Goal: Task Accomplishment & Management: Manage account settings

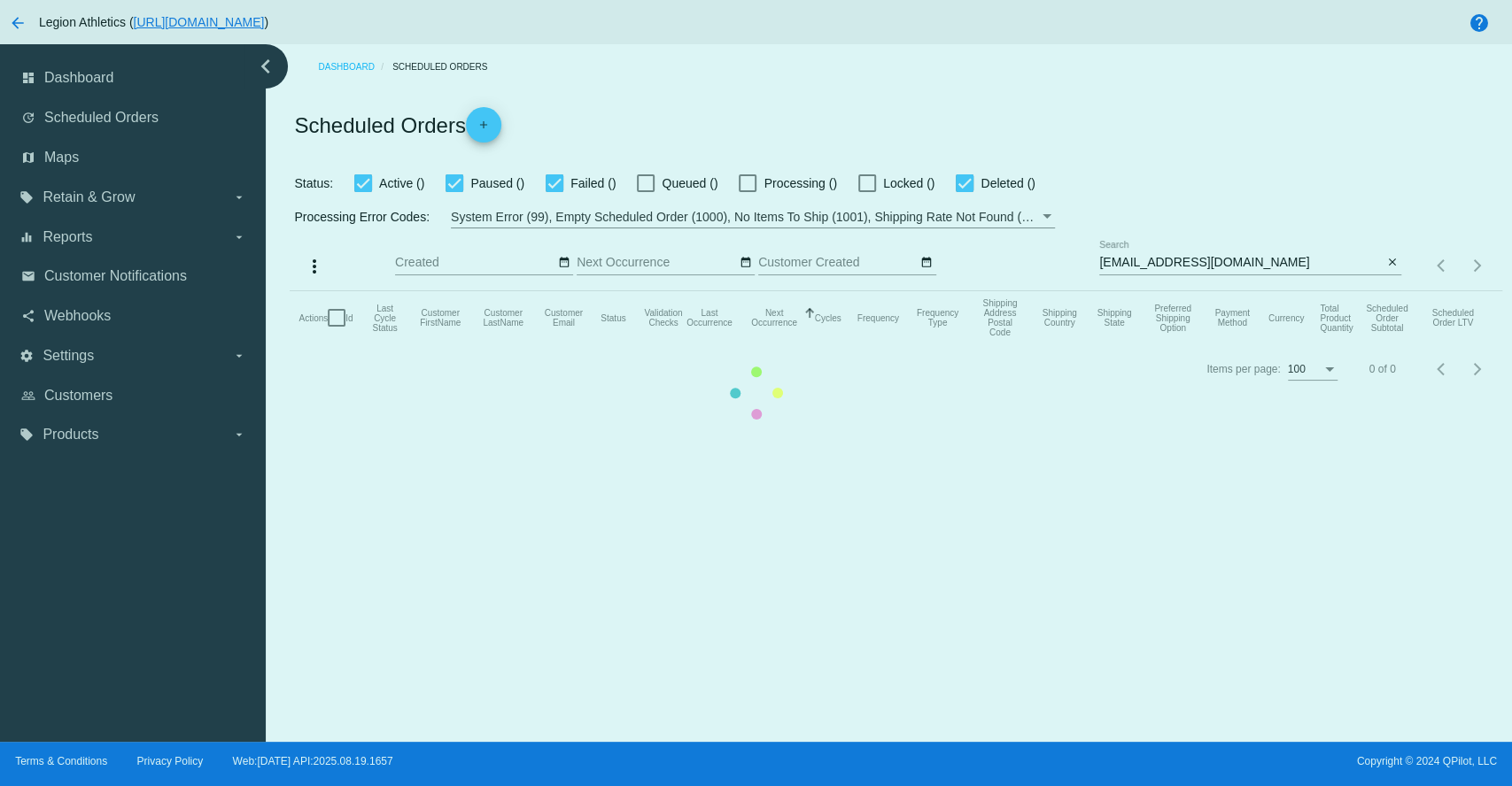
click at [1190, 291] on mat-table "Actions Id Last Cycle Status Customer FirstName Customer LastName Customer Emai…" at bounding box center [896, 318] width 1212 height 53
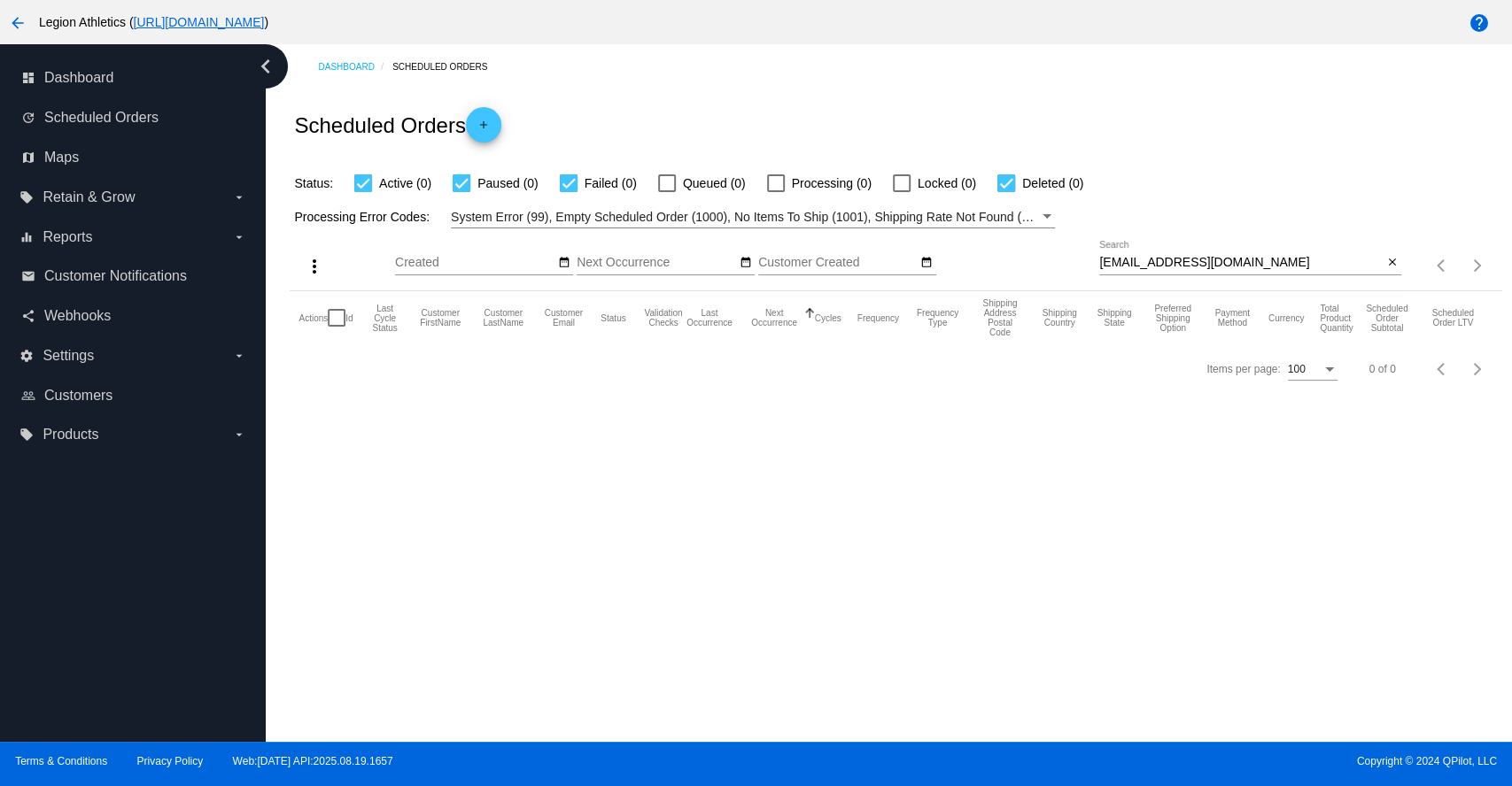
click at [1204, 265] on input "brianespinoza0101@gmail.com" at bounding box center [1240, 262] width 283 height 14
paste input "gregrivera8080"
type input "[EMAIL_ADDRESS][DOMAIN_NAME]"
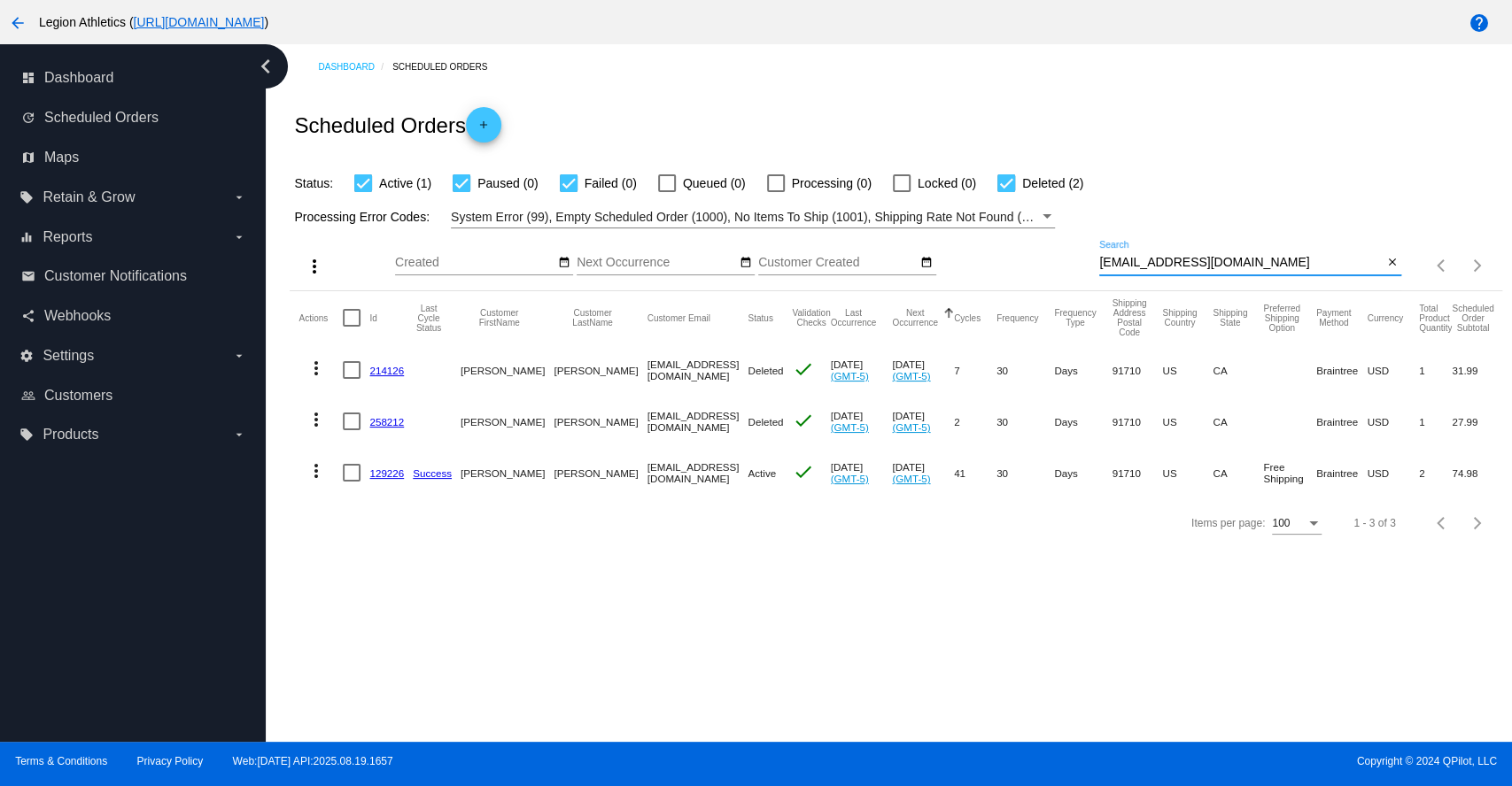
click at [379, 472] on link "129226" at bounding box center [387, 473] width 34 height 11
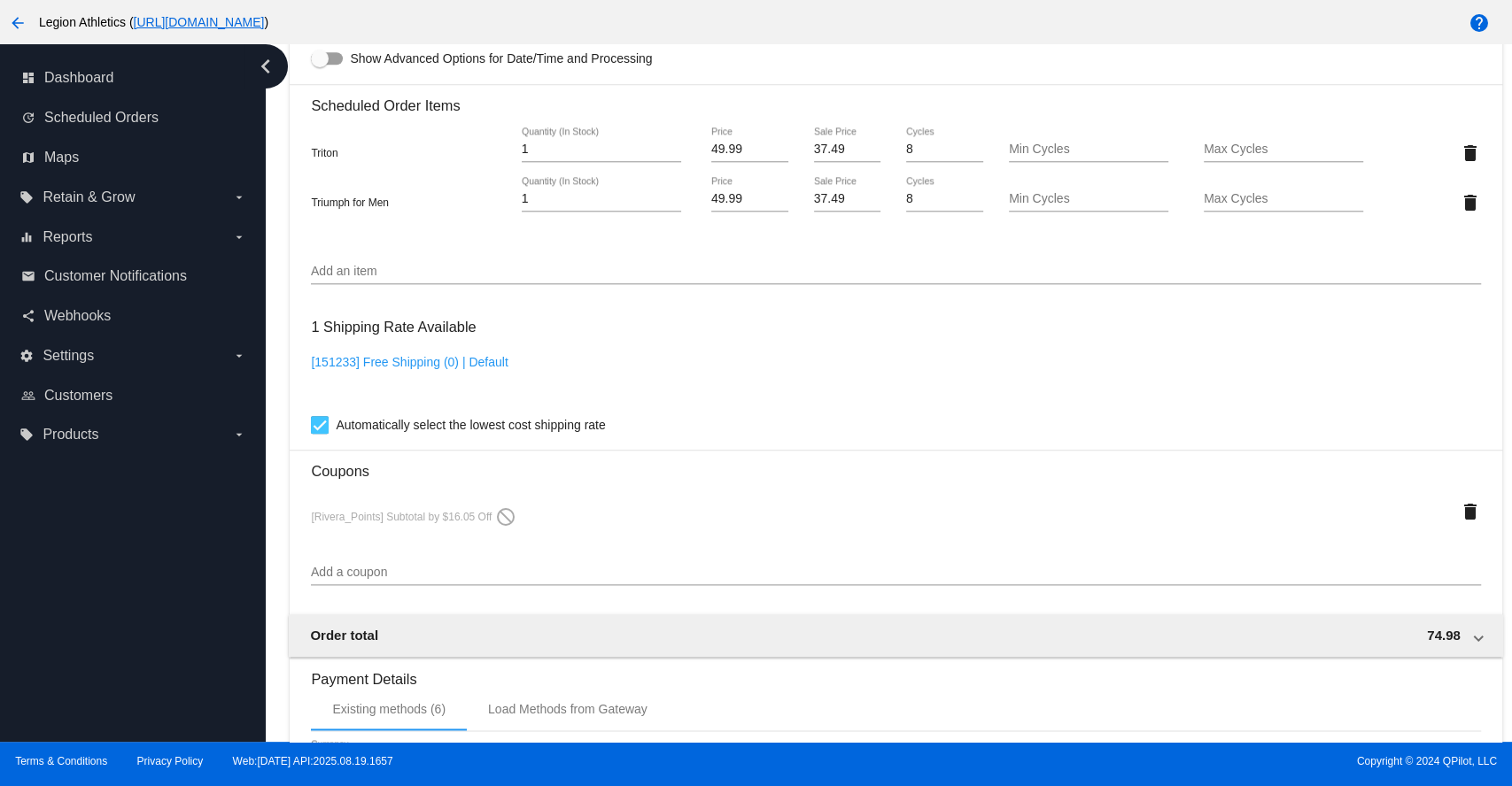
scroll to position [1177, 0]
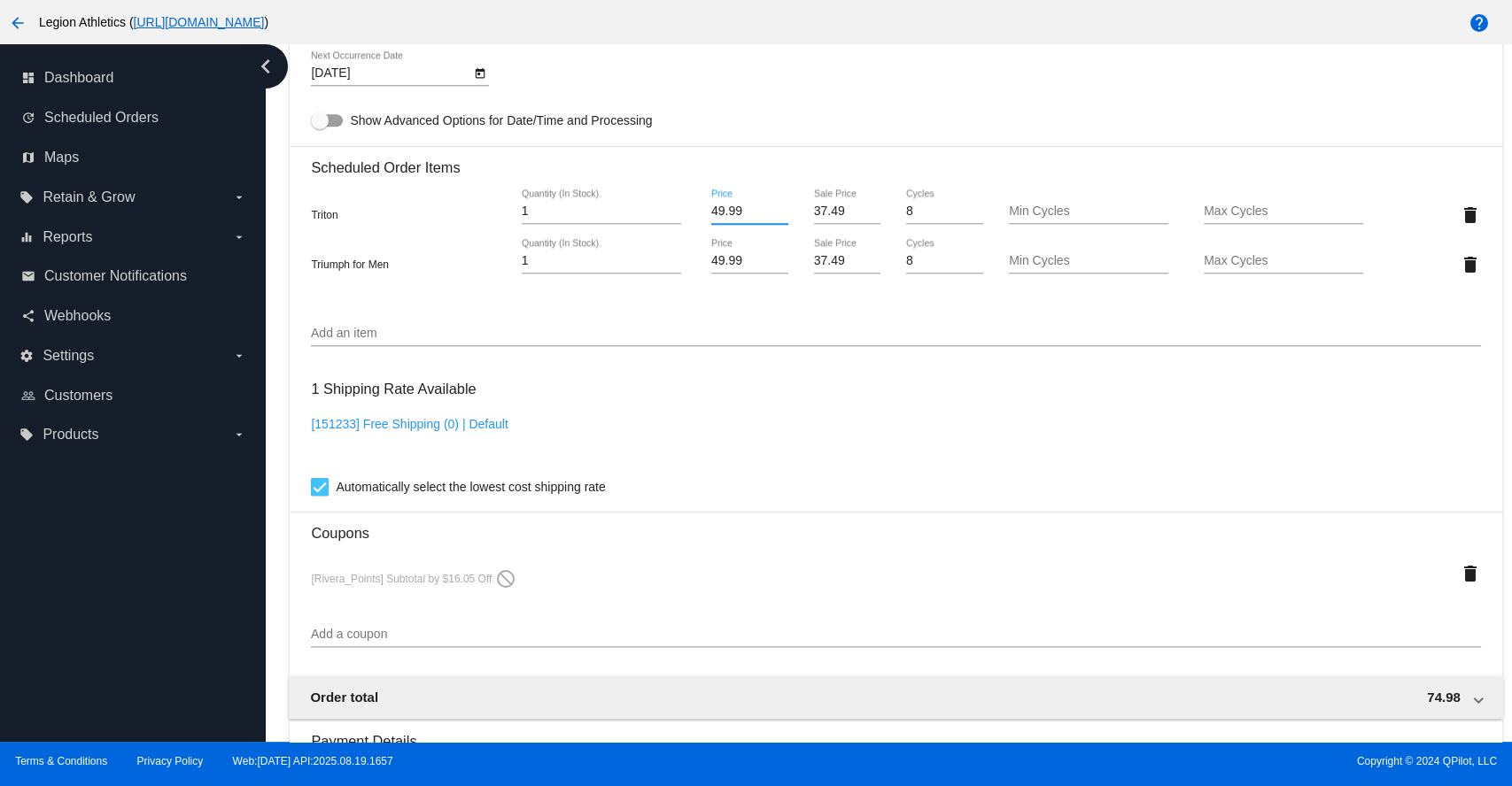
drag, startPoint x: 736, startPoint y: 216, endPoint x: 696, endPoint y: 221, distance: 40.3
click at [701, 221] on div "49.99 Price" at bounding box center [749, 215] width 98 height 50
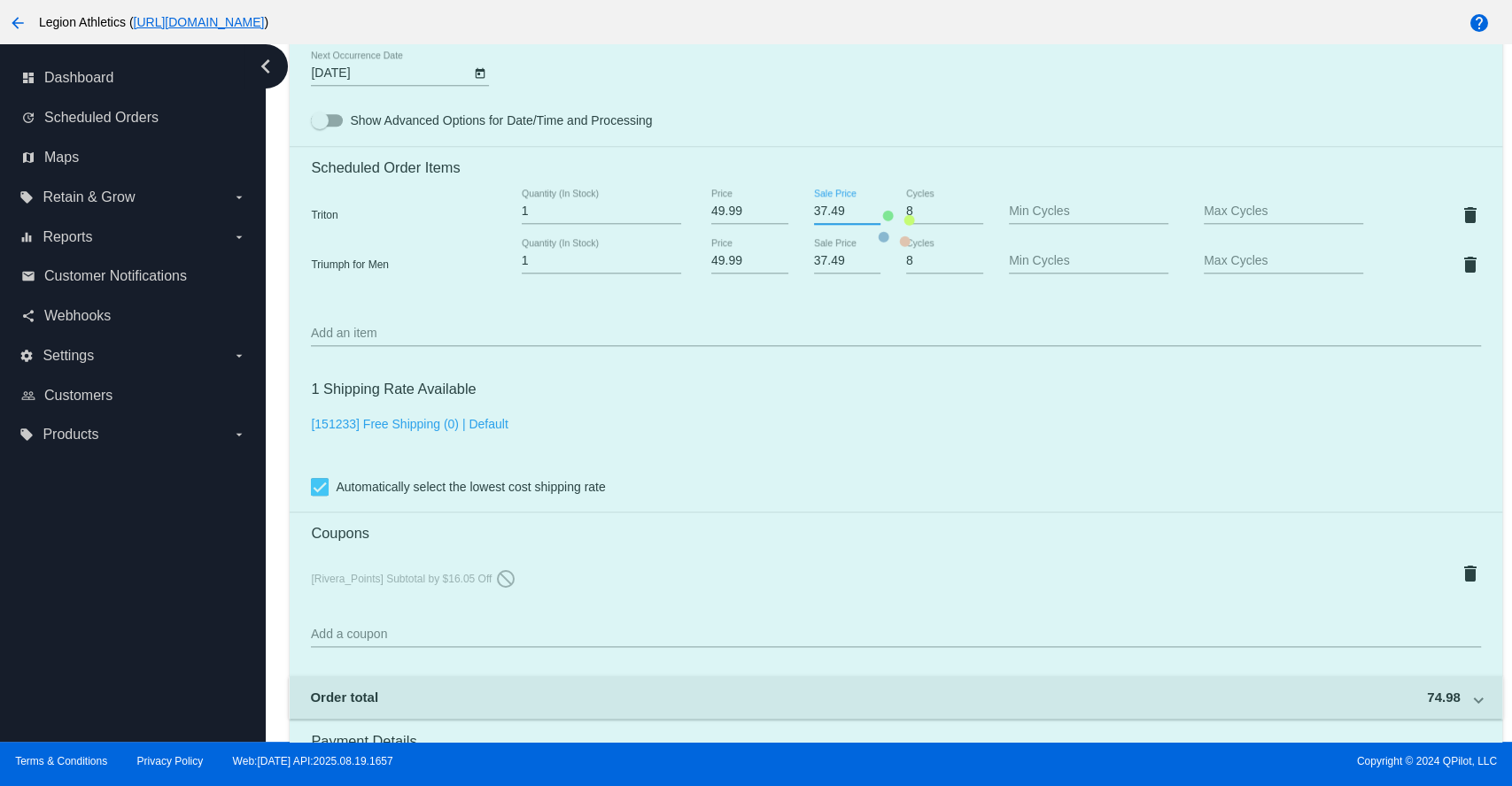
drag, startPoint x: 841, startPoint y: 215, endPoint x: 806, endPoint y: 216, distance: 35.0
click at [806, 216] on mat-card "Customer 478022: Greg Rivera gregrivera8080@gmail.com Customer Shipping Enter S…" at bounding box center [896, 228] width 1212 height 1881
click at [1490, 197] on div "Dashboard Scheduled Orders arrow_back Scheduled Order #129226 Active more_vert …" at bounding box center [896, 17] width 1232 height 2302
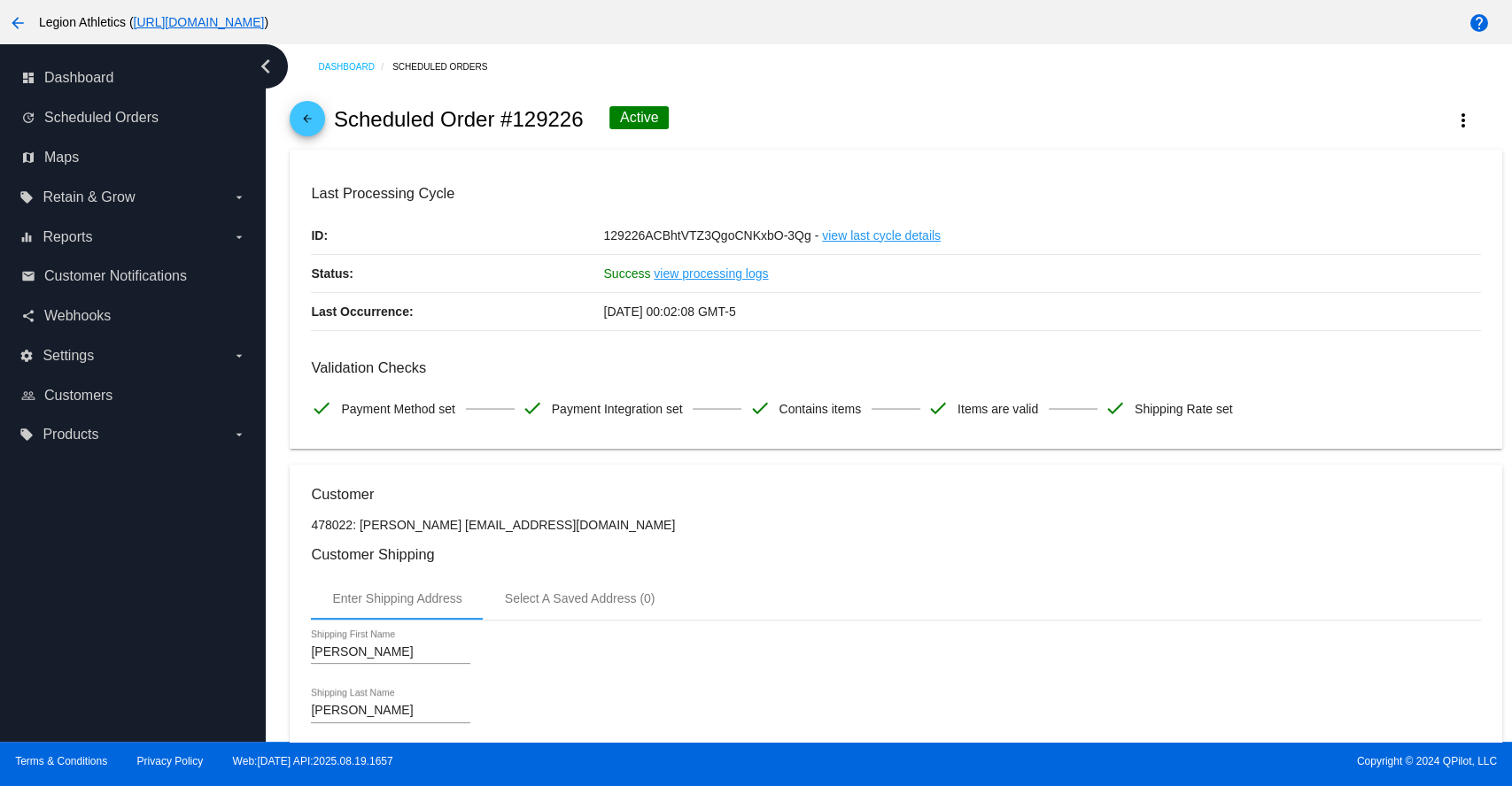
scroll to position [196, 0]
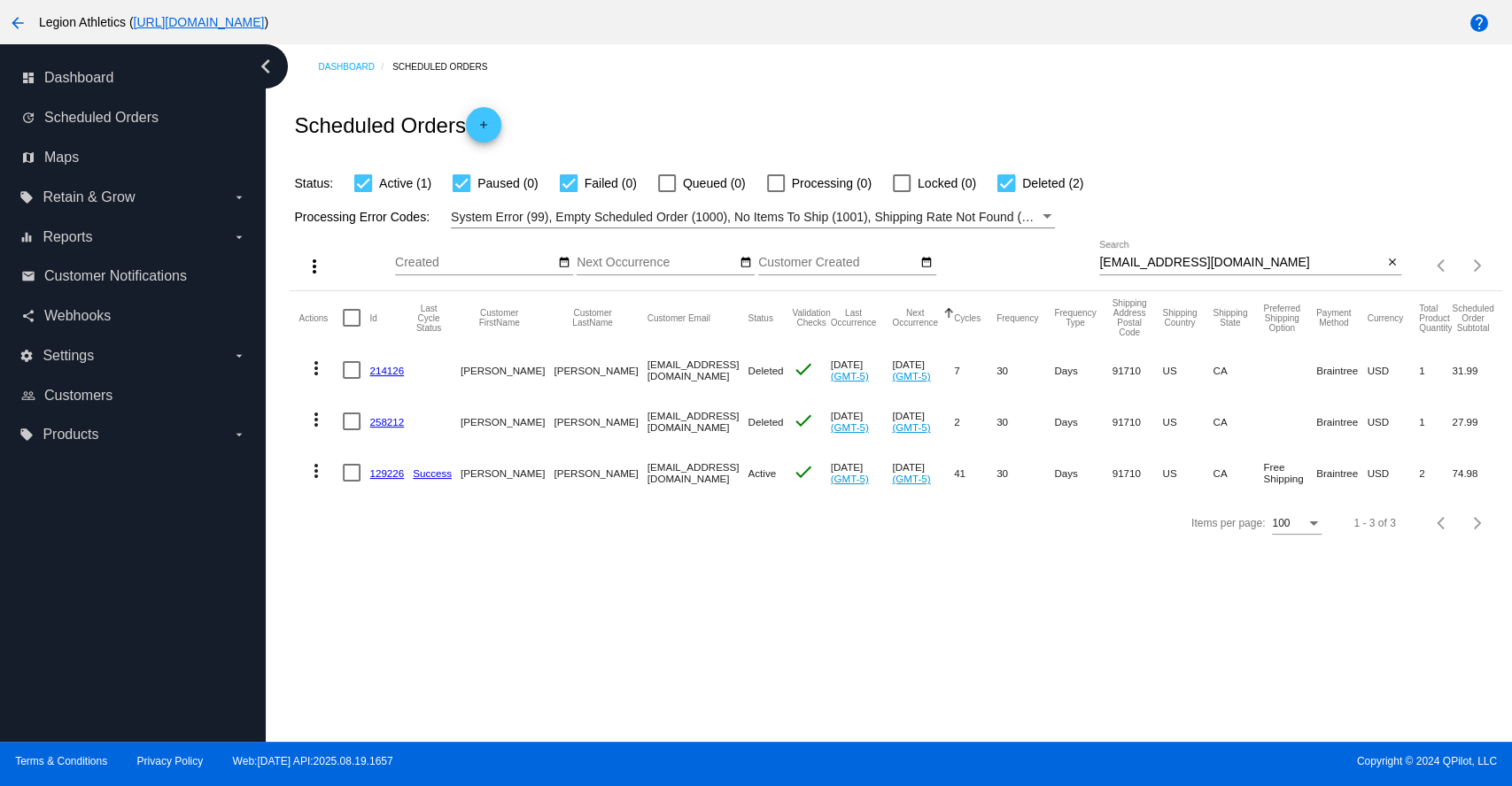
click at [1186, 264] on input "[EMAIL_ADDRESS][DOMAIN_NAME]" at bounding box center [1240, 262] width 283 height 14
click at [1186, 263] on input "[EMAIL_ADDRESS][DOMAIN_NAME]" at bounding box center [1240, 262] width 283 height 14
click at [387, 472] on link "129226" at bounding box center [387, 473] width 34 height 11
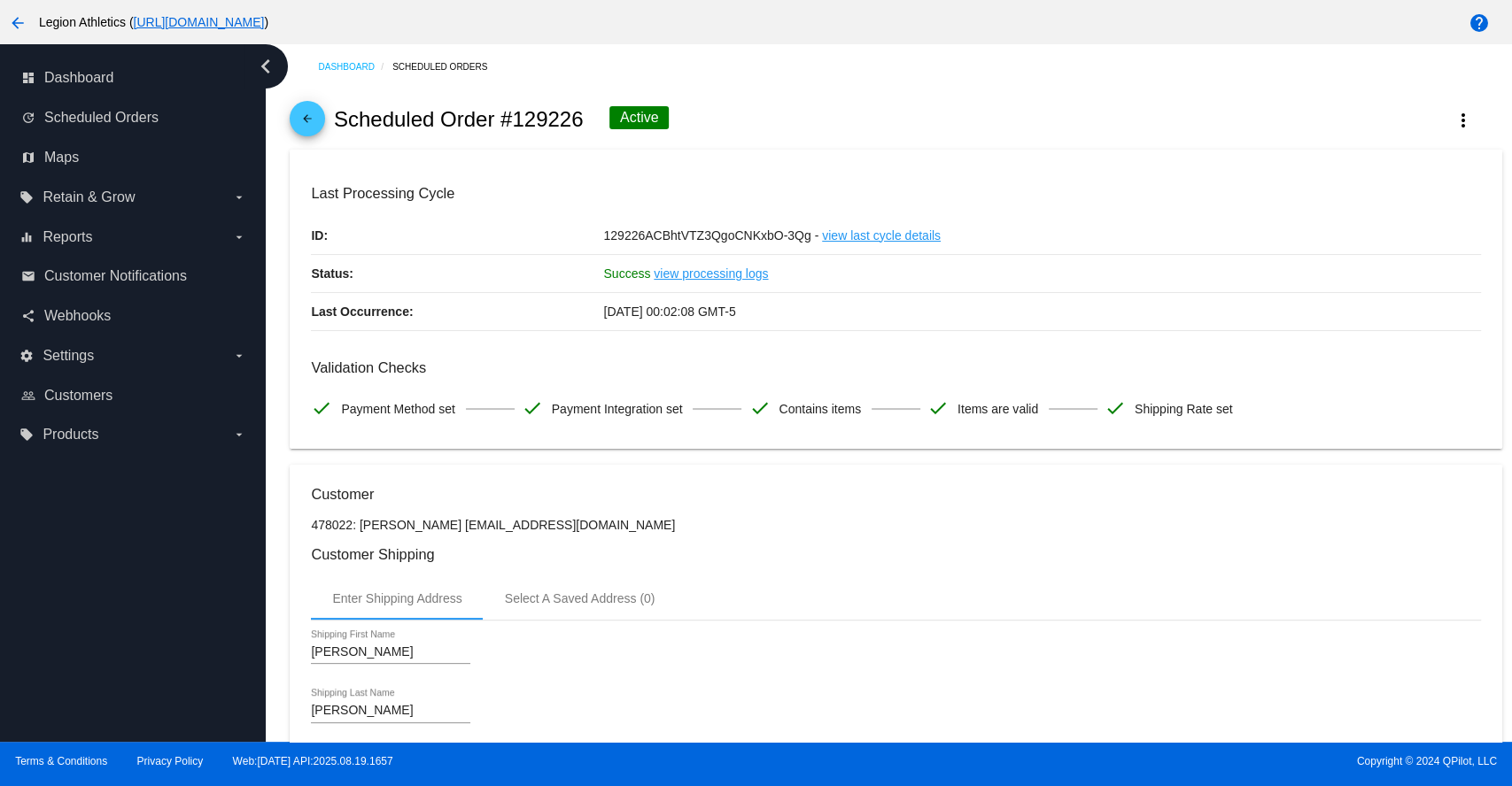
drag, startPoint x: 361, startPoint y: 524, endPoint x: 425, endPoint y: 525, distance: 64.0
click at [425, 525] on p "478022: [PERSON_NAME] [EMAIL_ADDRESS][DOMAIN_NAME]" at bounding box center [895, 525] width 1169 height 14
copy p "Greg Rivera"
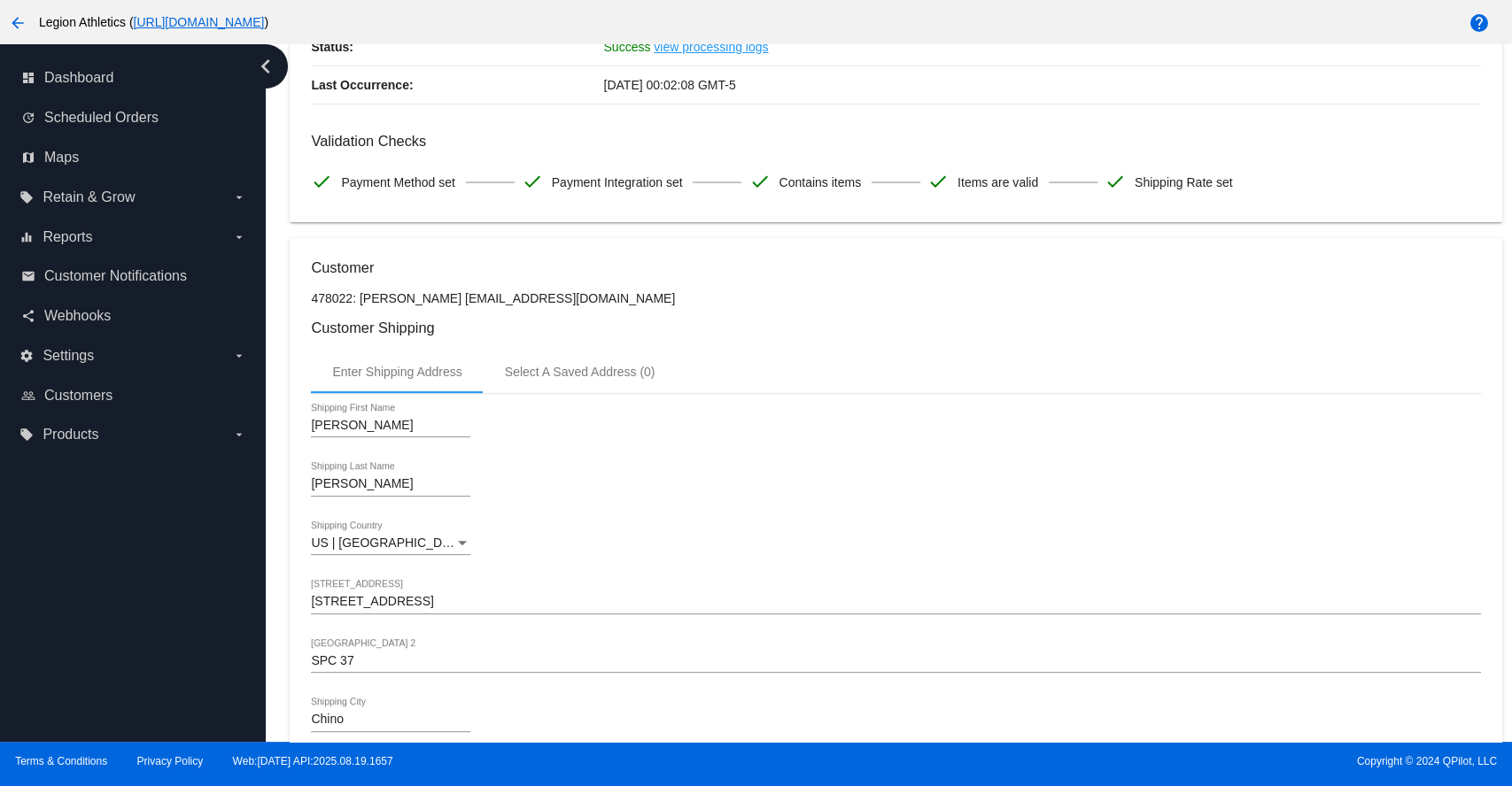
scroll to position [393, 0]
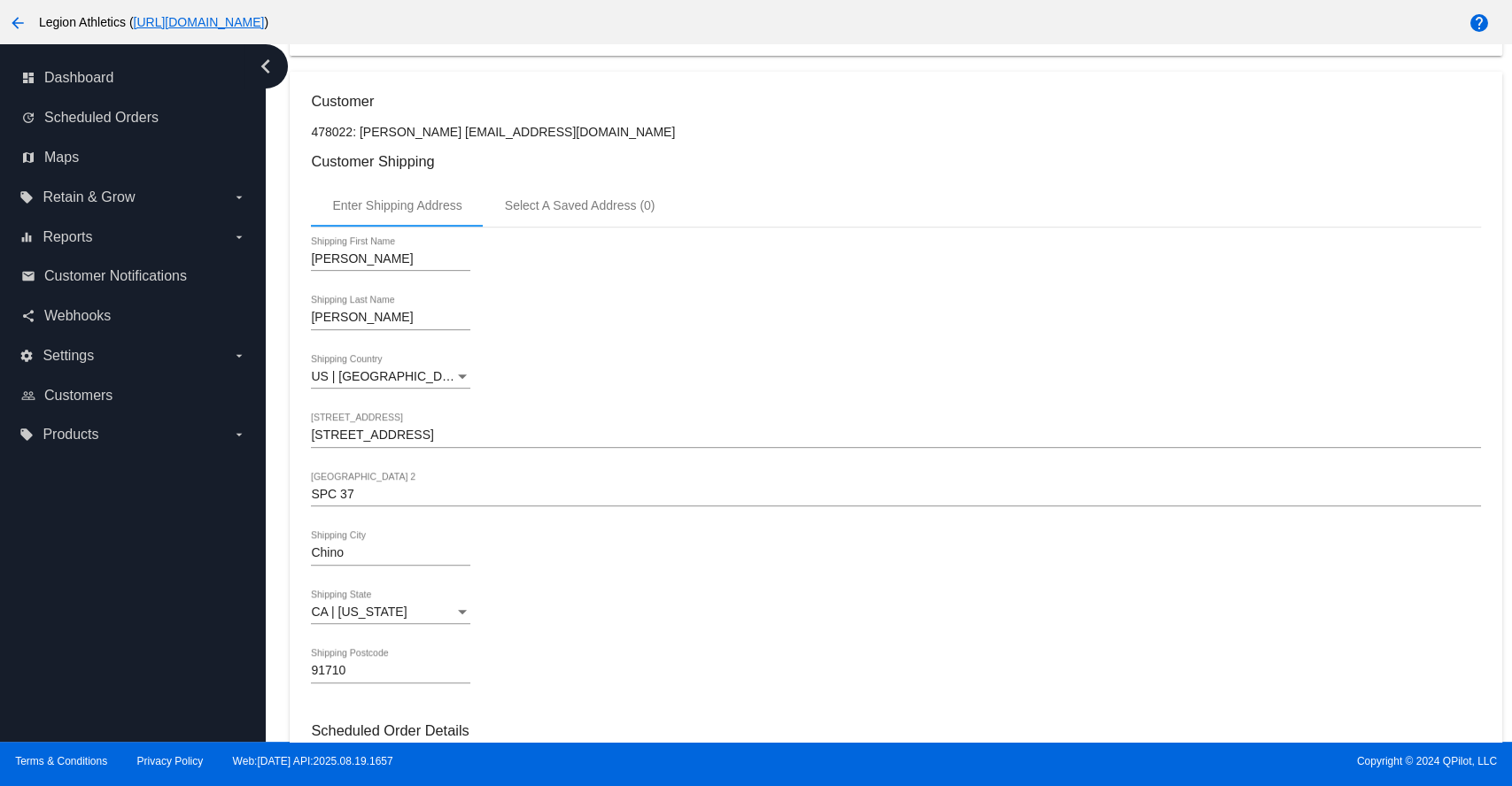
drag, startPoint x: 429, startPoint y: 125, endPoint x: 609, endPoint y: 126, distance: 180.0
click at [609, 126] on p "478022: [PERSON_NAME] [EMAIL_ADDRESS][DOMAIN_NAME]" at bounding box center [895, 131] width 1169 height 14
copy p "[EMAIL_ADDRESS][DOMAIN_NAME]"
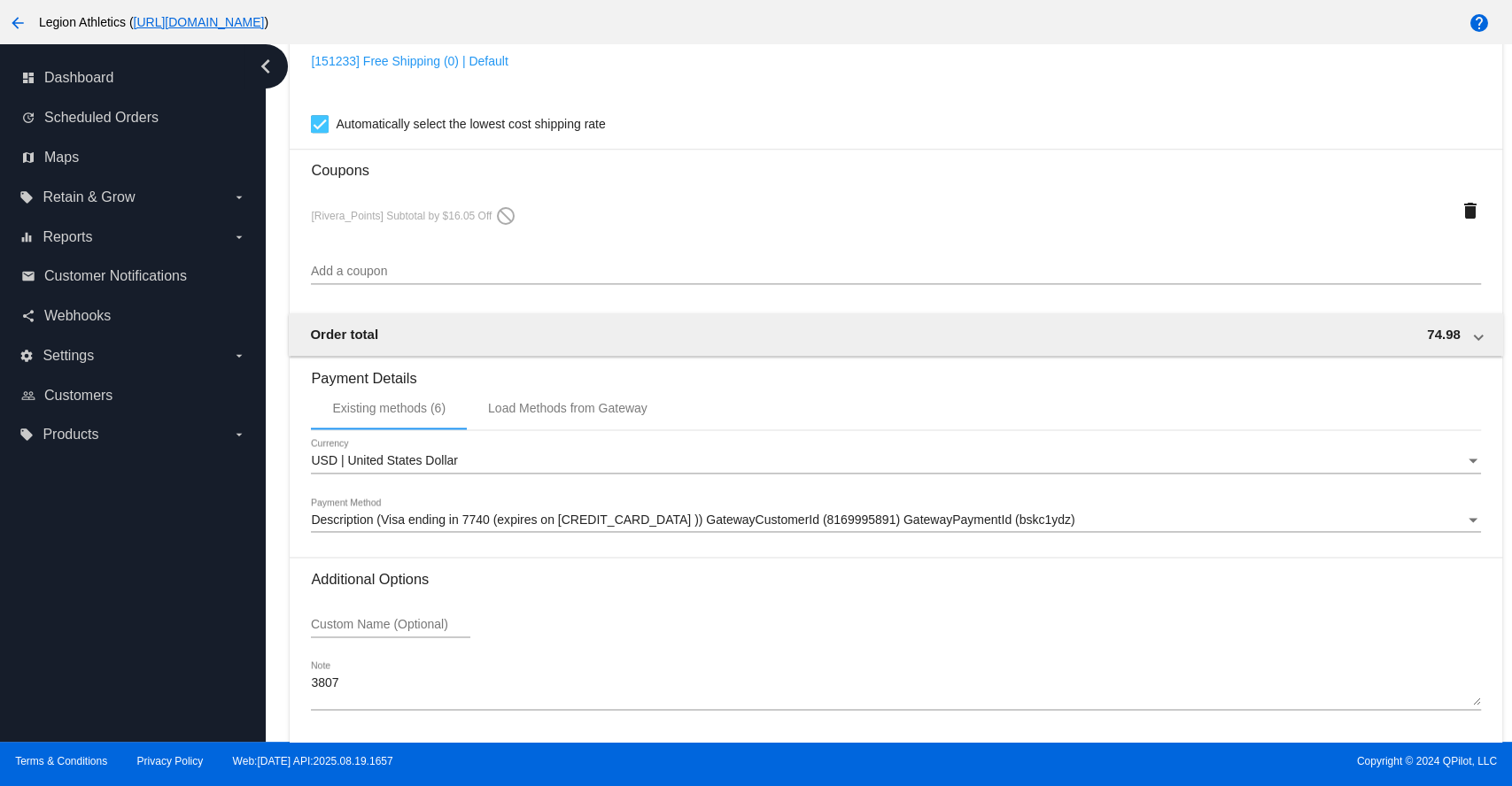
scroll to position [1573, 0]
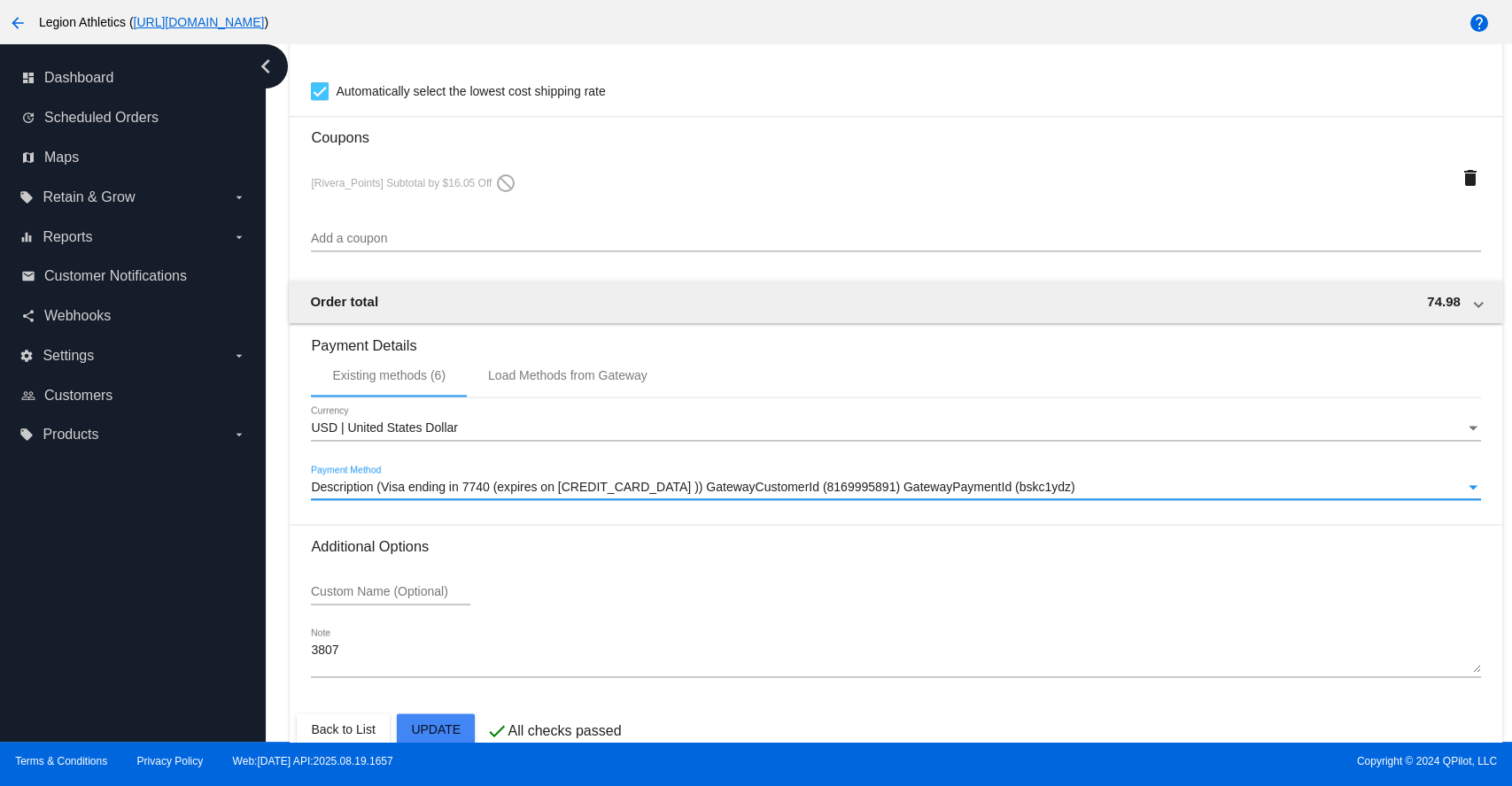
click at [652, 494] on span "Description (Visa ending in 7740 (expires on [CREDIT_CARD_DATA] )) GatewayCusto…" at bounding box center [692, 486] width 764 height 14
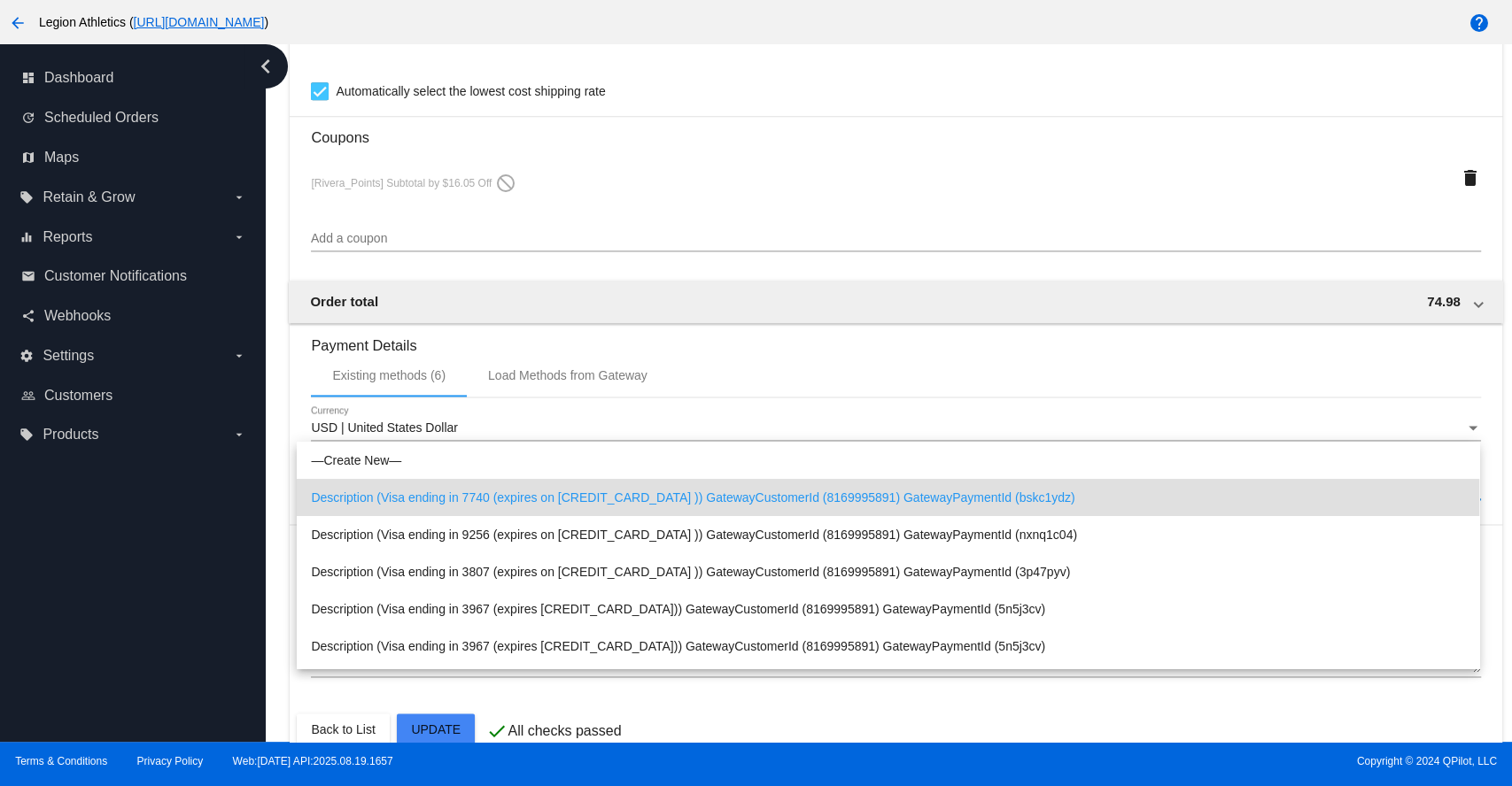
click at [1491, 104] on div at bounding box center [756, 393] width 1512 height 786
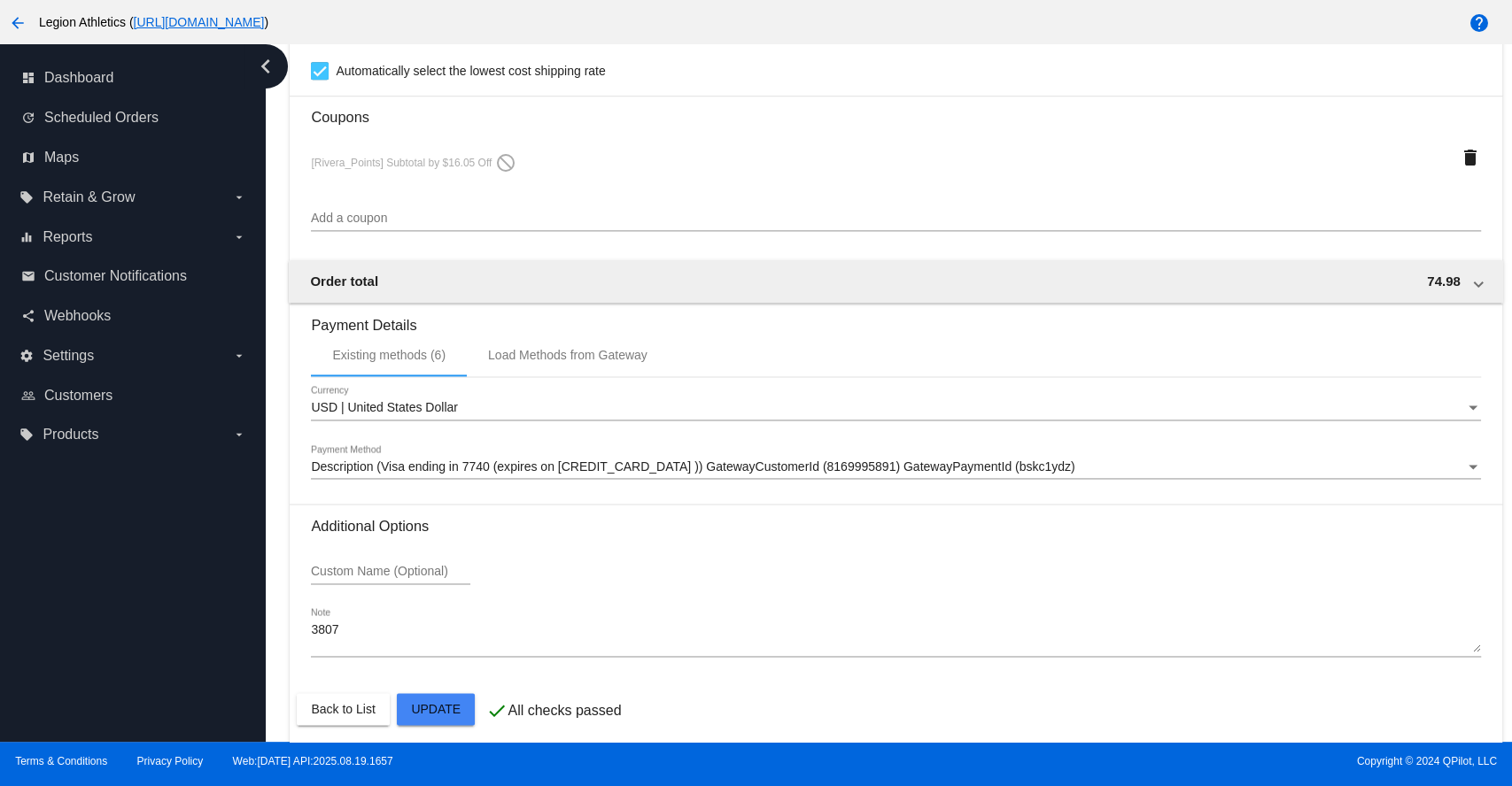
scroll to position [1618, 0]
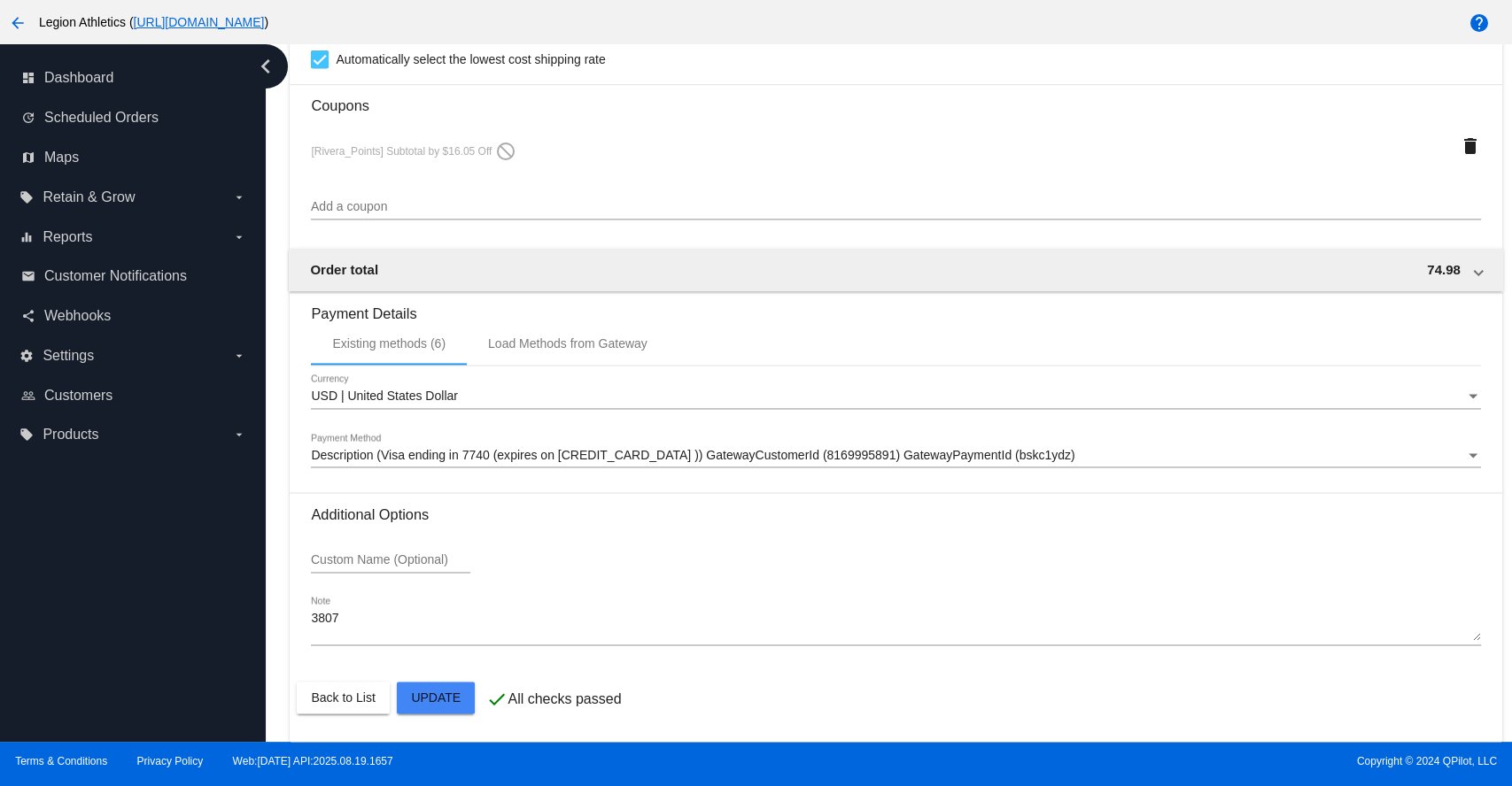
click at [568, 448] on span "Description (Visa ending in 7740 (expires on [CREDIT_CARD_DATA] )) GatewayCusto…" at bounding box center [692, 455] width 764 height 14
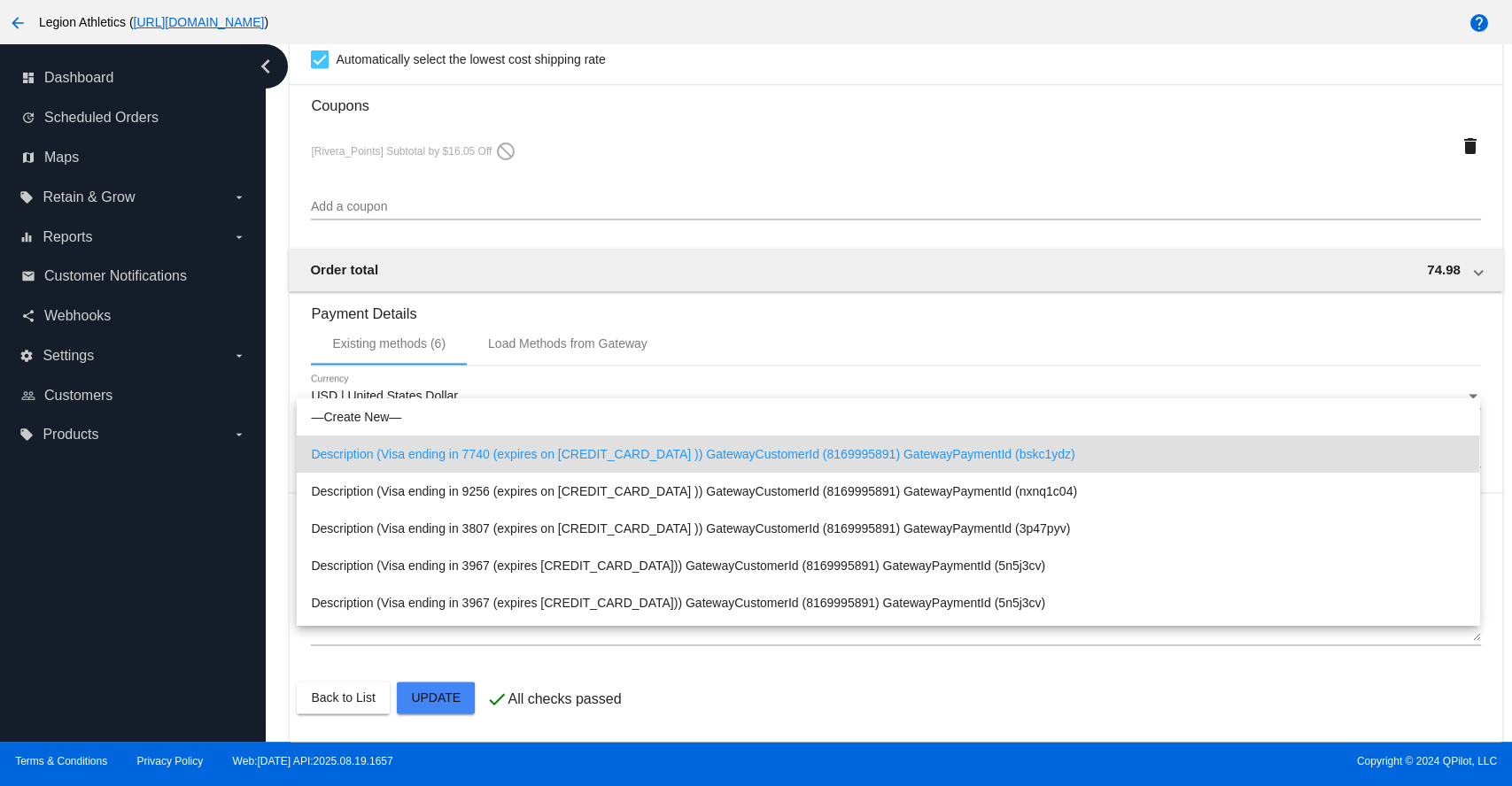
click at [1490, 334] on div at bounding box center [756, 393] width 1512 height 786
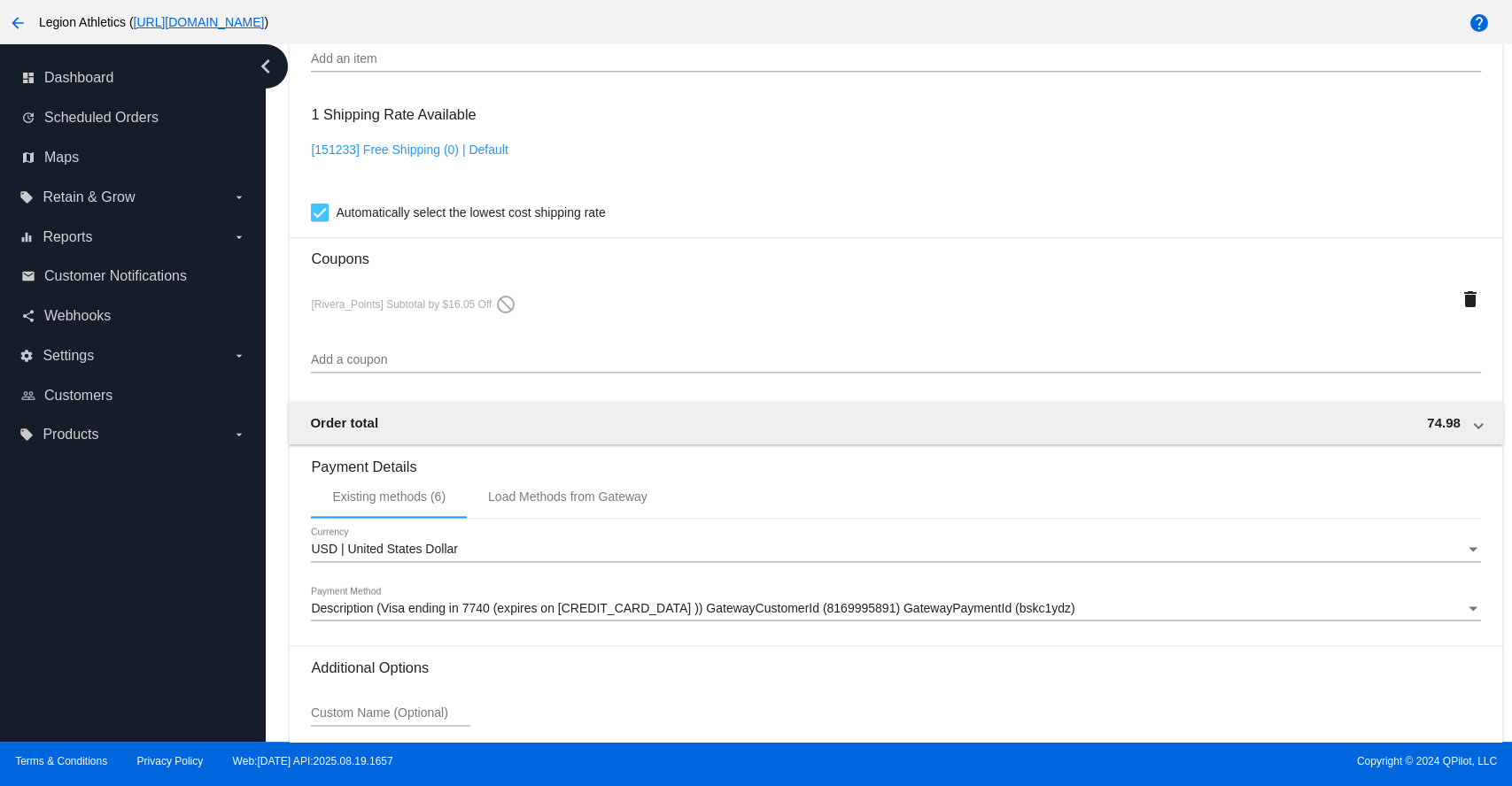
scroll to position [1421, 0]
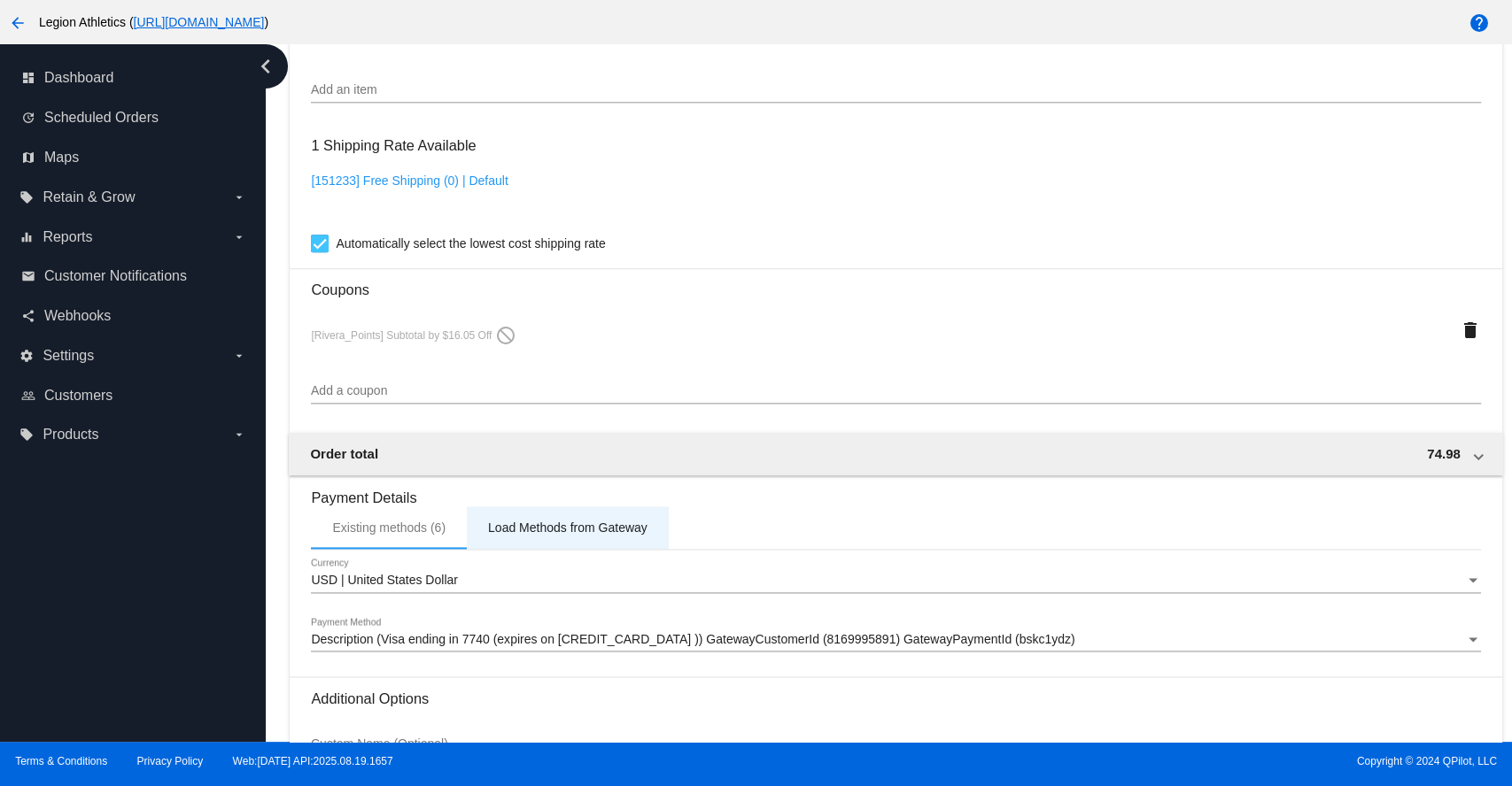
click at [539, 534] on div "Load Methods from Gateway" at bounding box center [568, 527] width 160 height 14
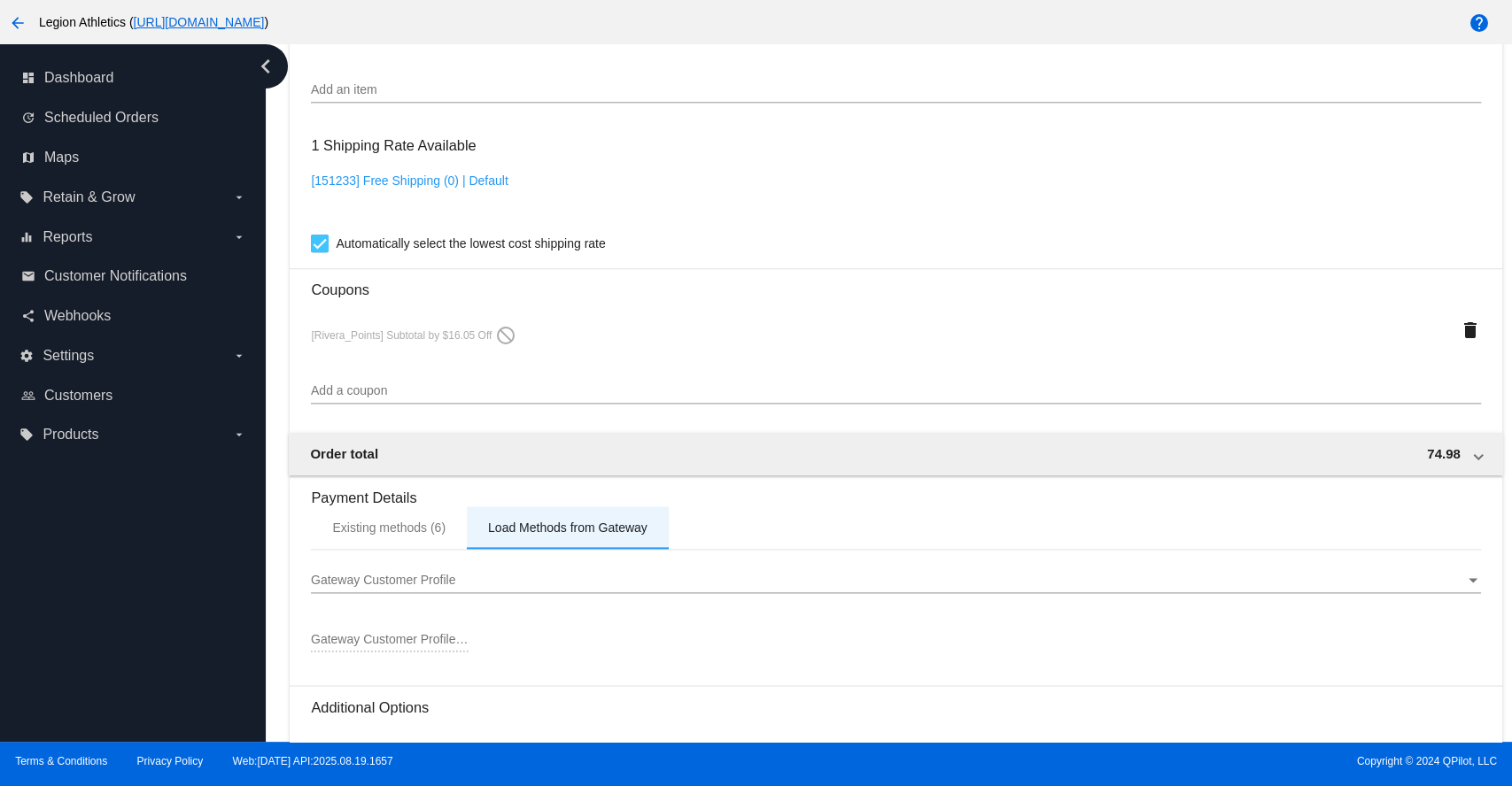
scroll to position [1618, 0]
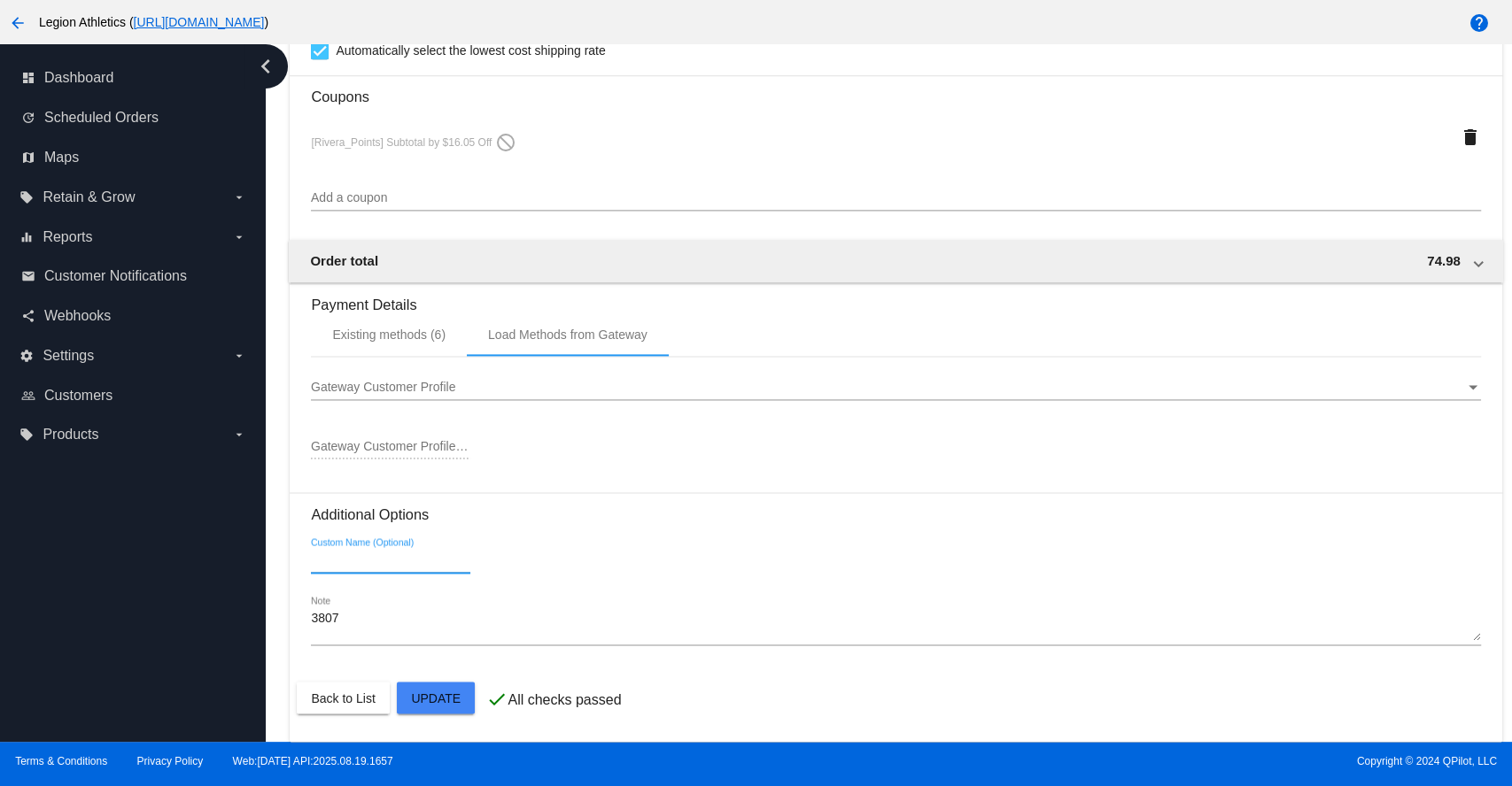
click at [376, 568] on input "Custom Name (Optional)" at bounding box center [390, 560] width 160 height 14
paste input "8169995891"
type input "8169995891"
drag, startPoint x: 349, startPoint y: 558, endPoint x: 305, endPoint y: 557, distance: 44.0
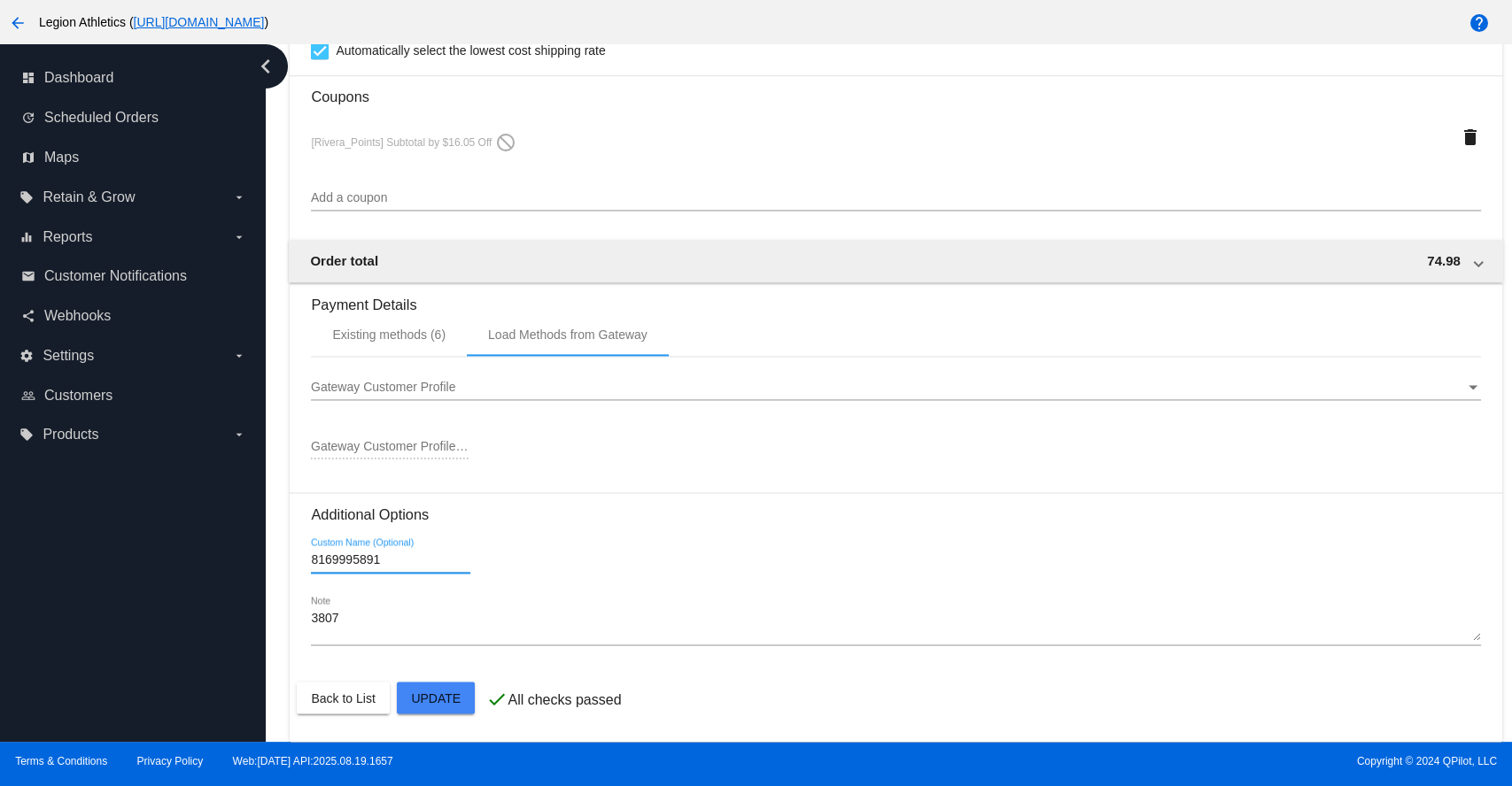
click at [366, 381] on span "Gateway Customer Profile" at bounding box center [383, 386] width 144 height 14
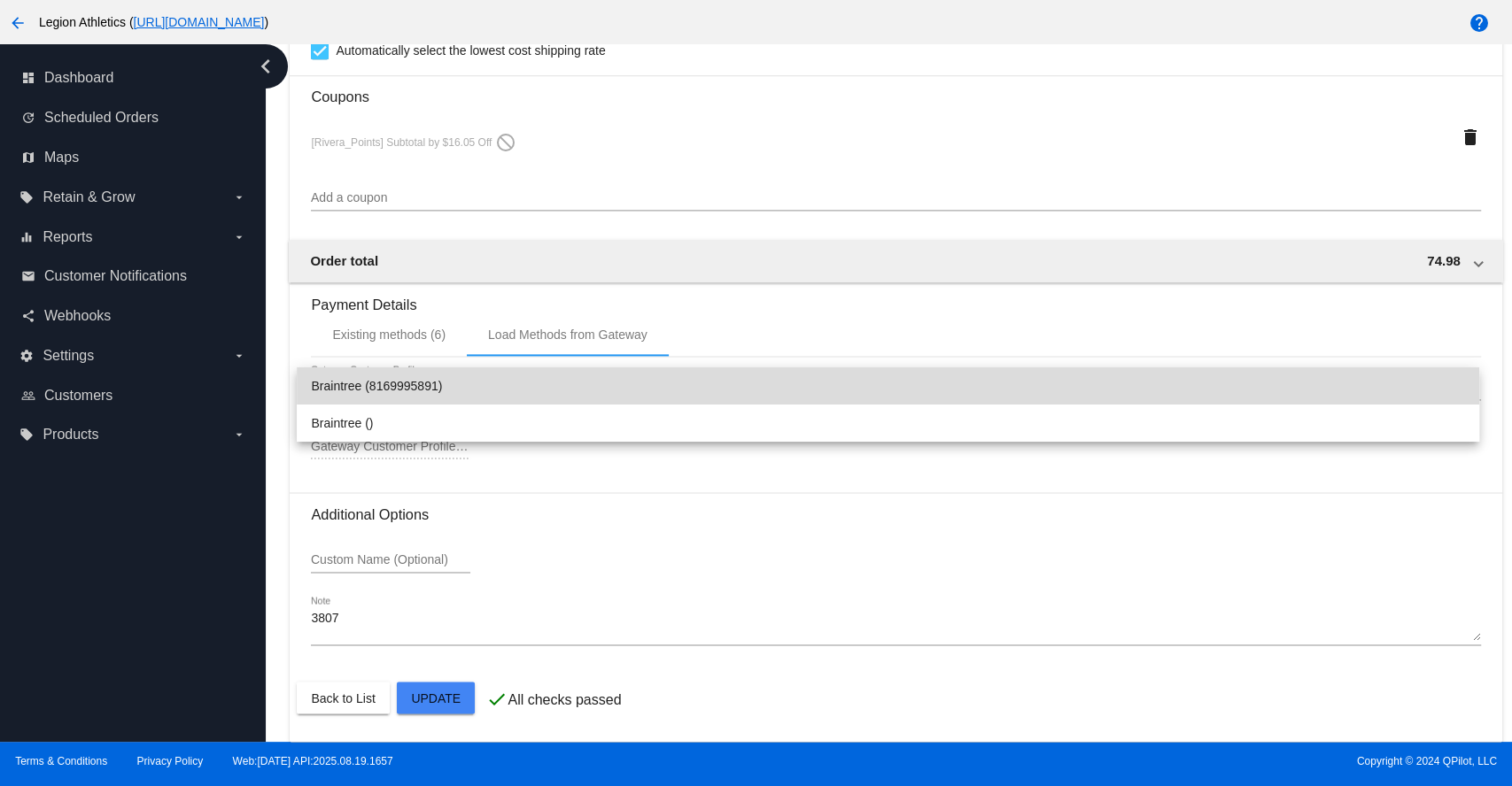
click at [440, 382] on span "Braintree (8169995891)" at bounding box center [887, 385] width 1154 height 37
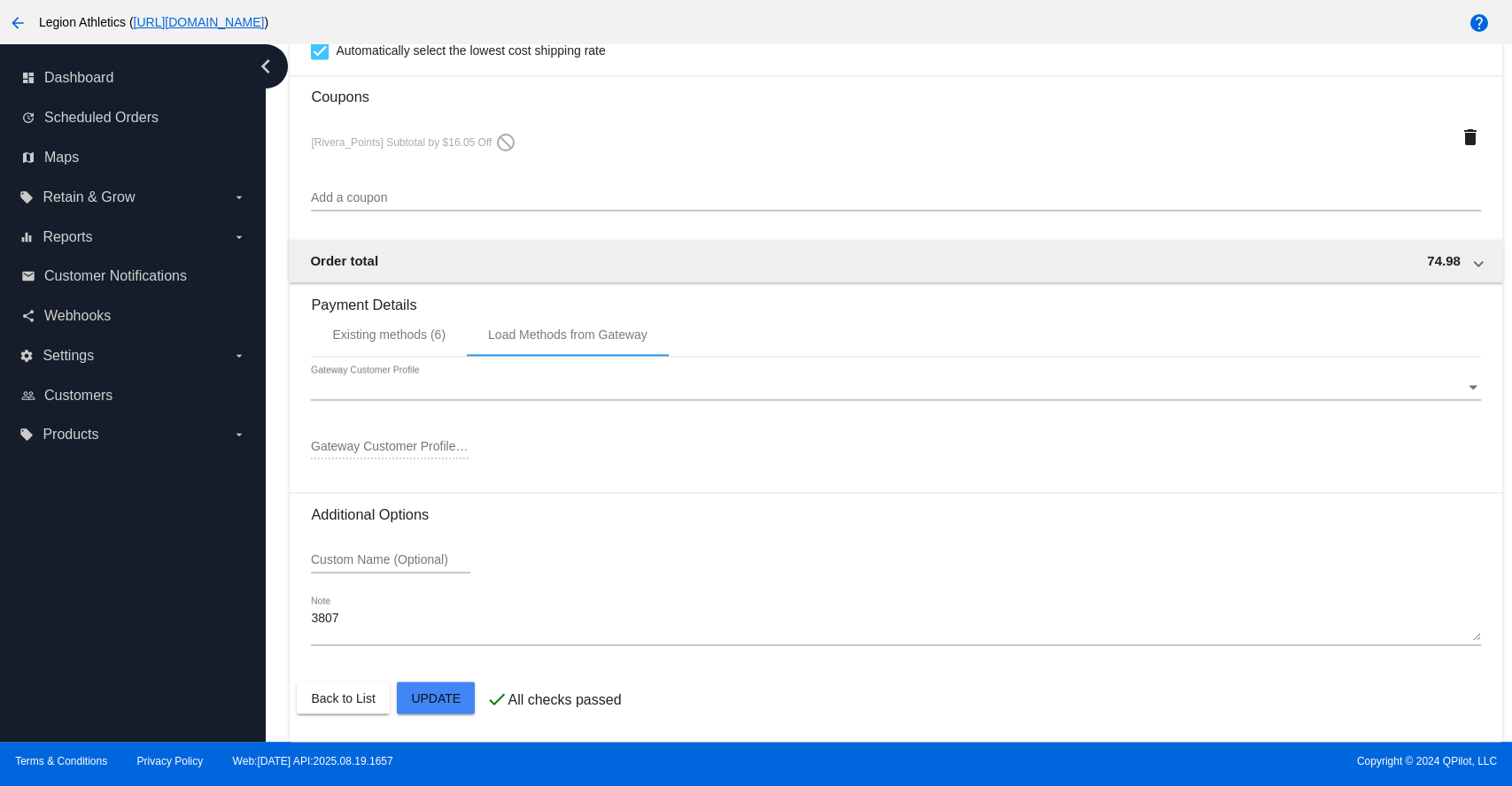
type input "8169995891"
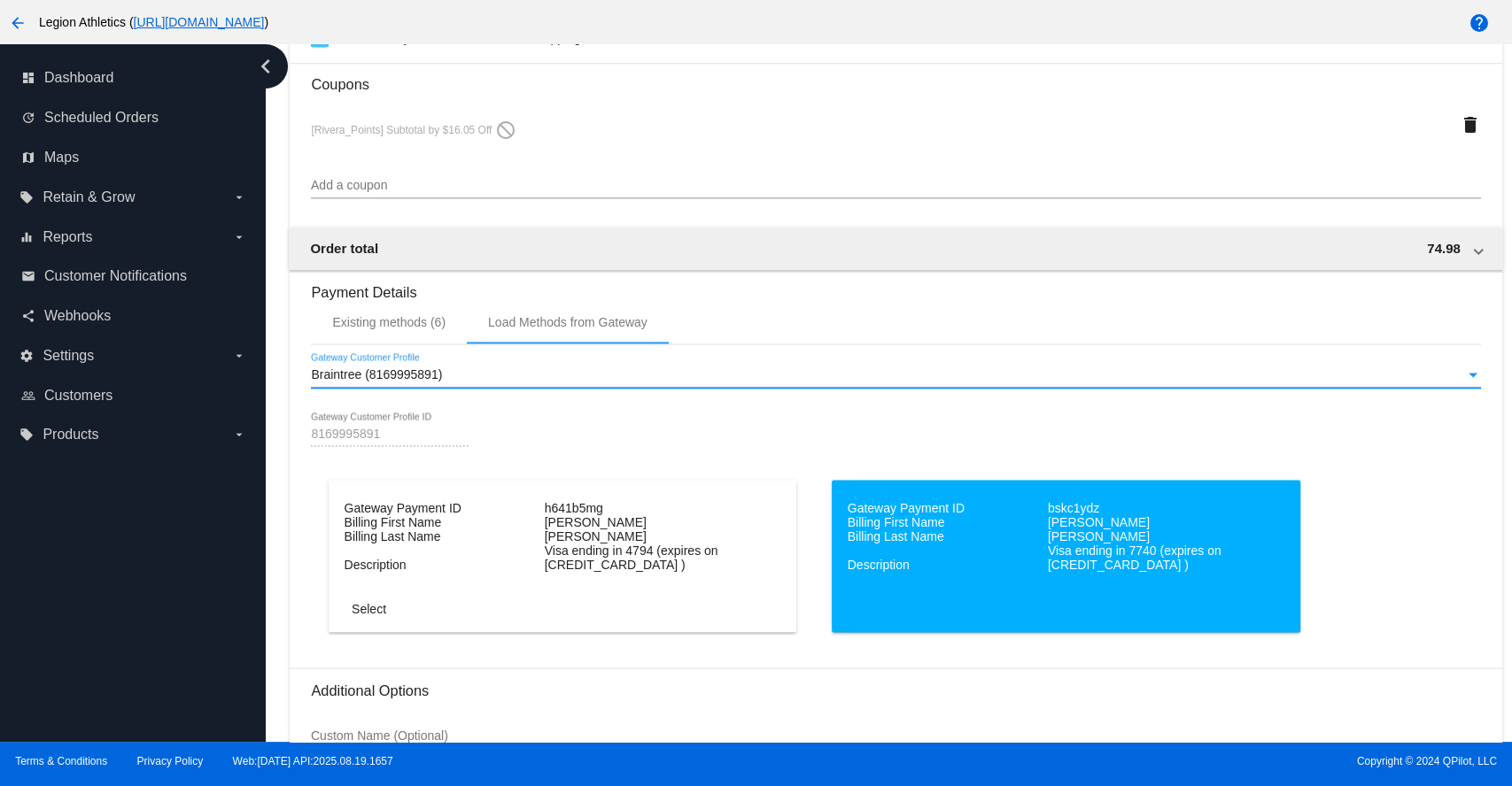
click at [623, 561] on dt "Visa ending in 4794 (expires on 09/2030 )" at bounding box center [642, 558] width 197 height 28
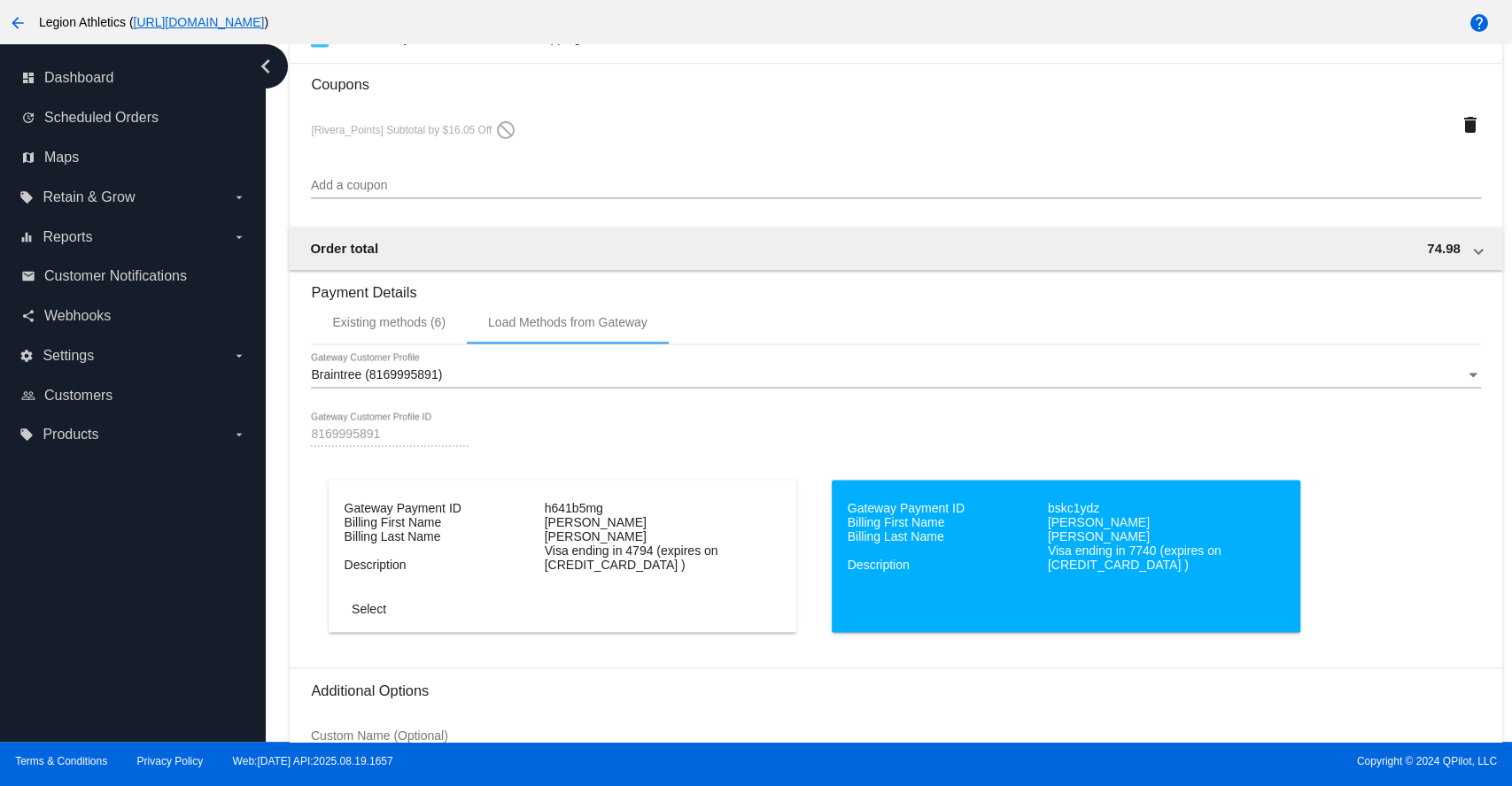
click at [522, 568] on dd "Description" at bounding box center [443, 564] width 197 height 14
click at [361, 616] on span "Select" at bounding box center [369, 608] width 34 height 14
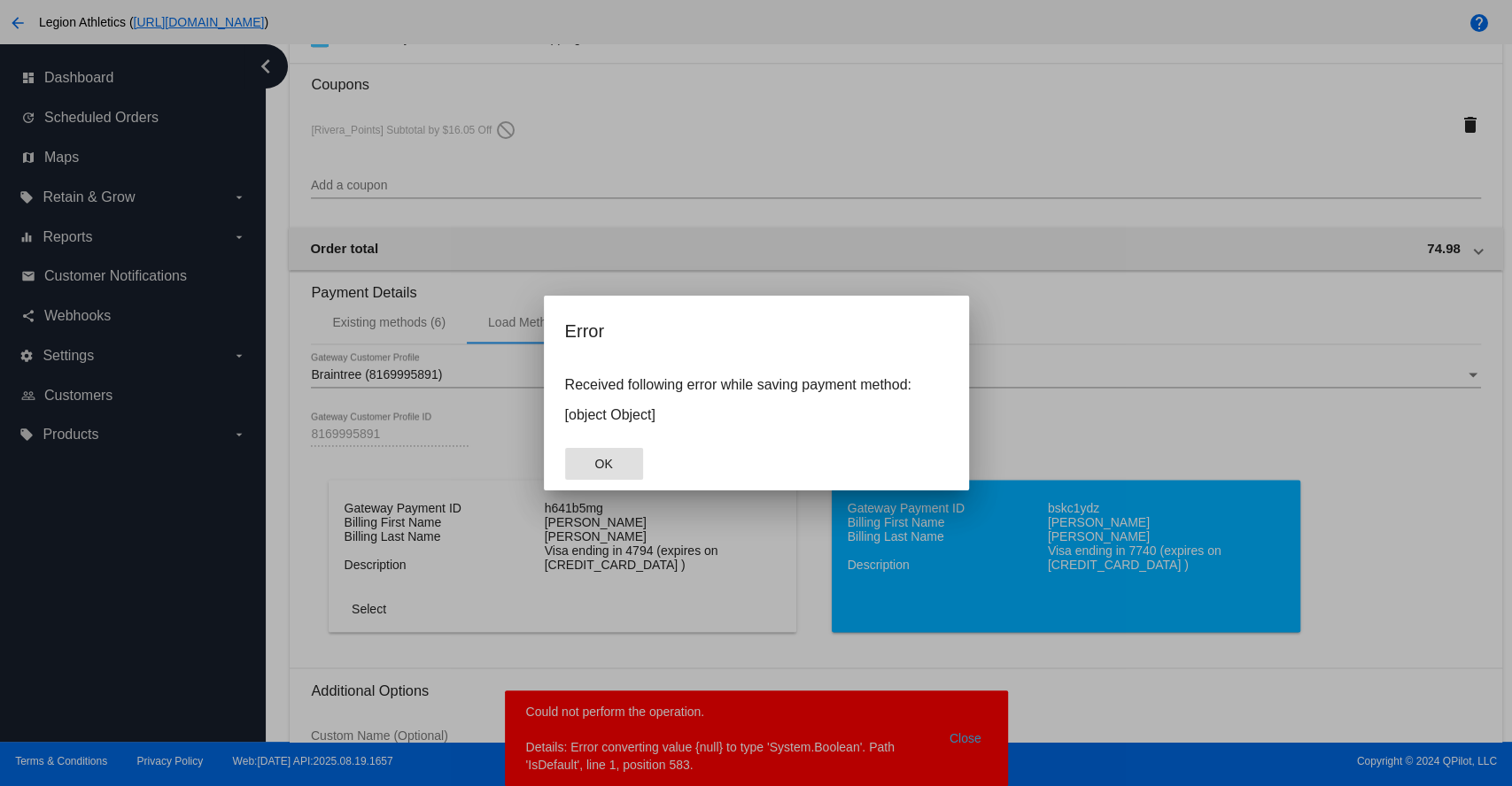
click at [610, 465] on span "OK" at bounding box center [603, 463] width 18 height 14
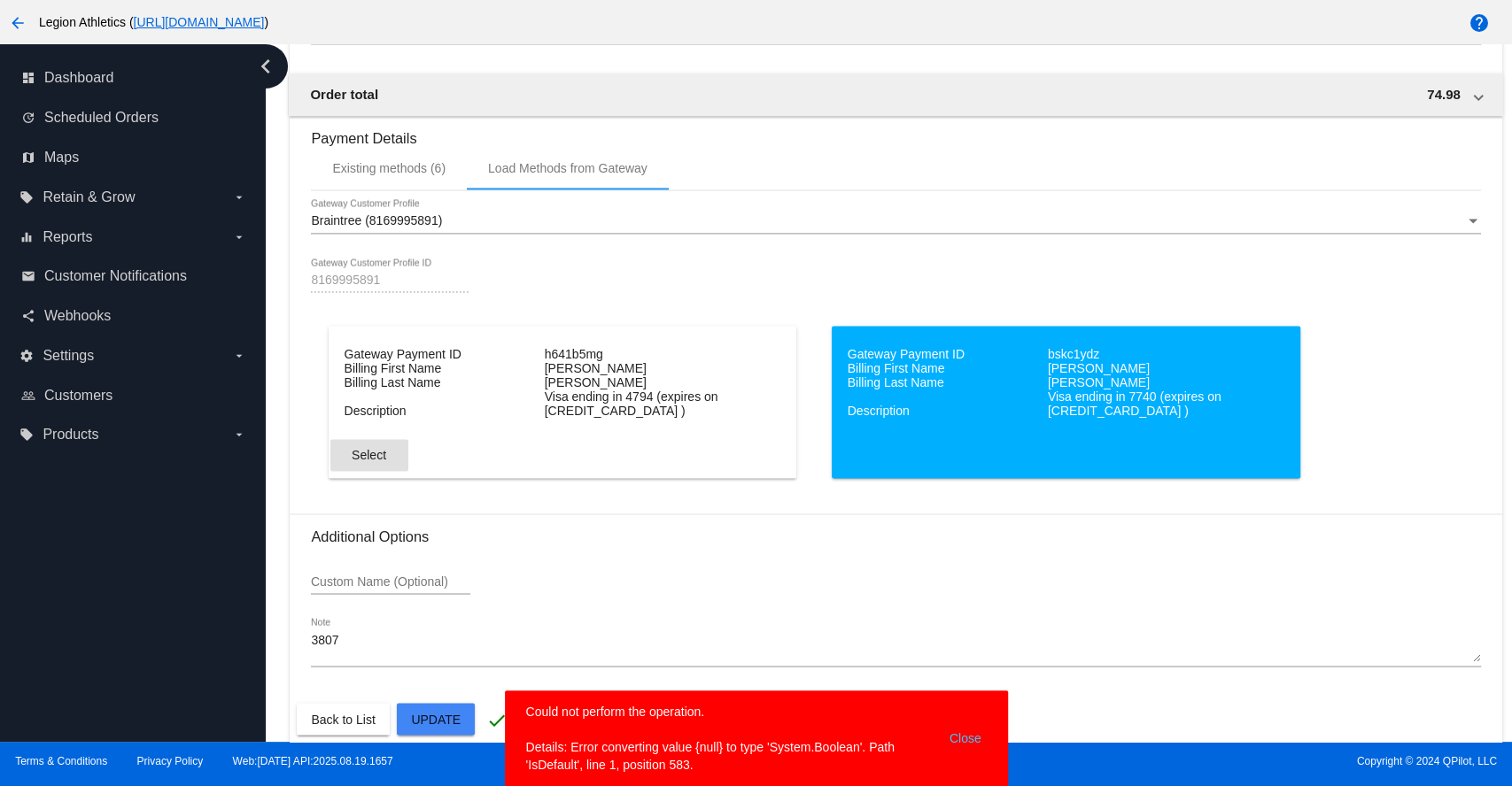
scroll to position [1813, 0]
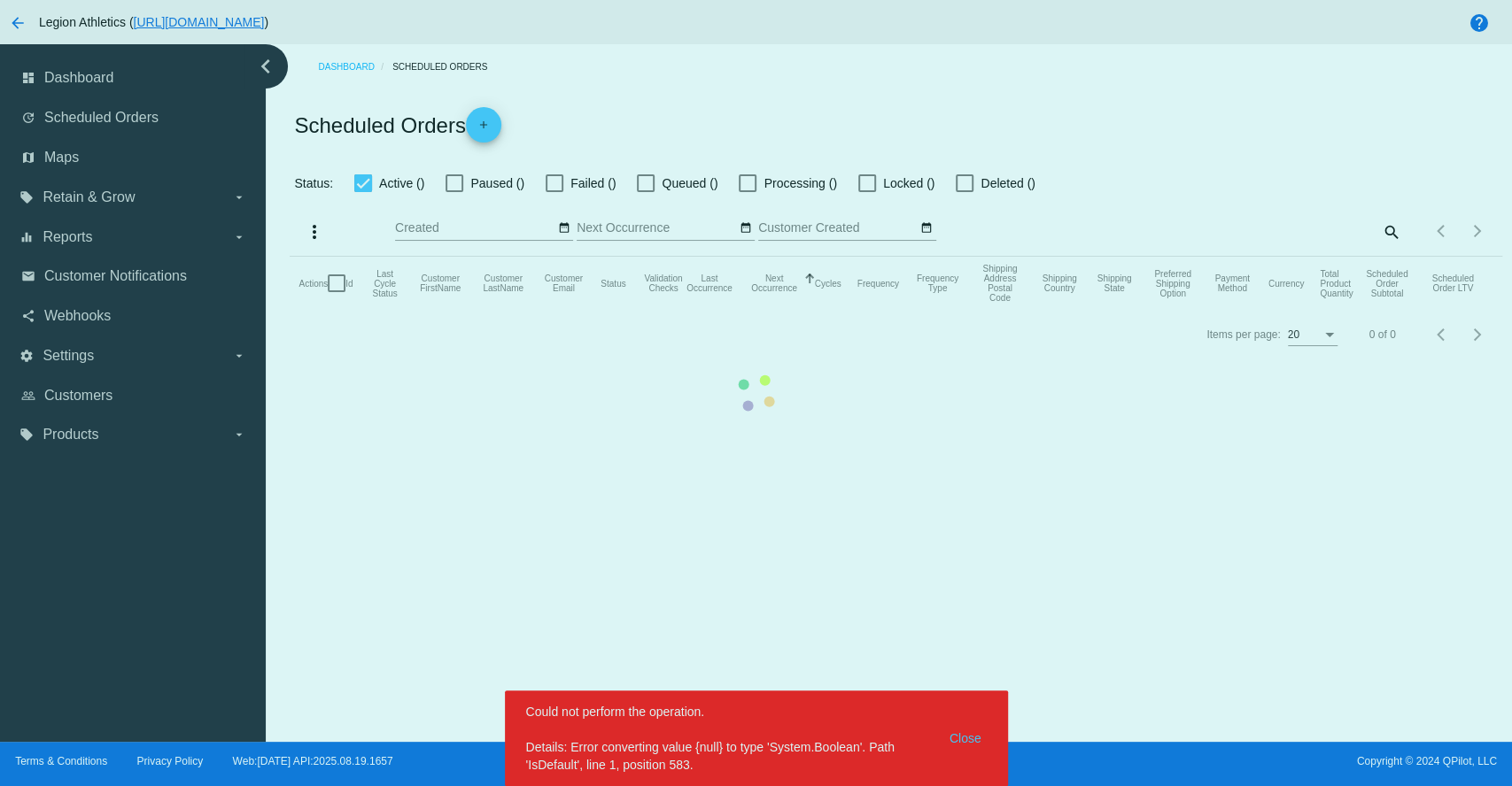
checkbox input "true"
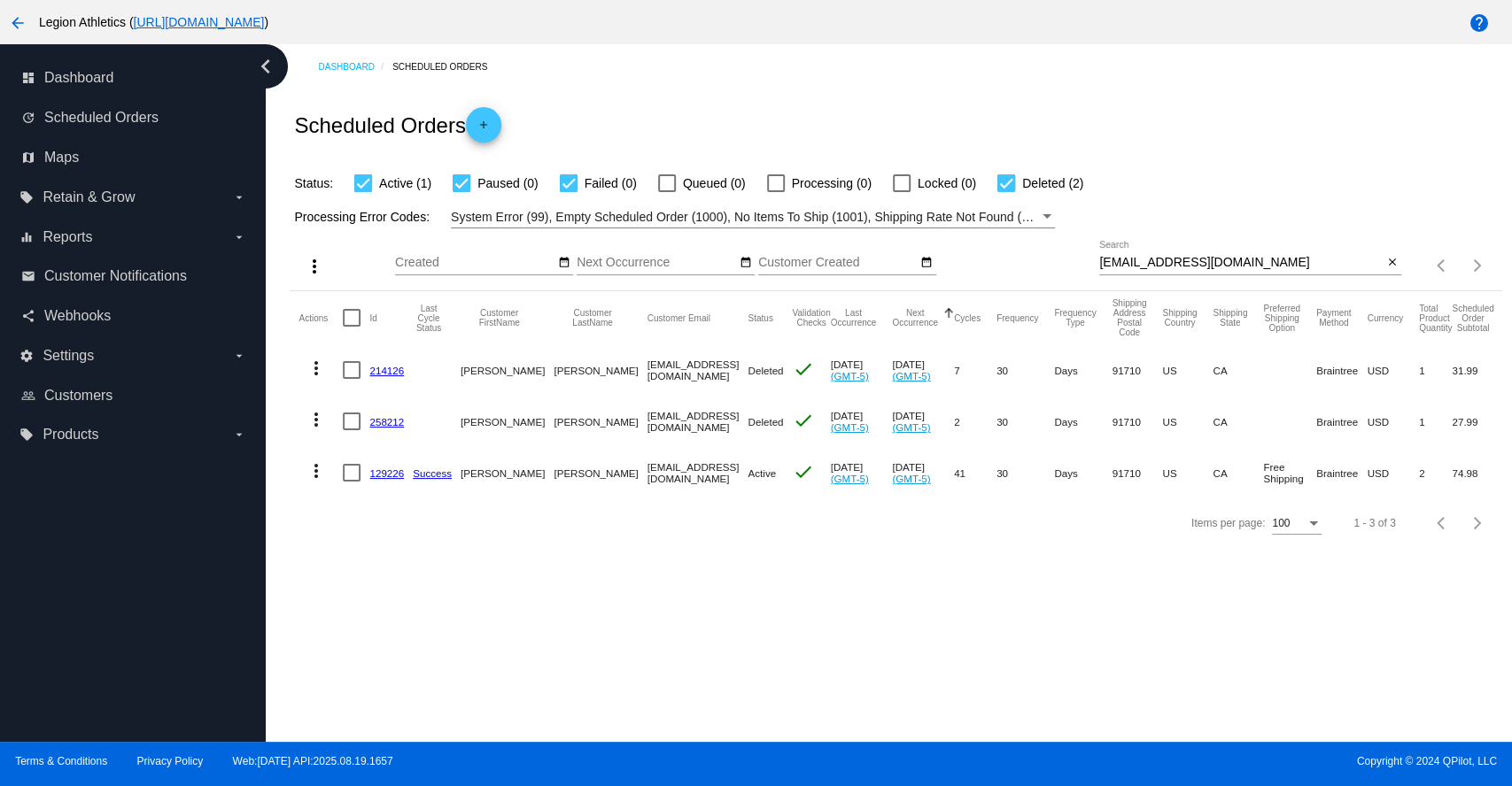
click at [386, 472] on link "129226" at bounding box center [387, 473] width 34 height 11
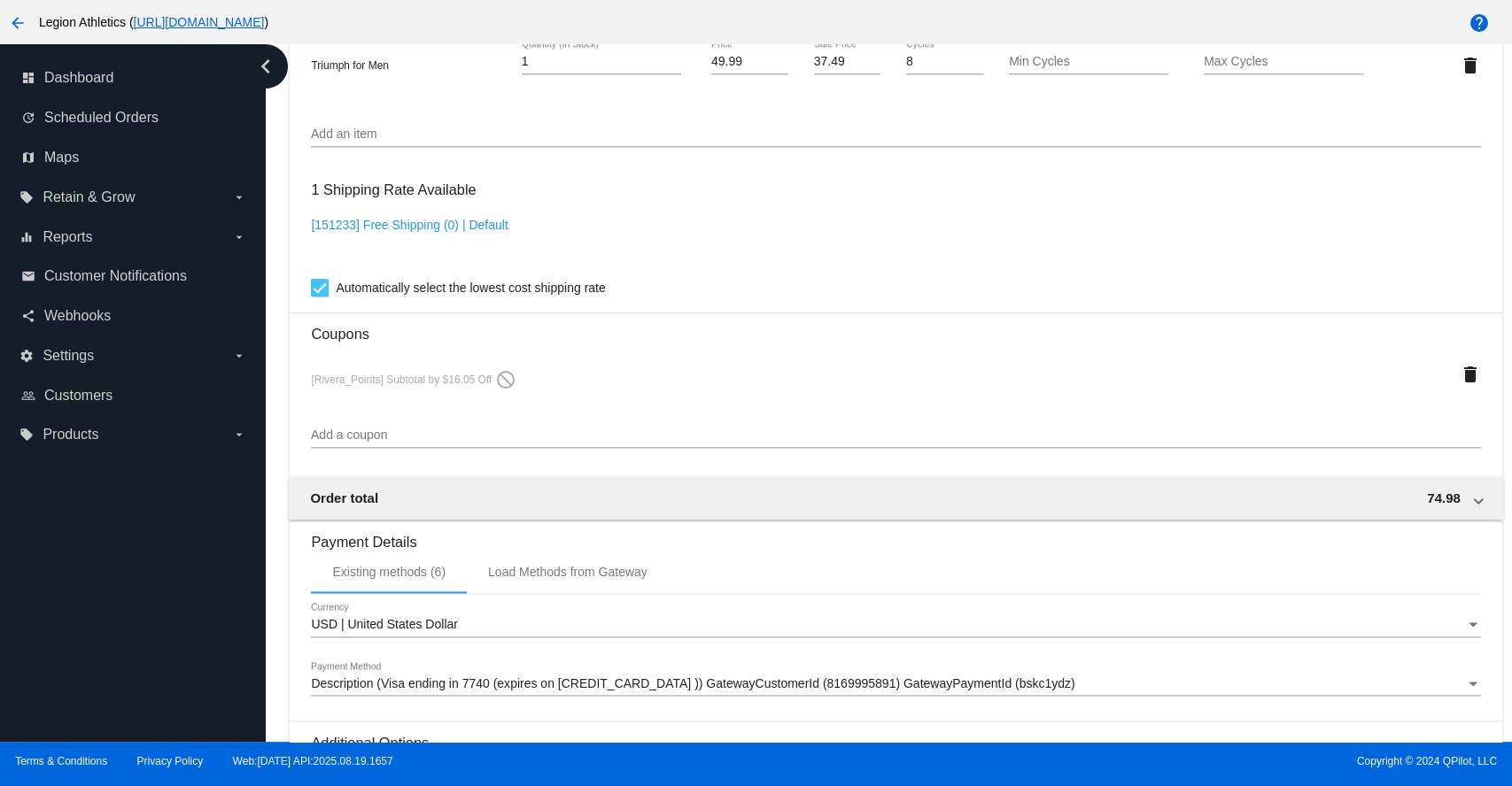
scroll to position [1573, 0]
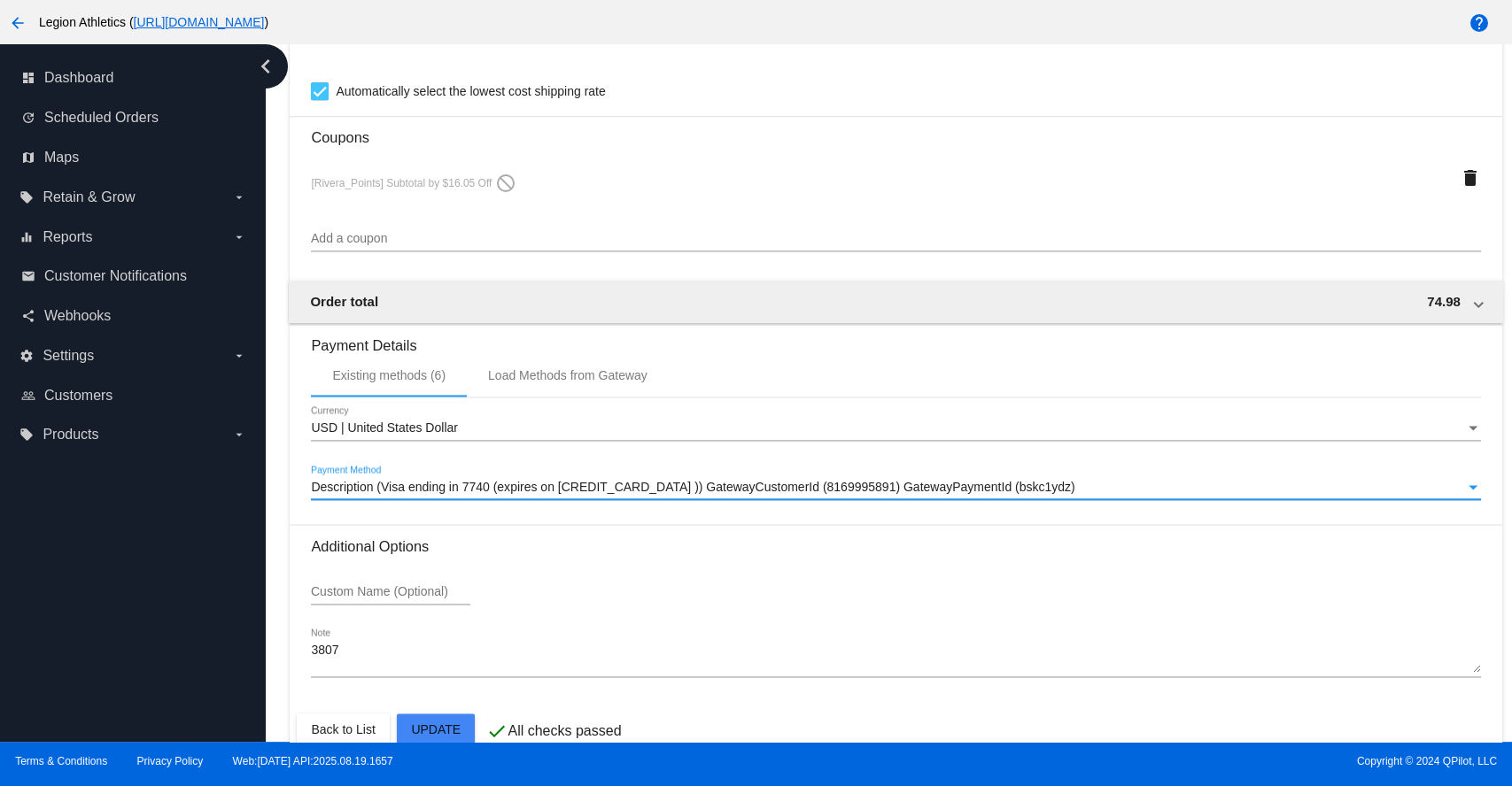
click at [536, 494] on span "Description (Visa ending in 7740 (expires on [CREDIT_CARD_DATA] )) GatewayCusto…" at bounding box center [692, 486] width 764 height 14
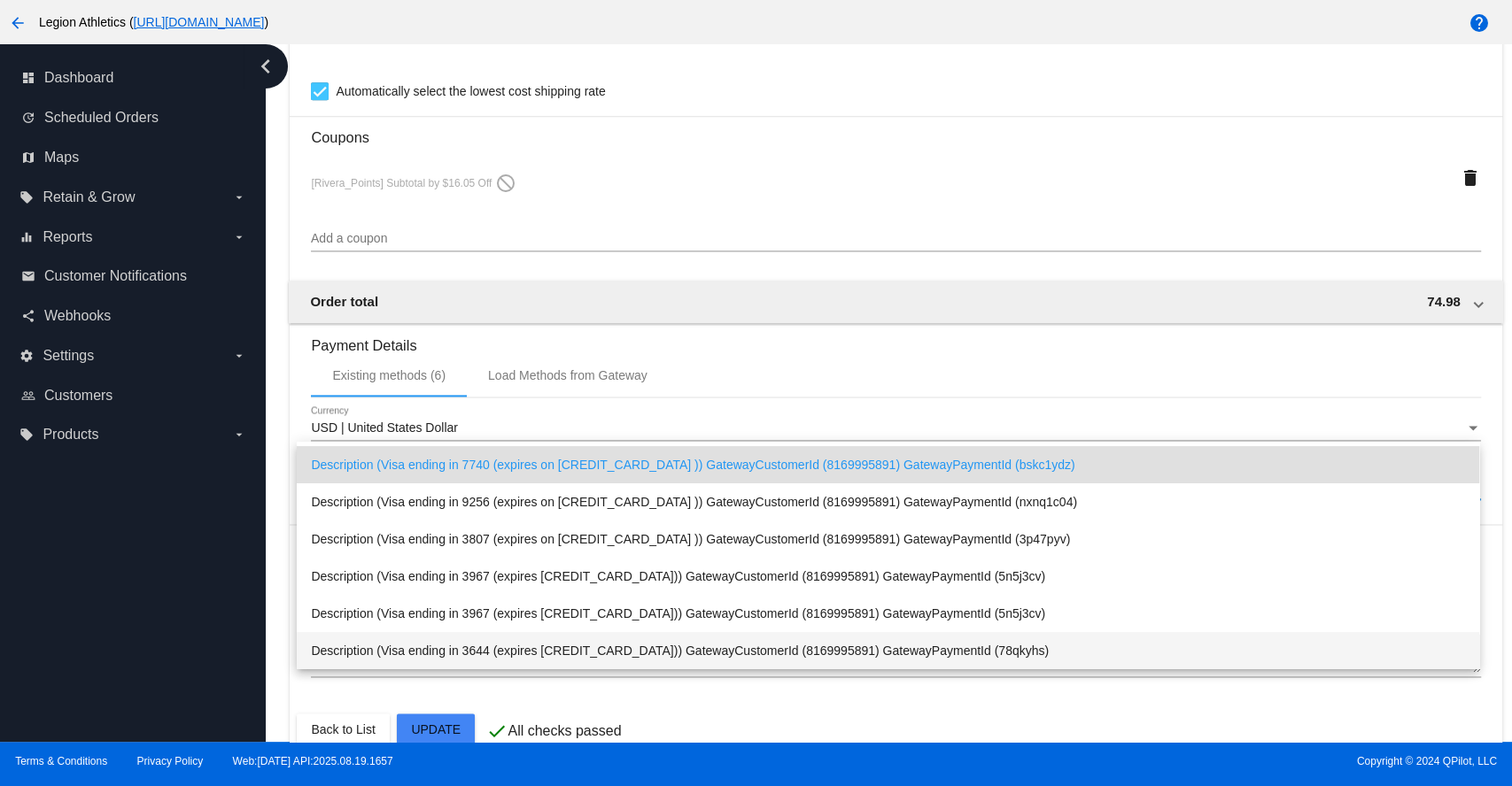
scroll to position [0, 0]
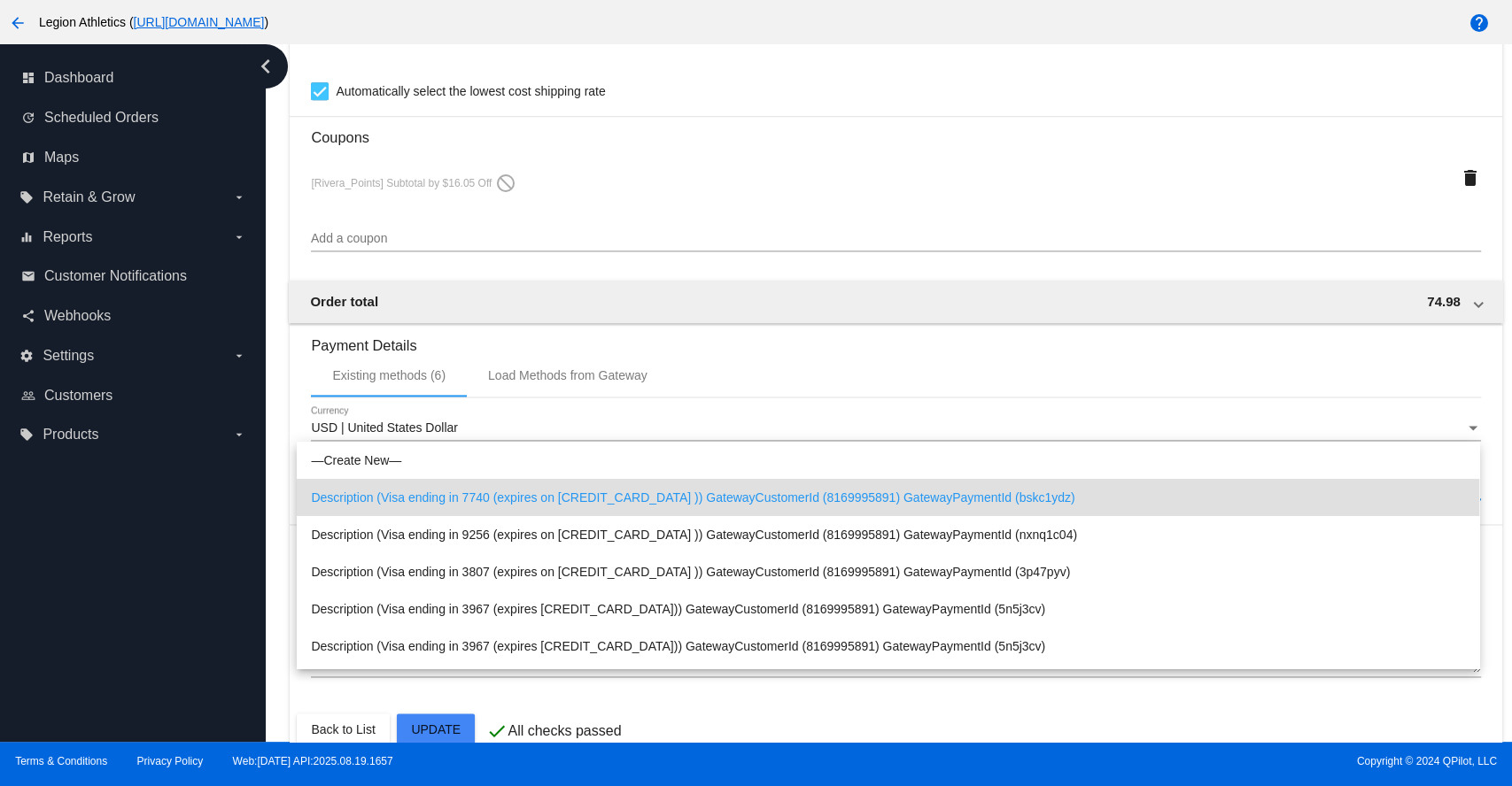
click at [1489, 426] on div at bounding box center [756, 393] width 1512 height 786
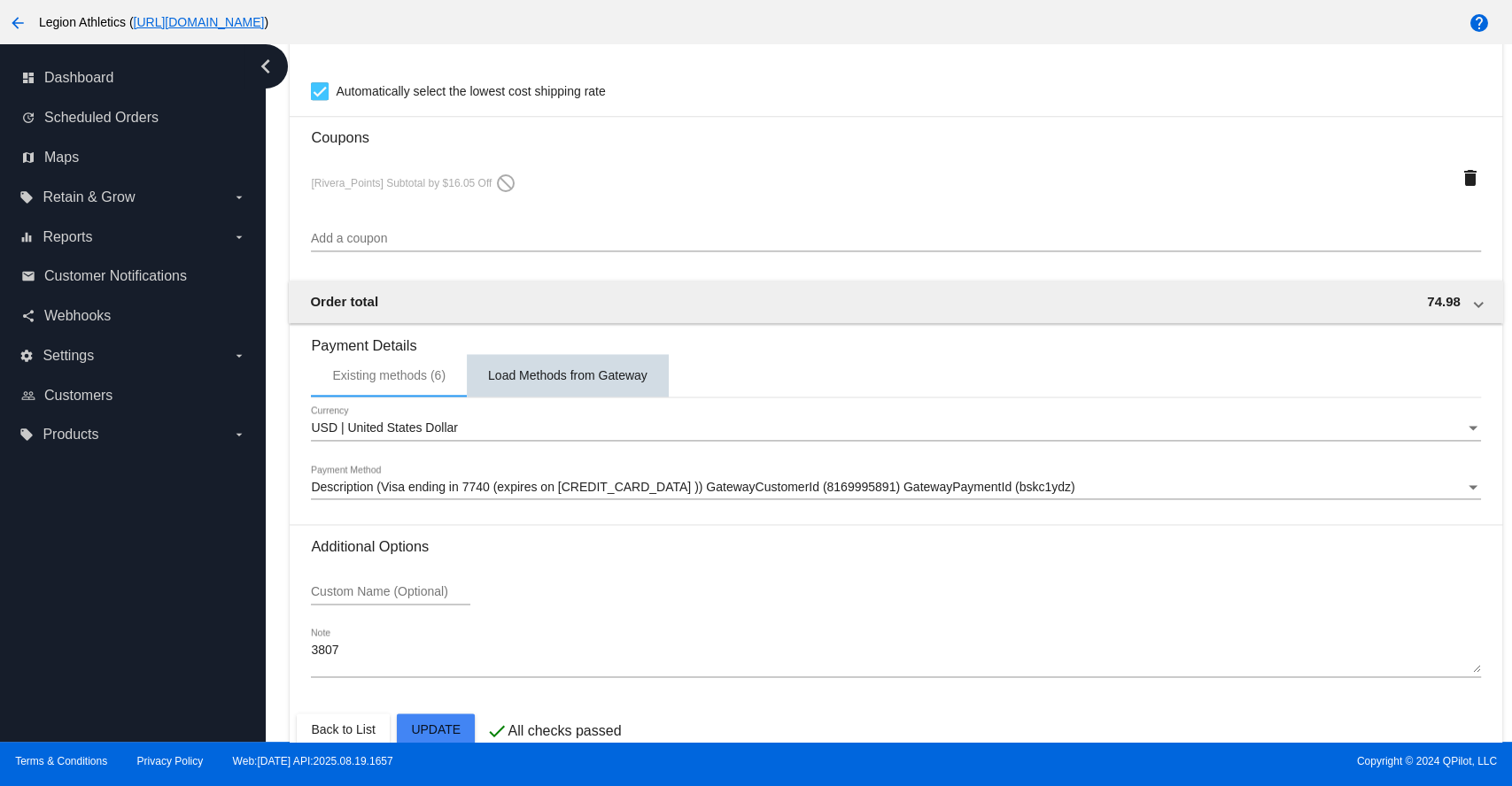
click at [581, 383] on div "Load Methods from Gateway" at bounding box center [568, 375] width 160 height 14
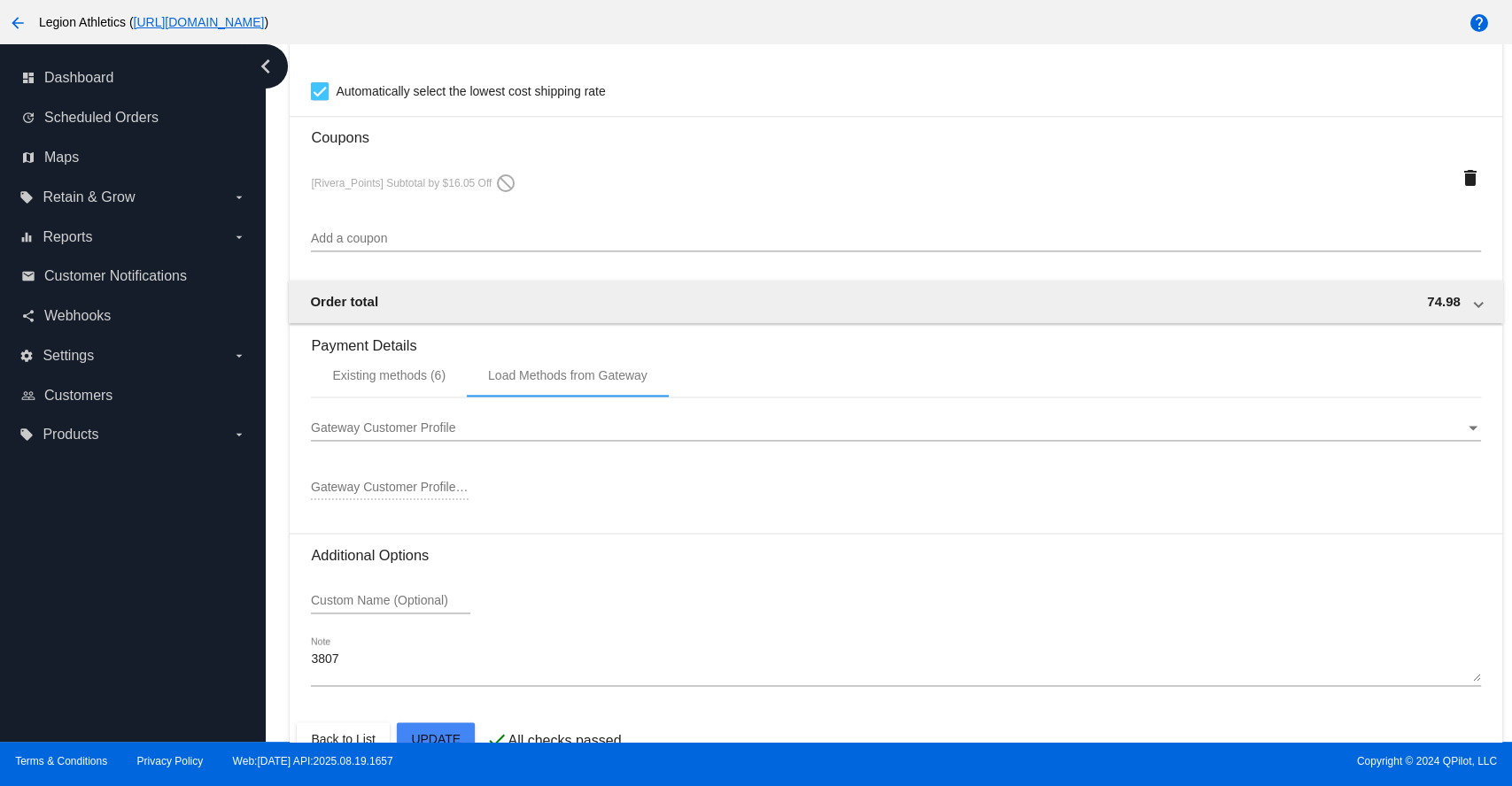
click at [364, 435] on span "Gateway Customer Profile" at bounding box center [383, 427] width 144 height 14
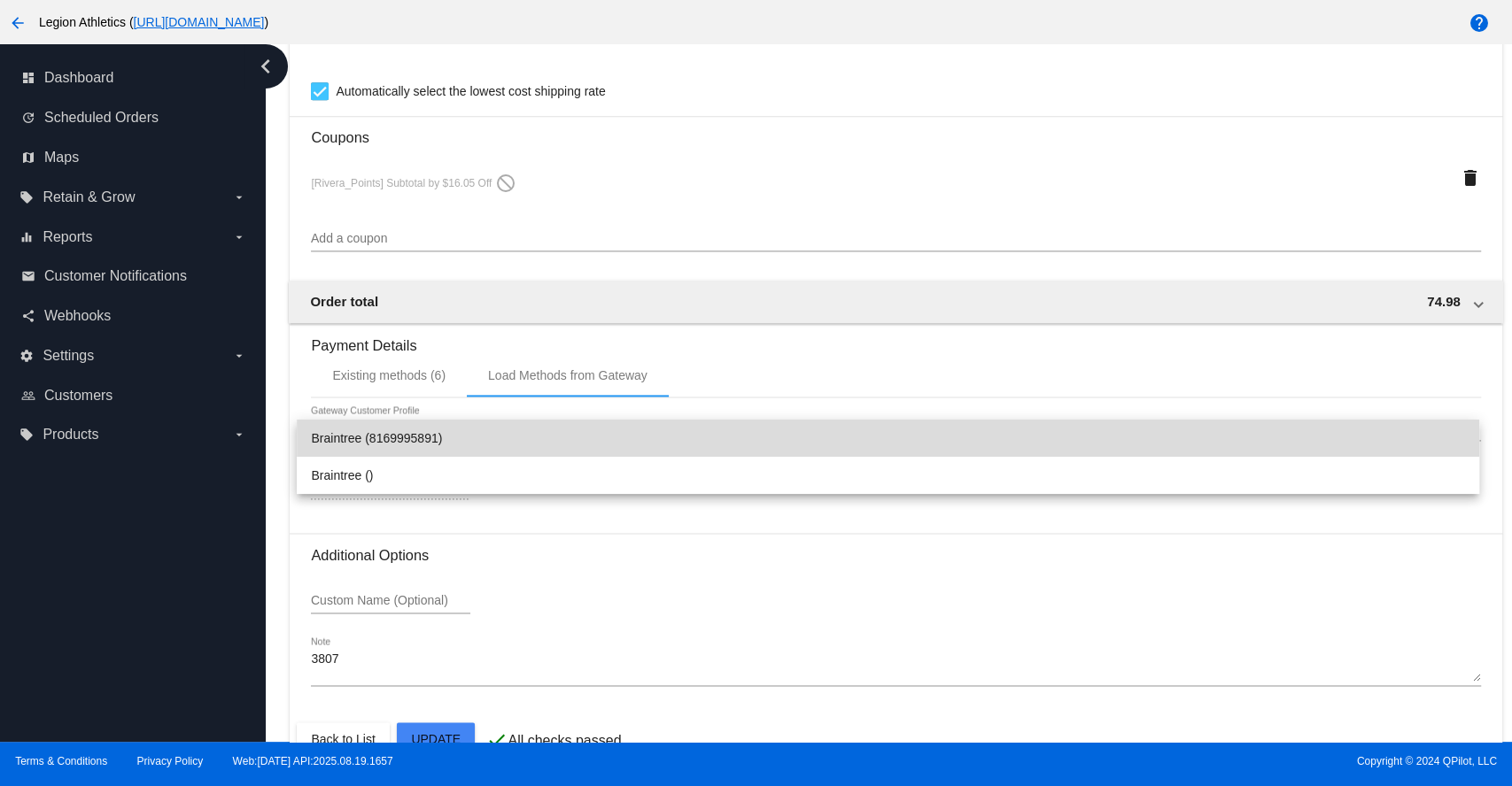
click at [364, 438] on span "Braintree (8169995891)" at bounding box center [887, 438] width 1154 height 37
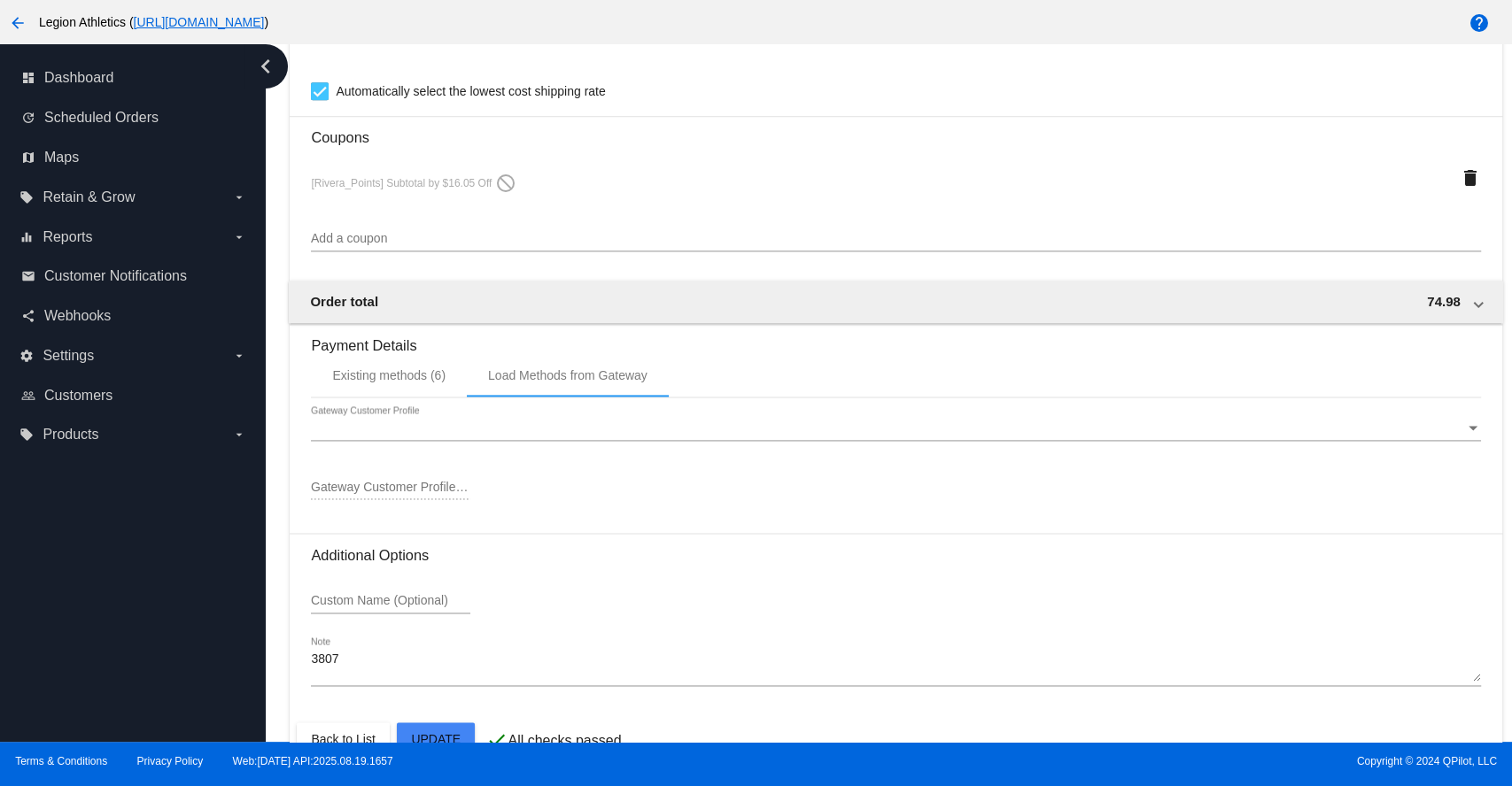
type input "8169995891"
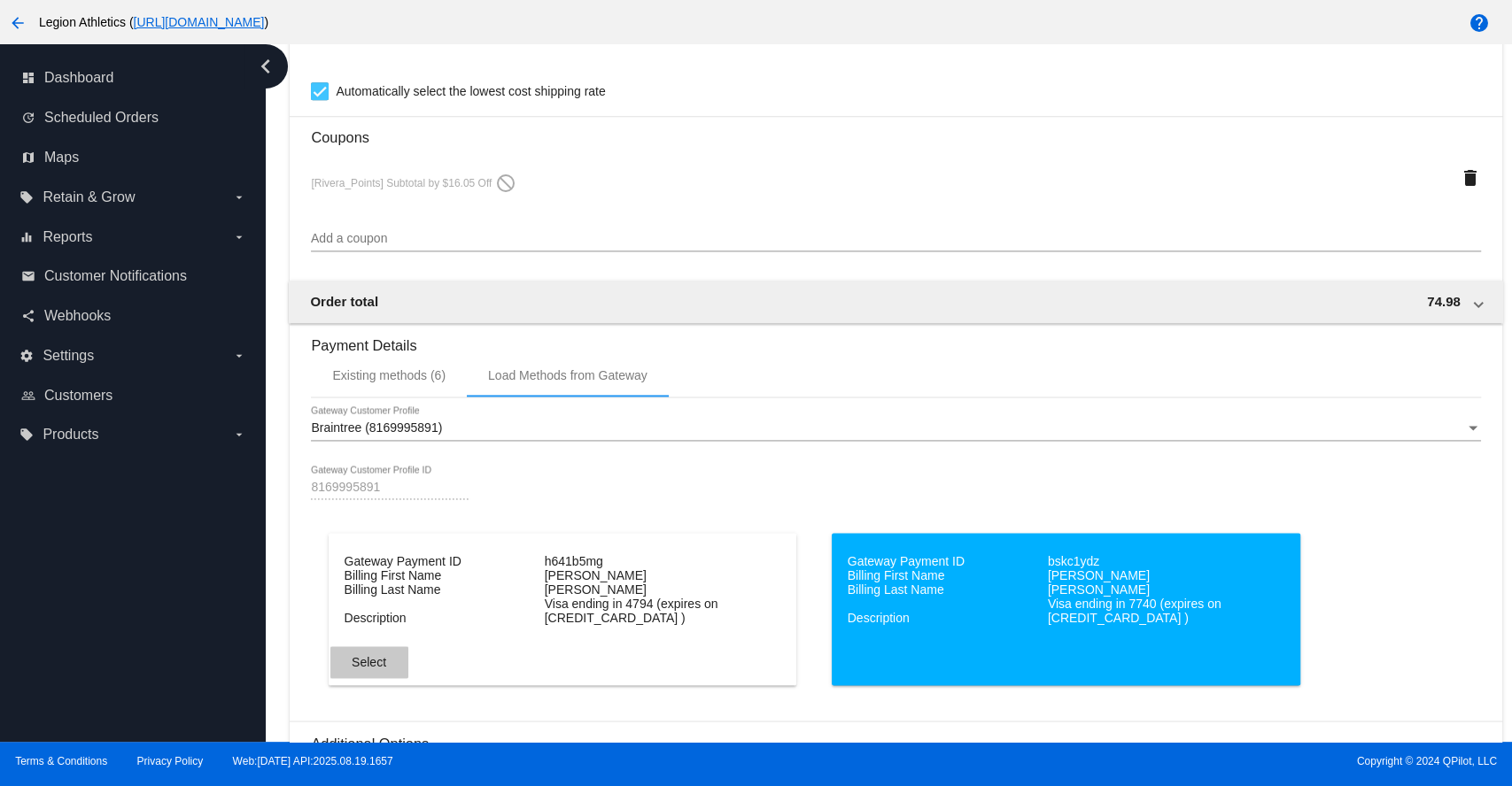
click at [367, 668] on span "Select" at bounding box center [369, 662] width 34 height 14
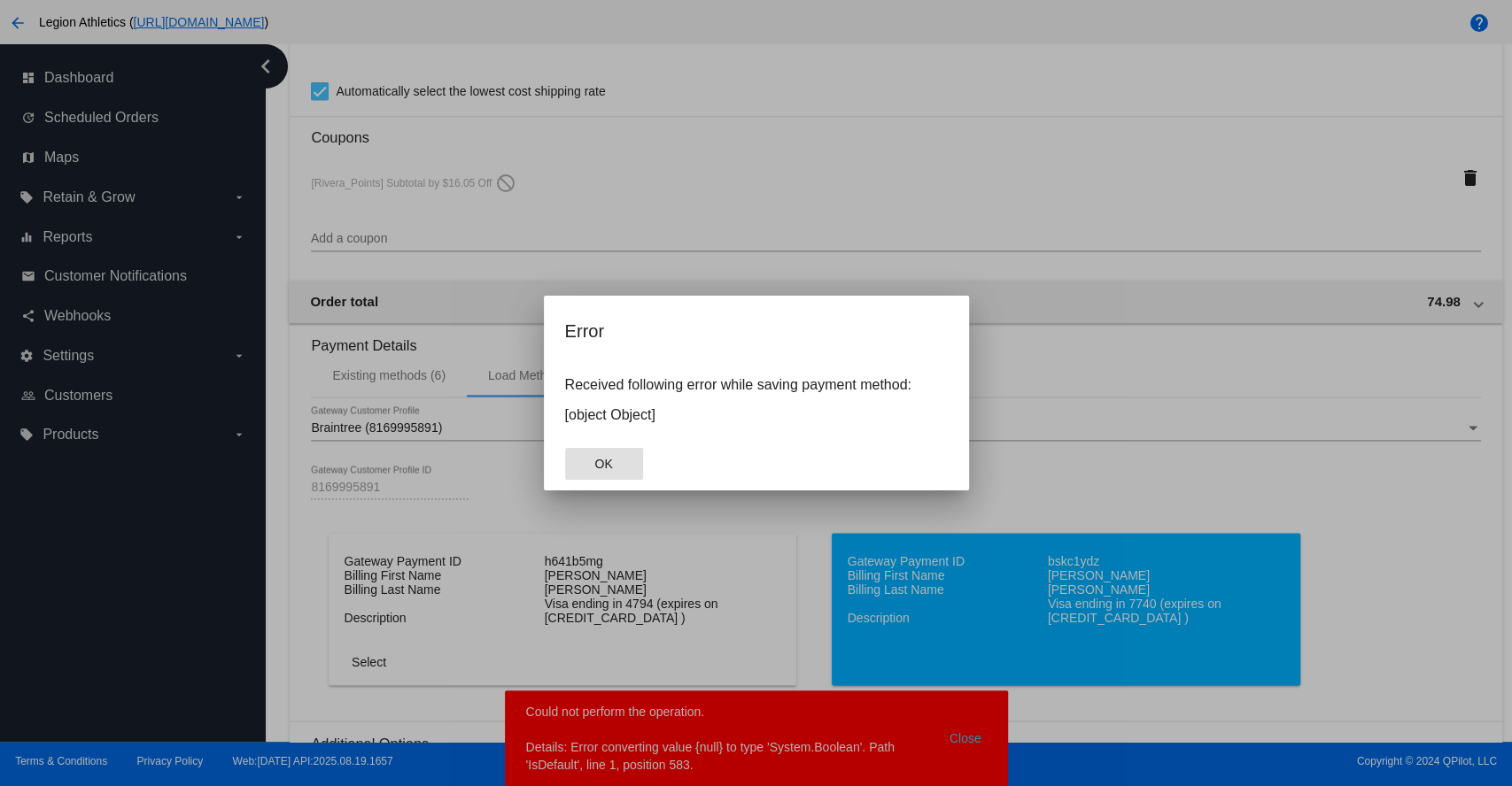
click at [601, 462] on span "OK" at bounding box center [603, 463] width 18 height 14
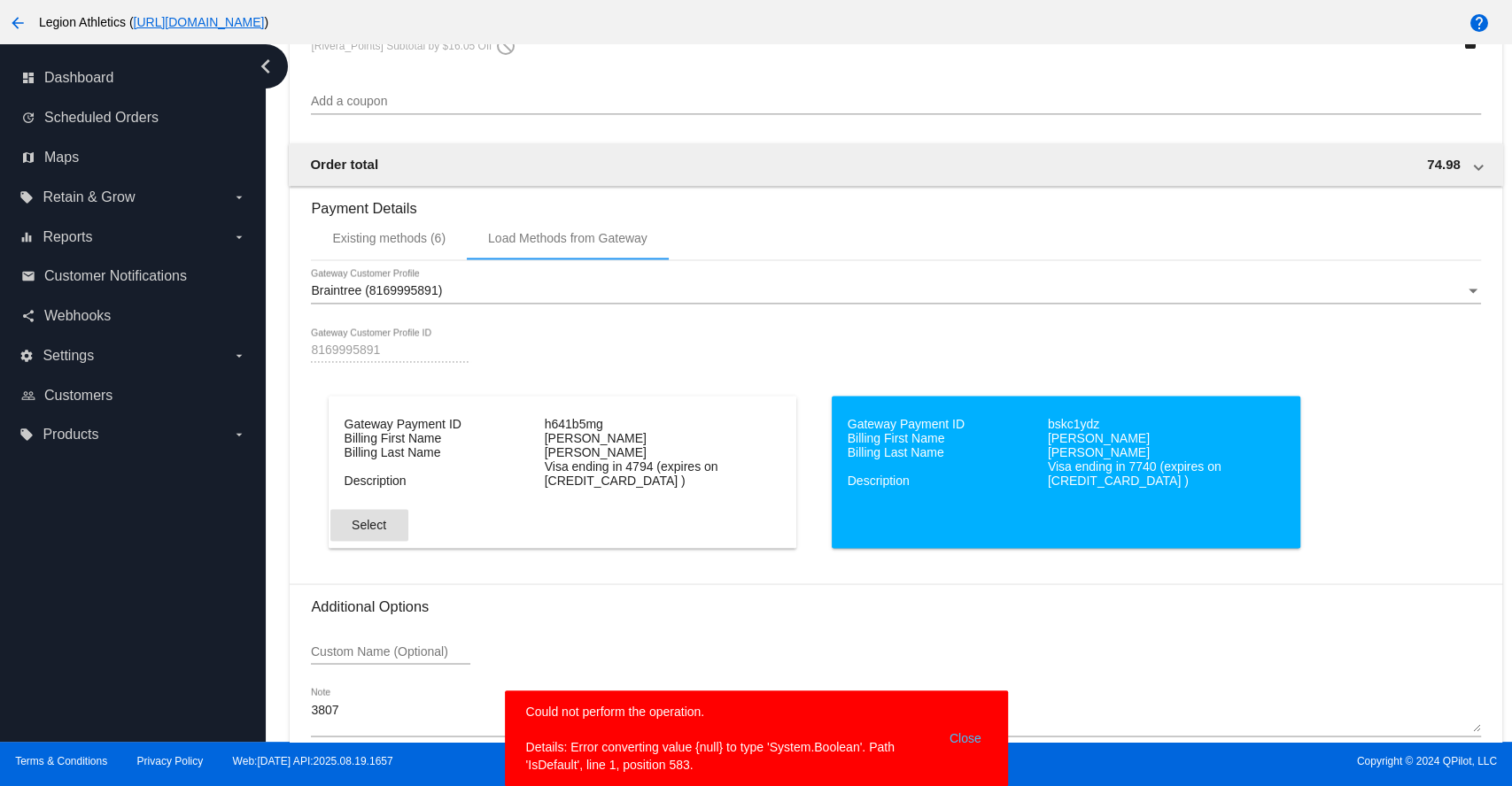
scroll to position [1813, 0]
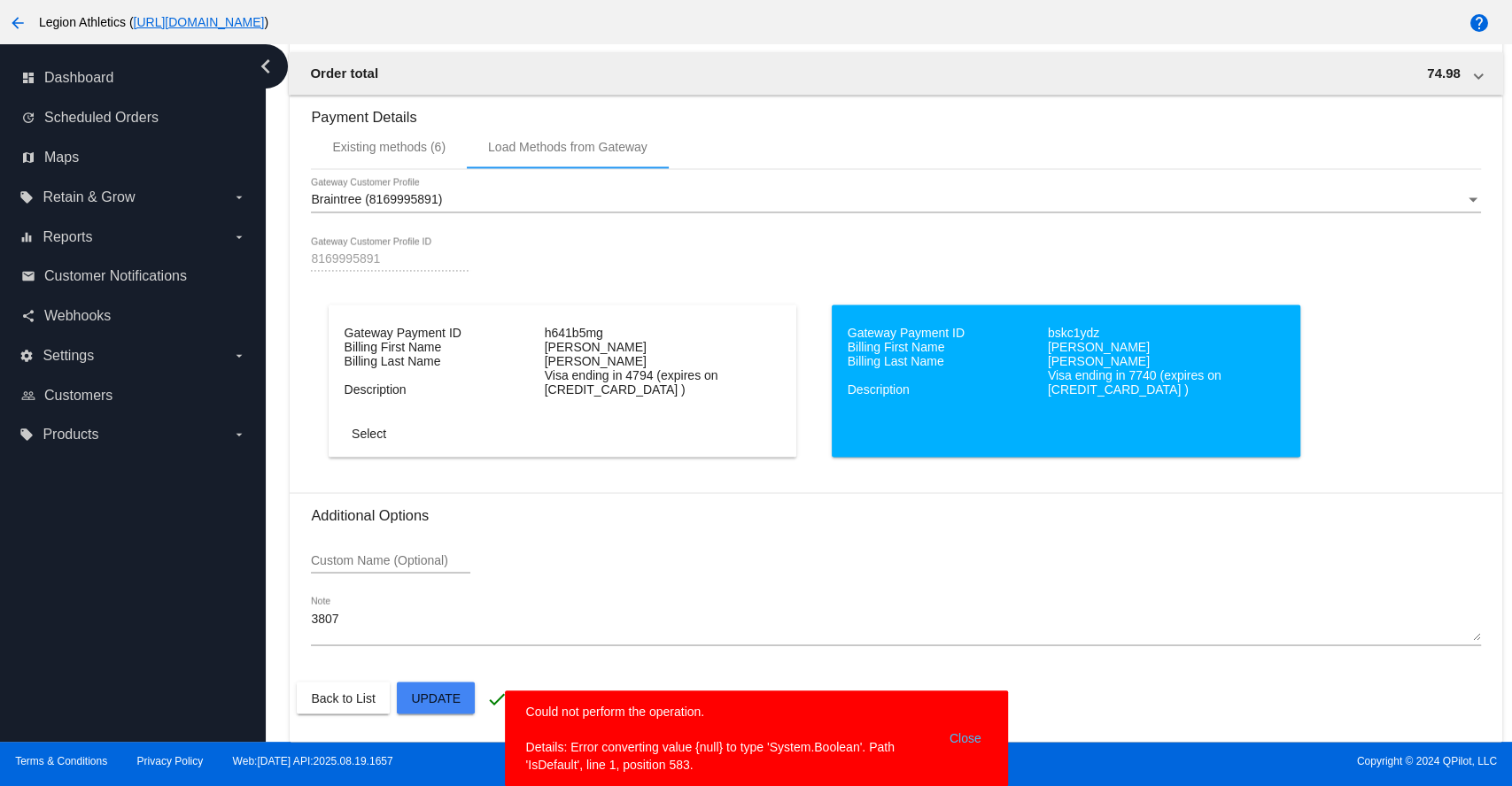
click at [418, 330] on dd "Gateway Payment ID" at bounding box center [443, 332] width 197 height 14
click at [611, 383] on dt "Visa ending in 4794 (expires on [CREDIT_CARD_DATA] )" at bounding box center [642, 383] width 197 height 28
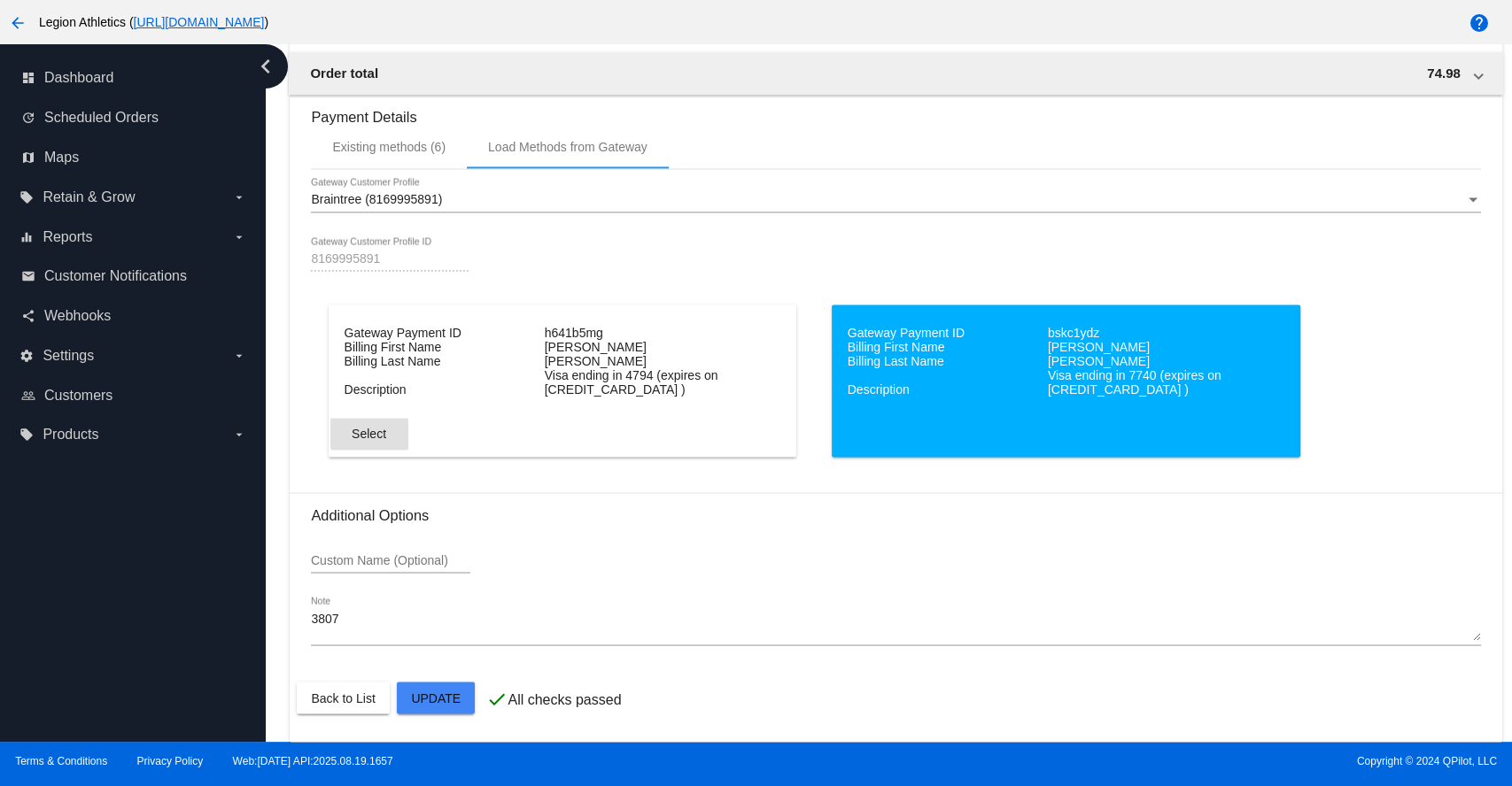
click at [369, 437] on span "Select" at bounding box center [369, 433] width 34 height 14
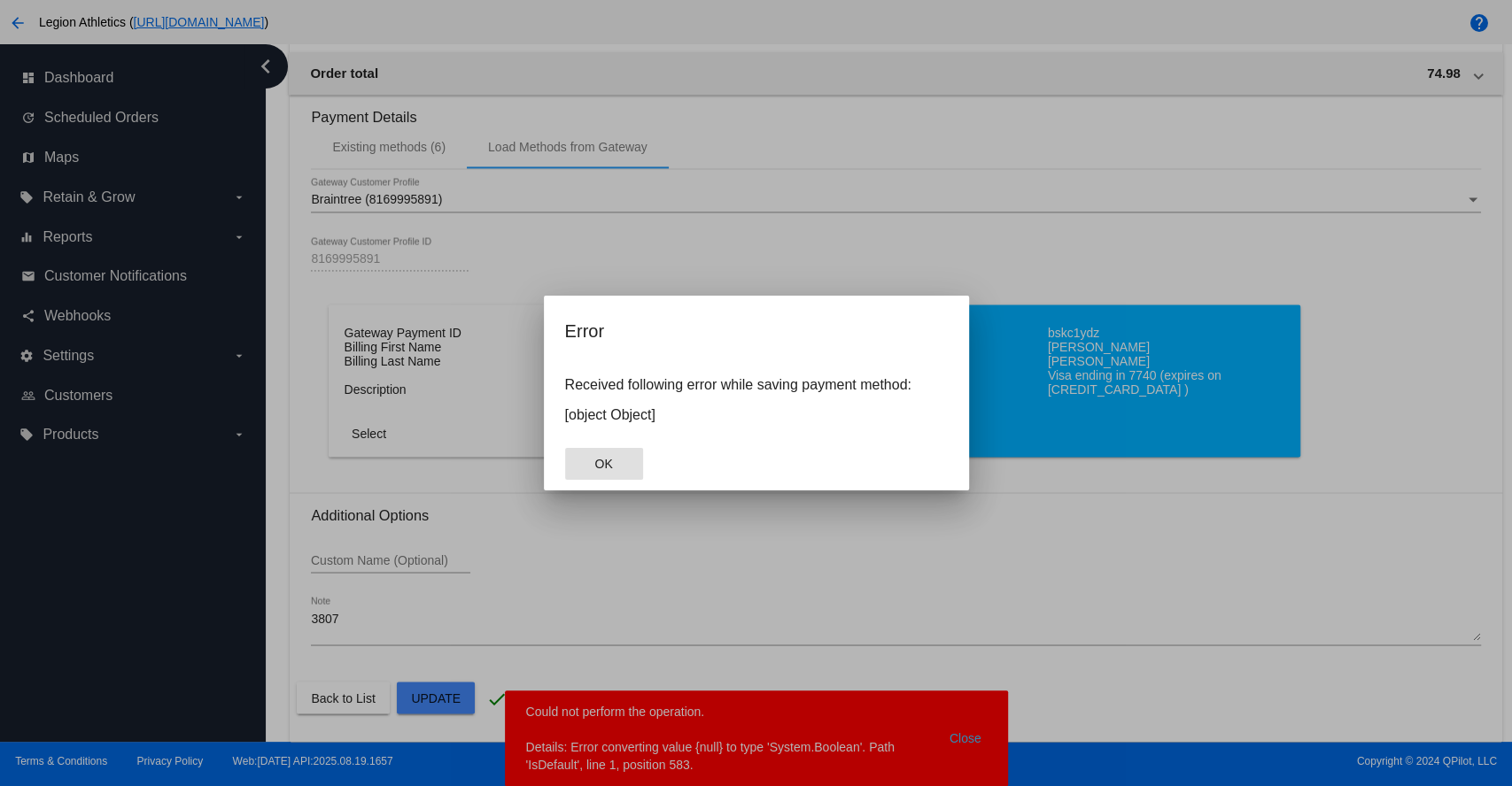
click at [608, 466] on span "OK" at bounding box center [603, 463] width 18 height 14
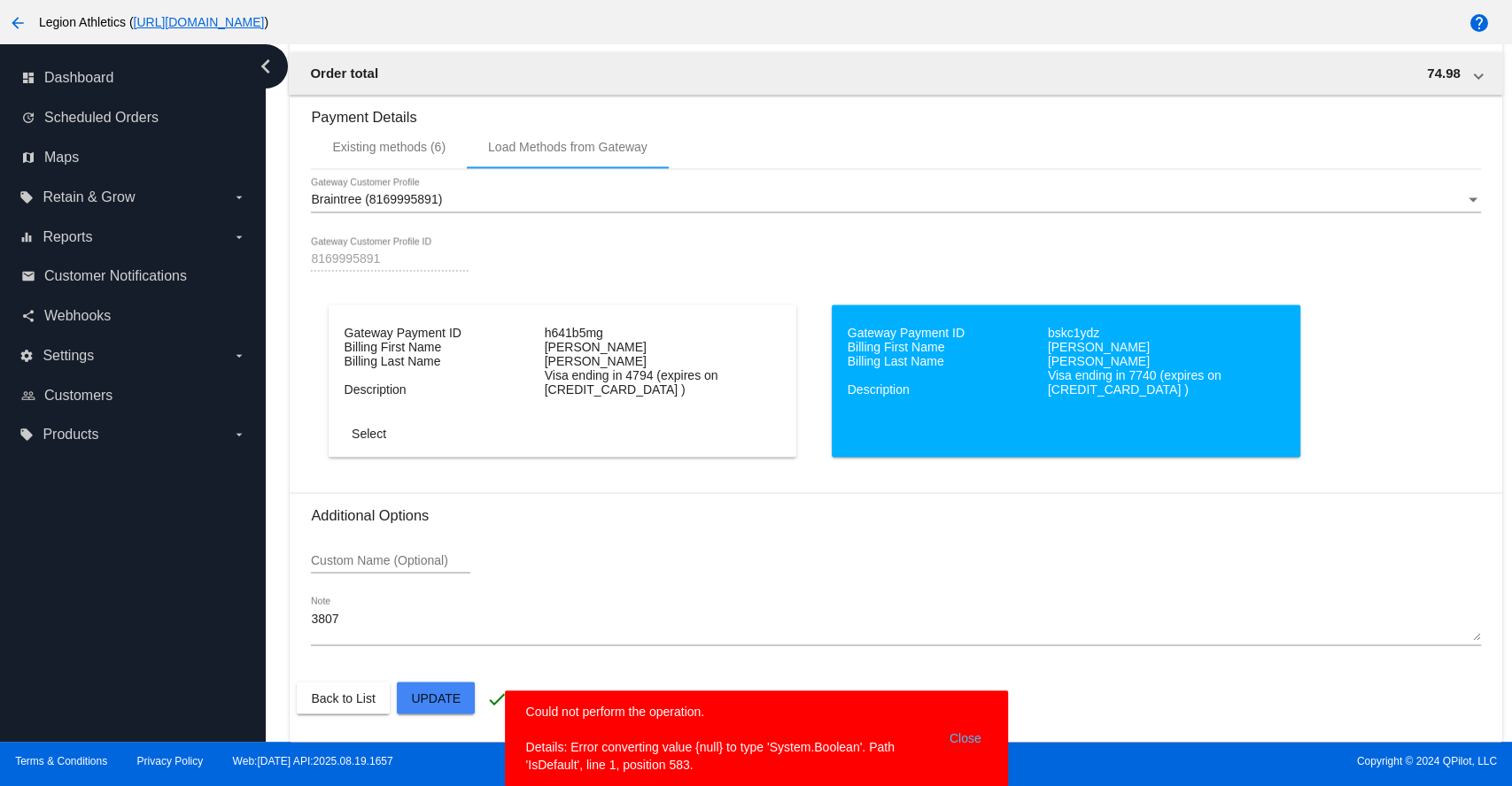
click at [757, 342] on dl "Gateway Payment ID h641b5mg Billing First Name Greg Billing Last Name Rivera De…" at bounding box center [563, 361] width 438 height 71
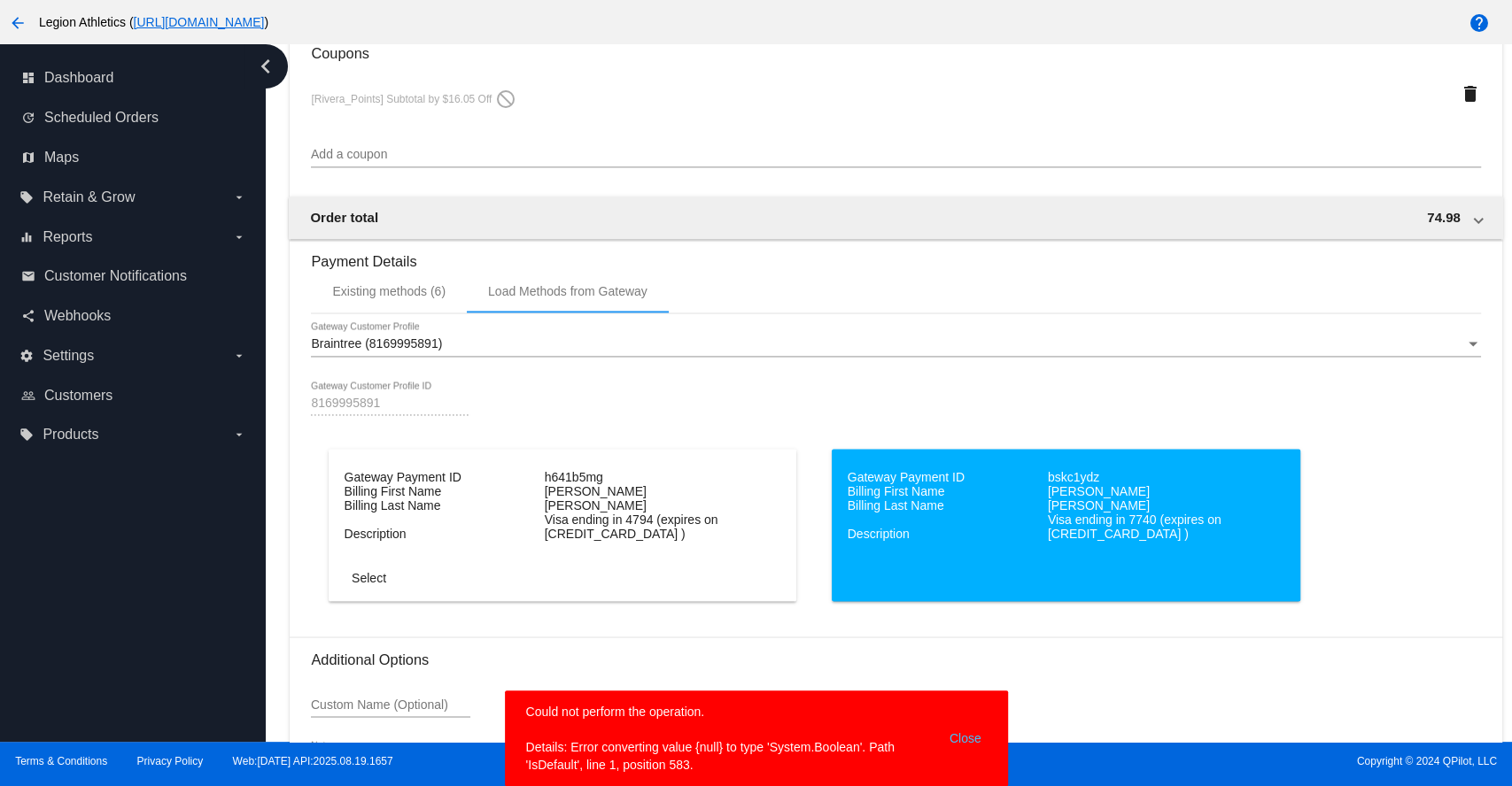
scroll to position [1420, 0]
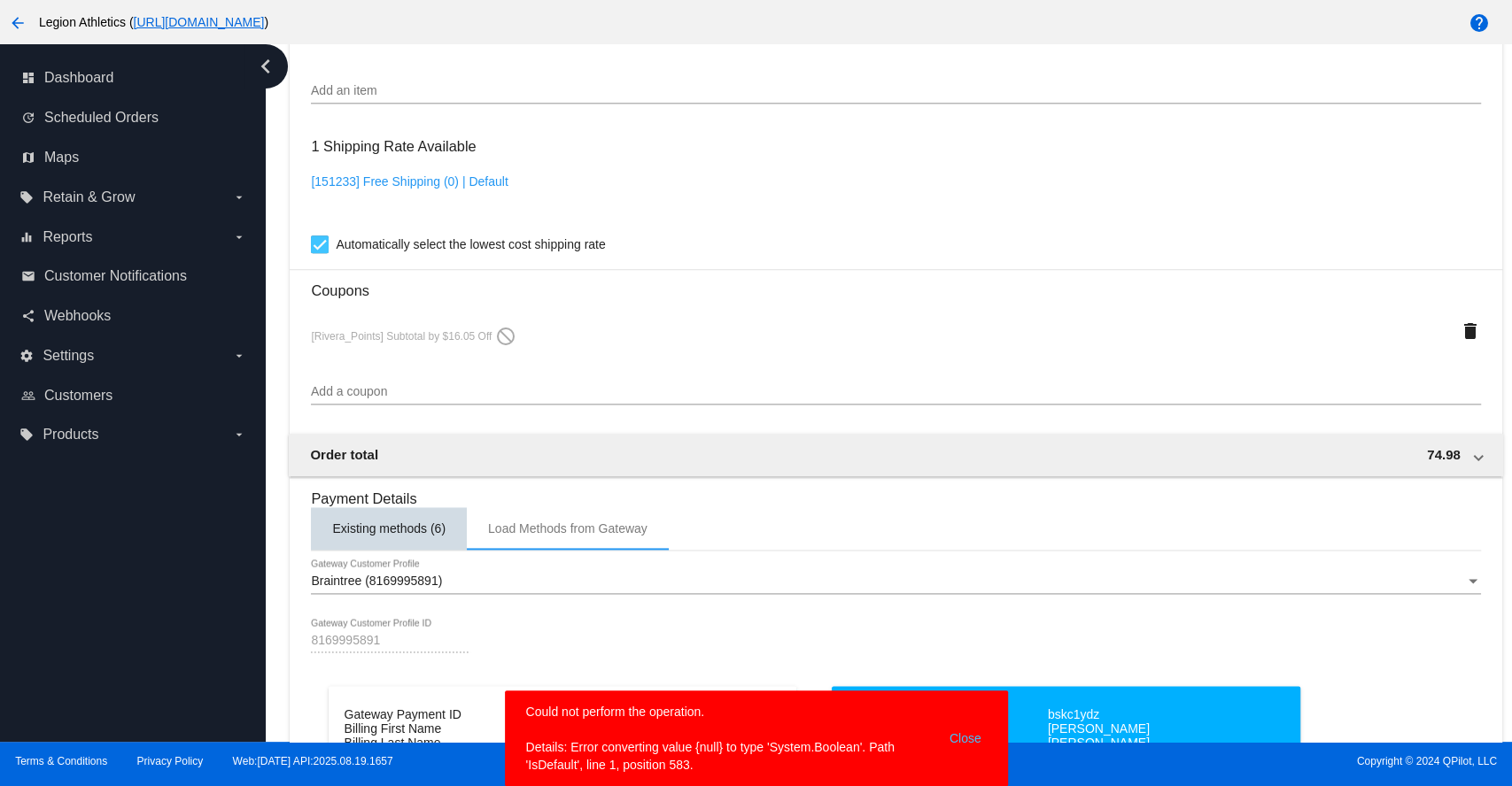
click at [410, 532] on div "Existing methods (6)" at bounding box center [388, 528] width 113 height 14
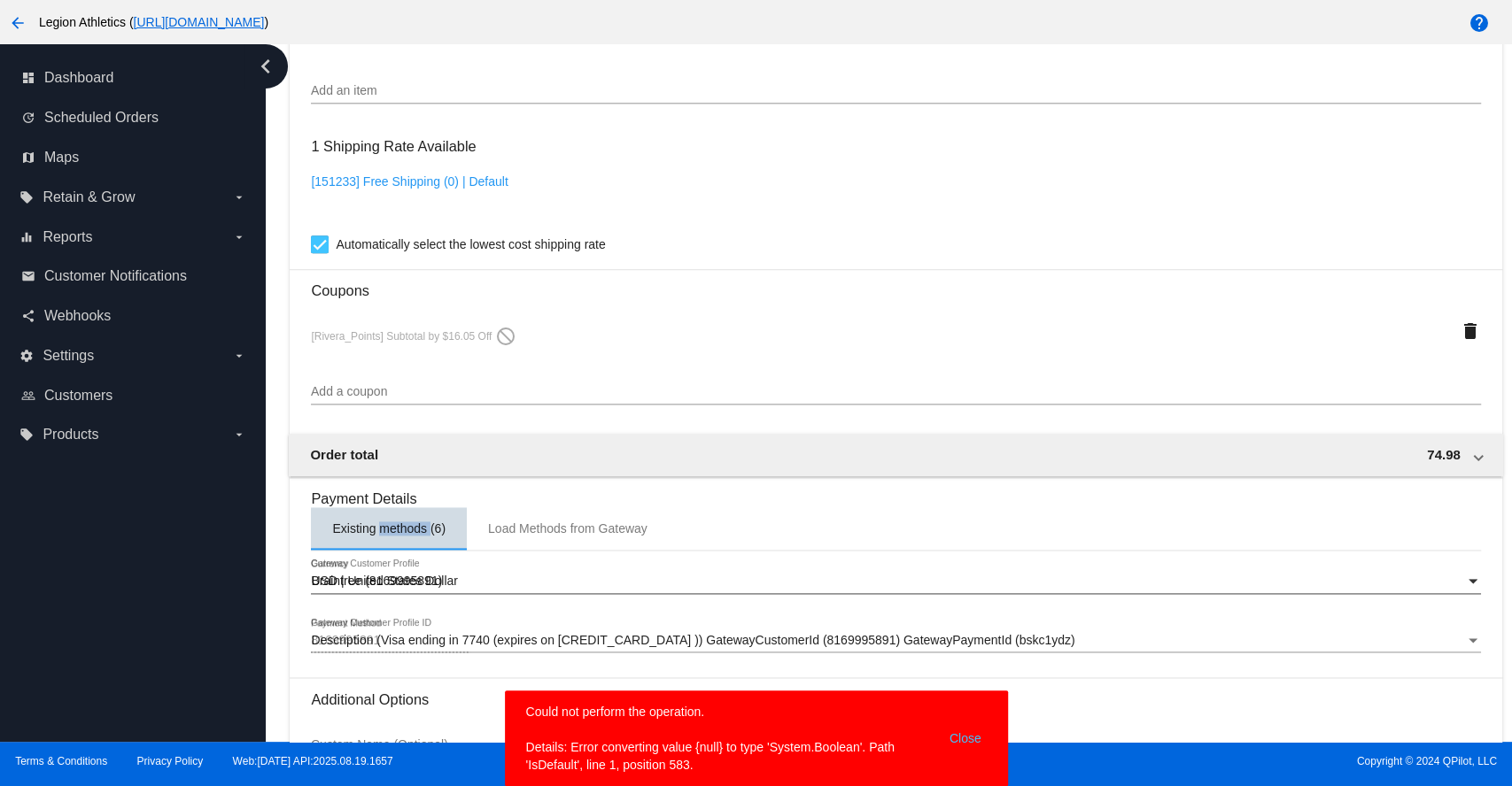
click at [410, 532] on div "Existing methods (6)" at bounding box center [388, 528] width 113 height 14
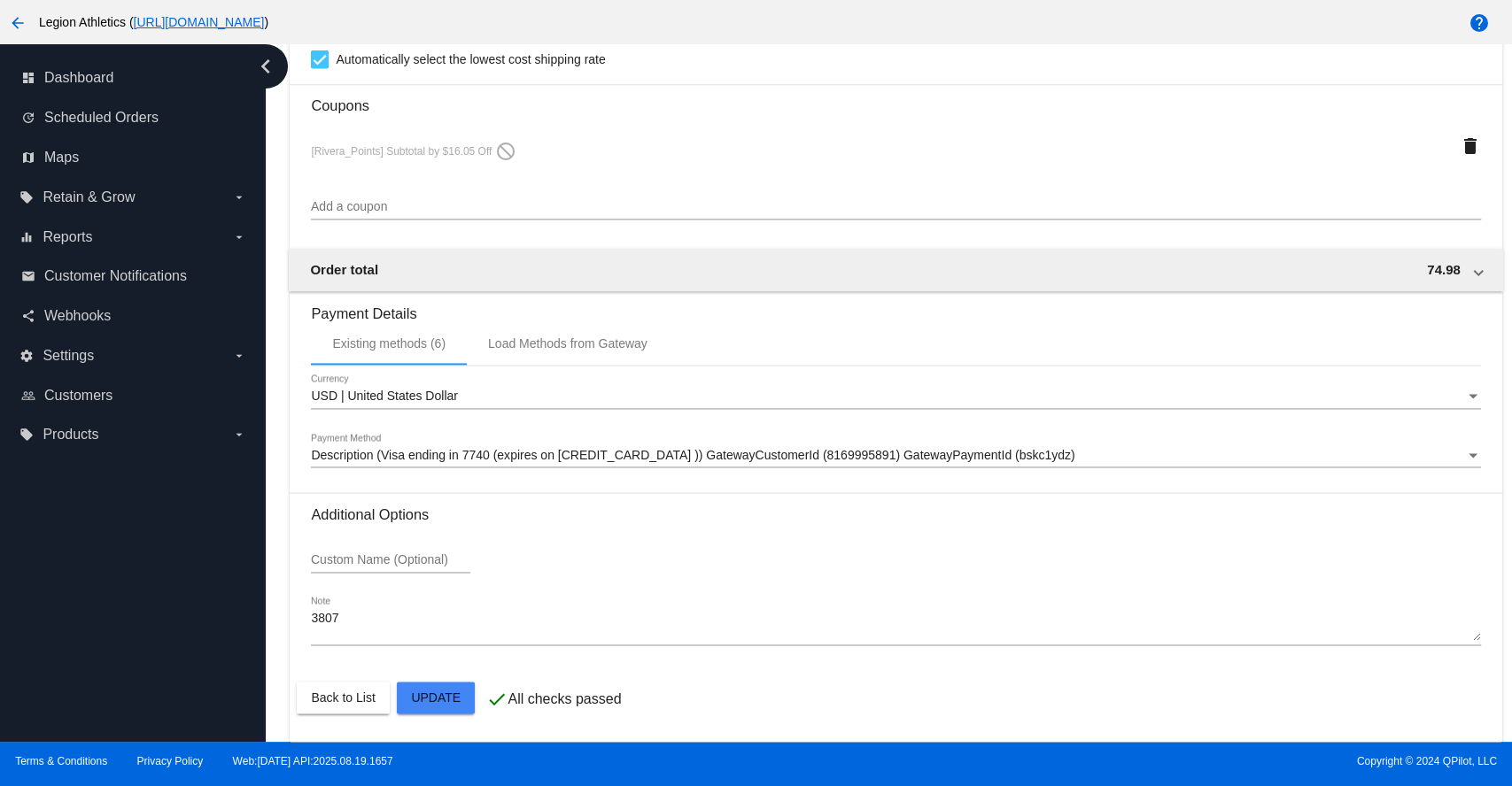
click at [553, 449] on span "Description (Visa ending in 7740 (expires on [CREDIT_CARD_DATA] )) GatewayCusto…" at bounding box center [692, 455] width 764 height 14
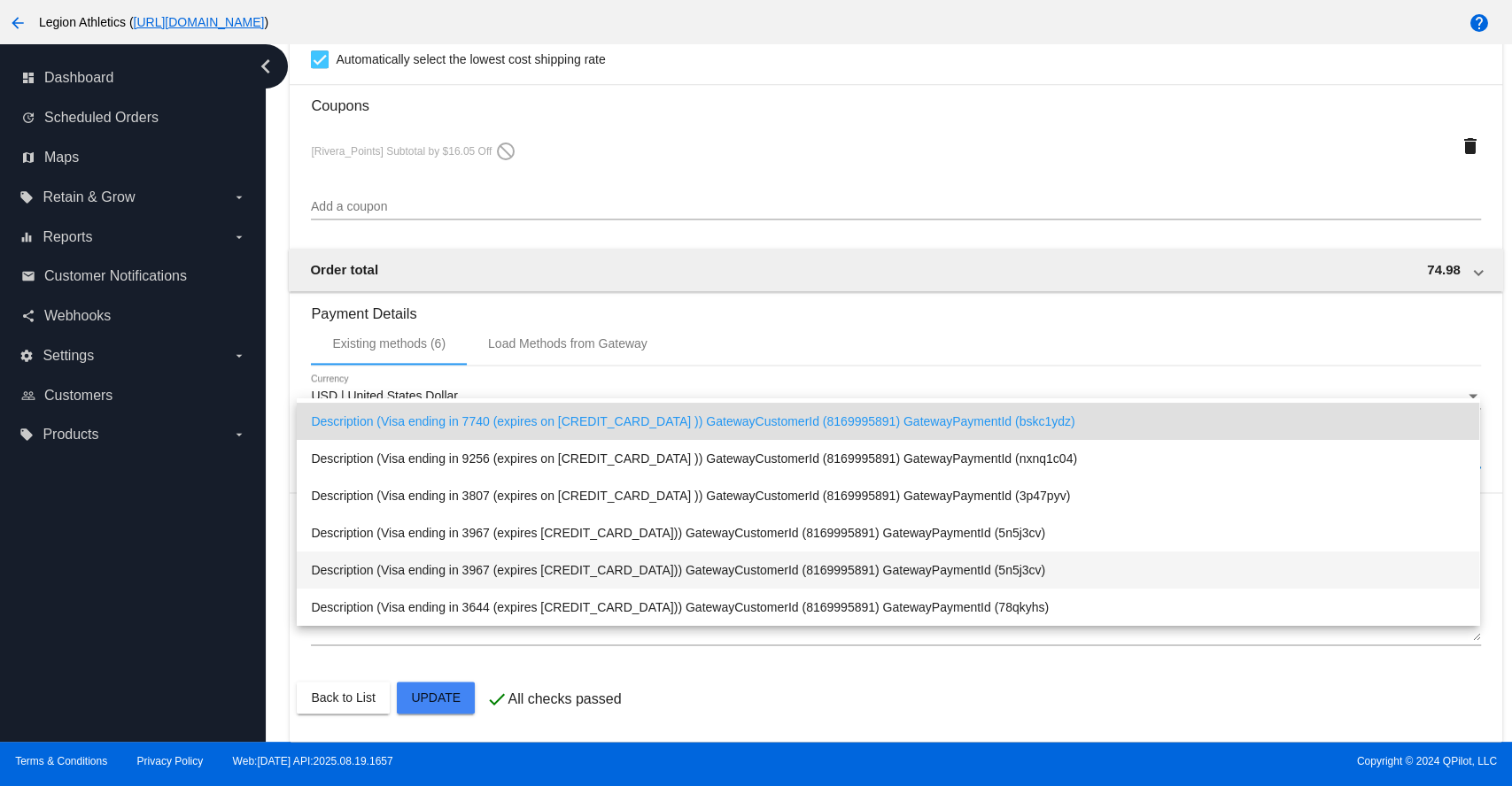
scroll to position [0, 0]
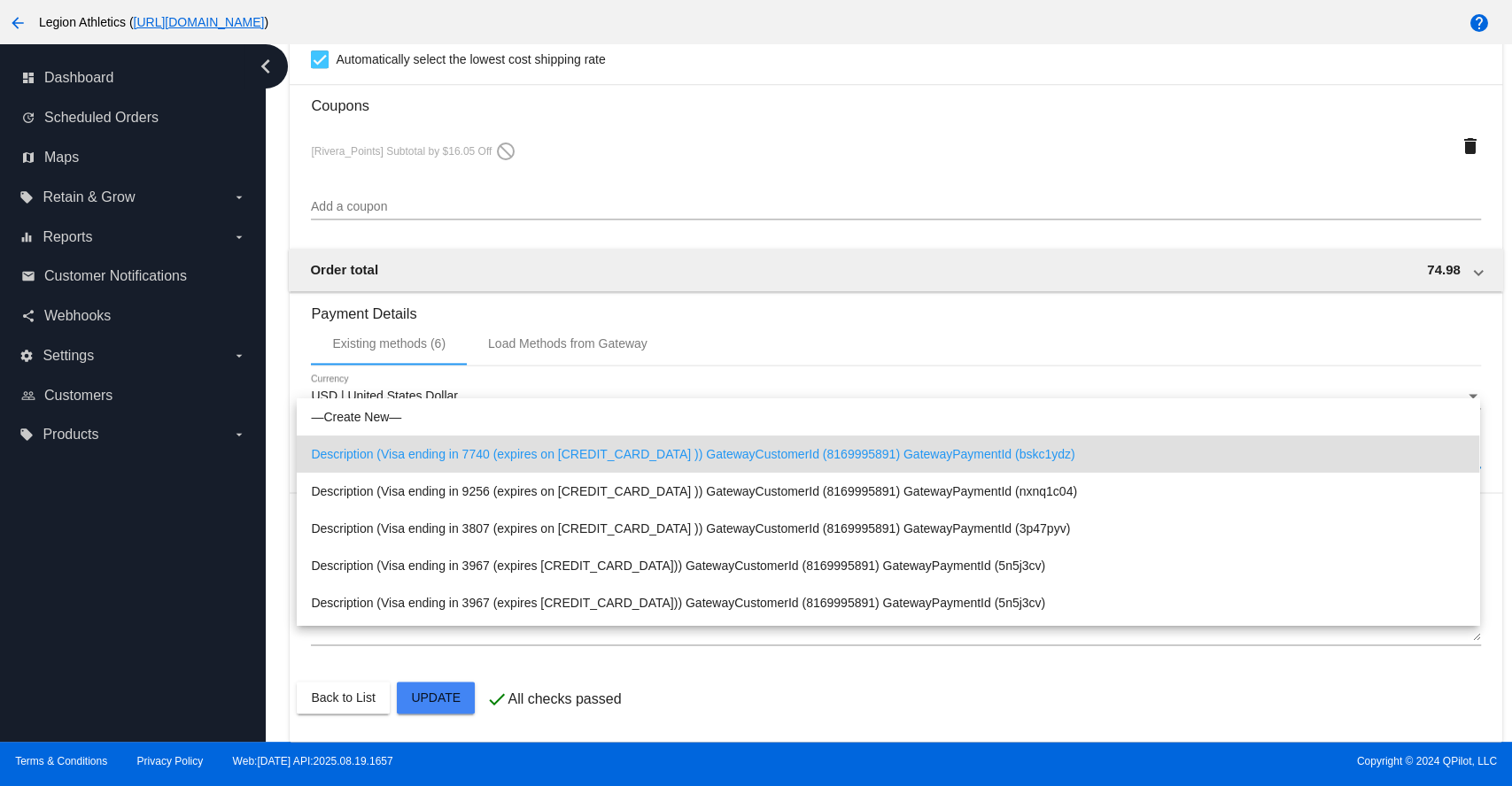
click at [1486, 394] on div at bounding box center [756, 393] width 1512 height 786
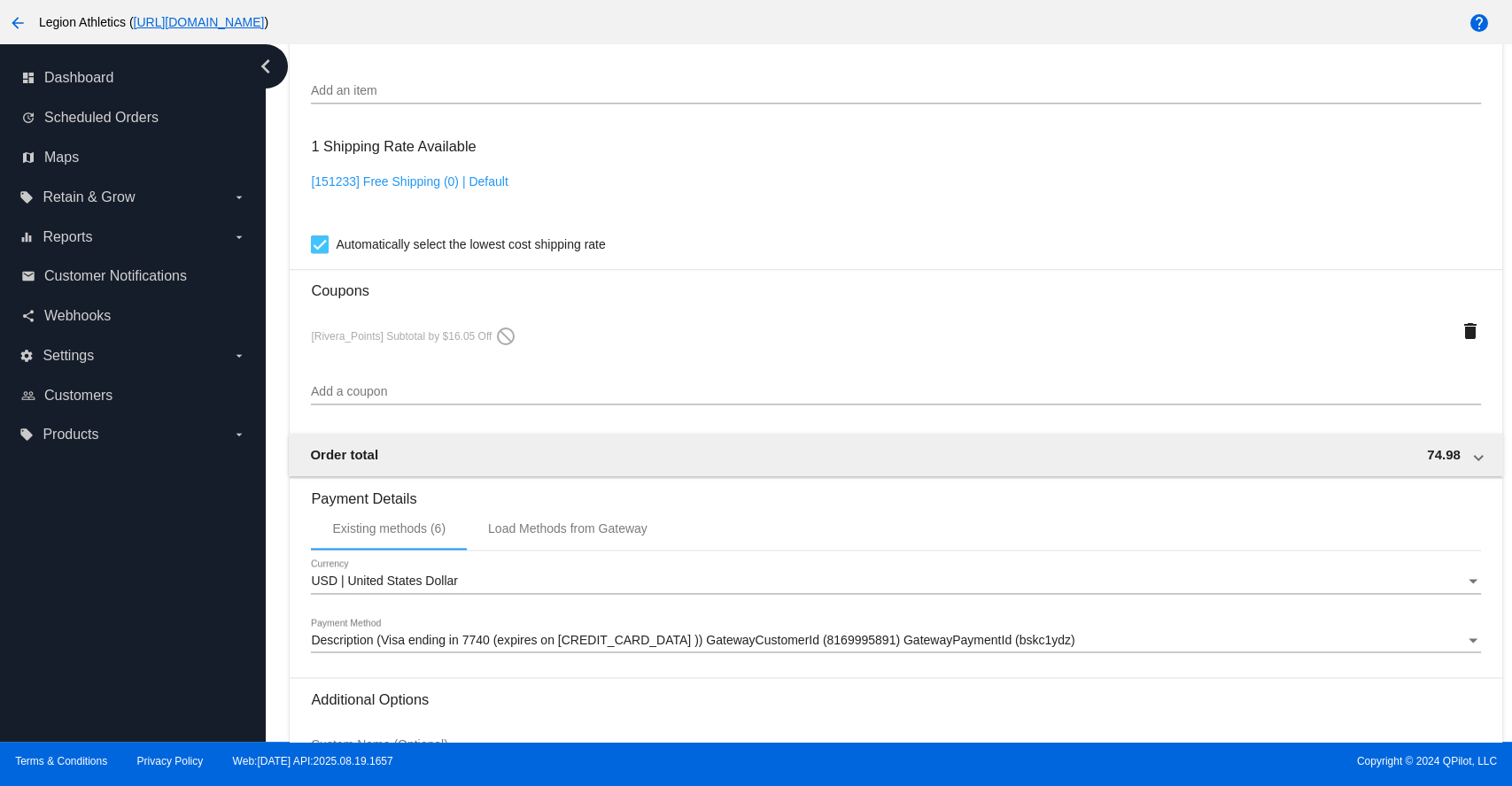
scroll to position [1618, 0]
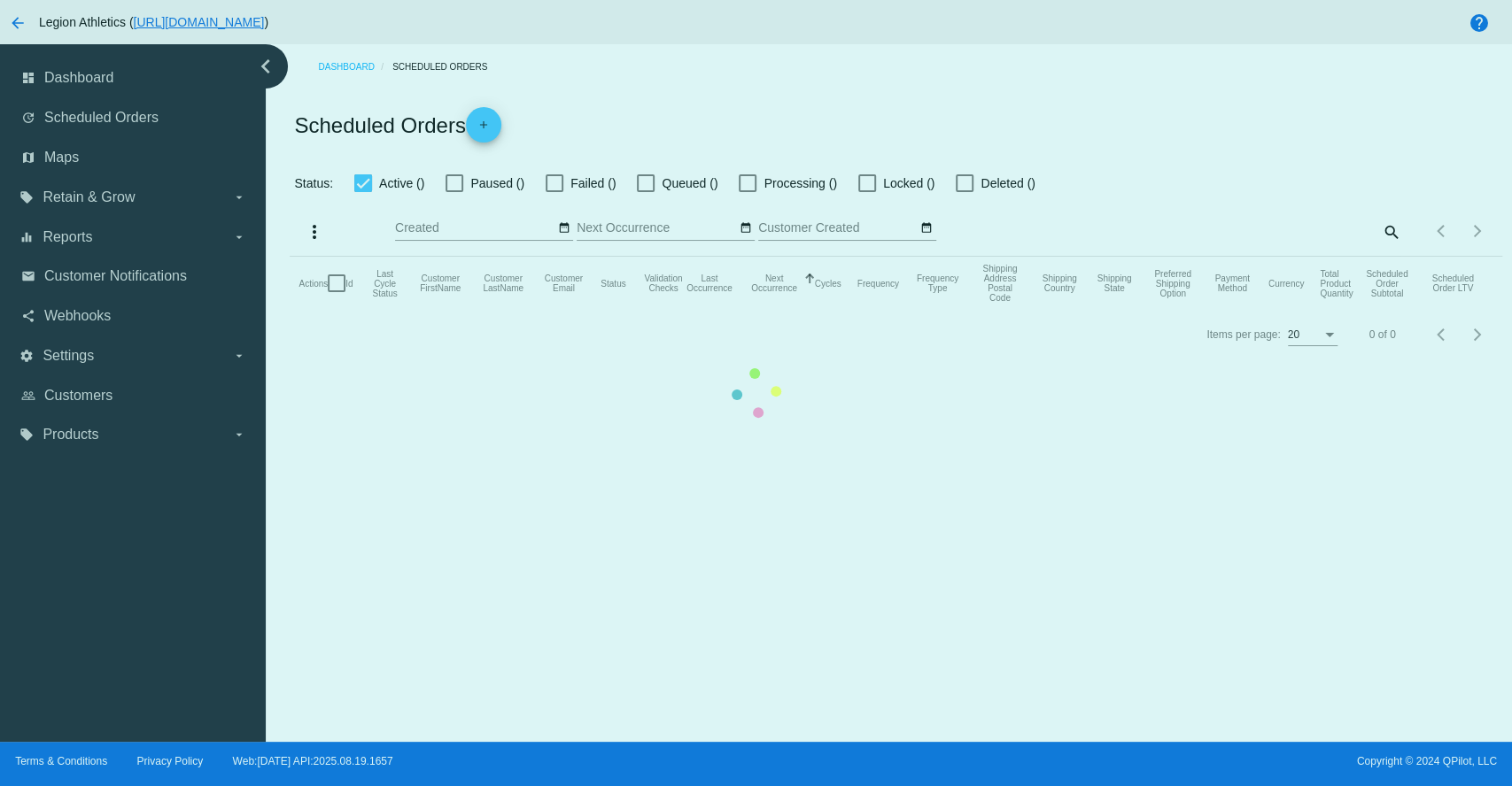
checkbox input "true"
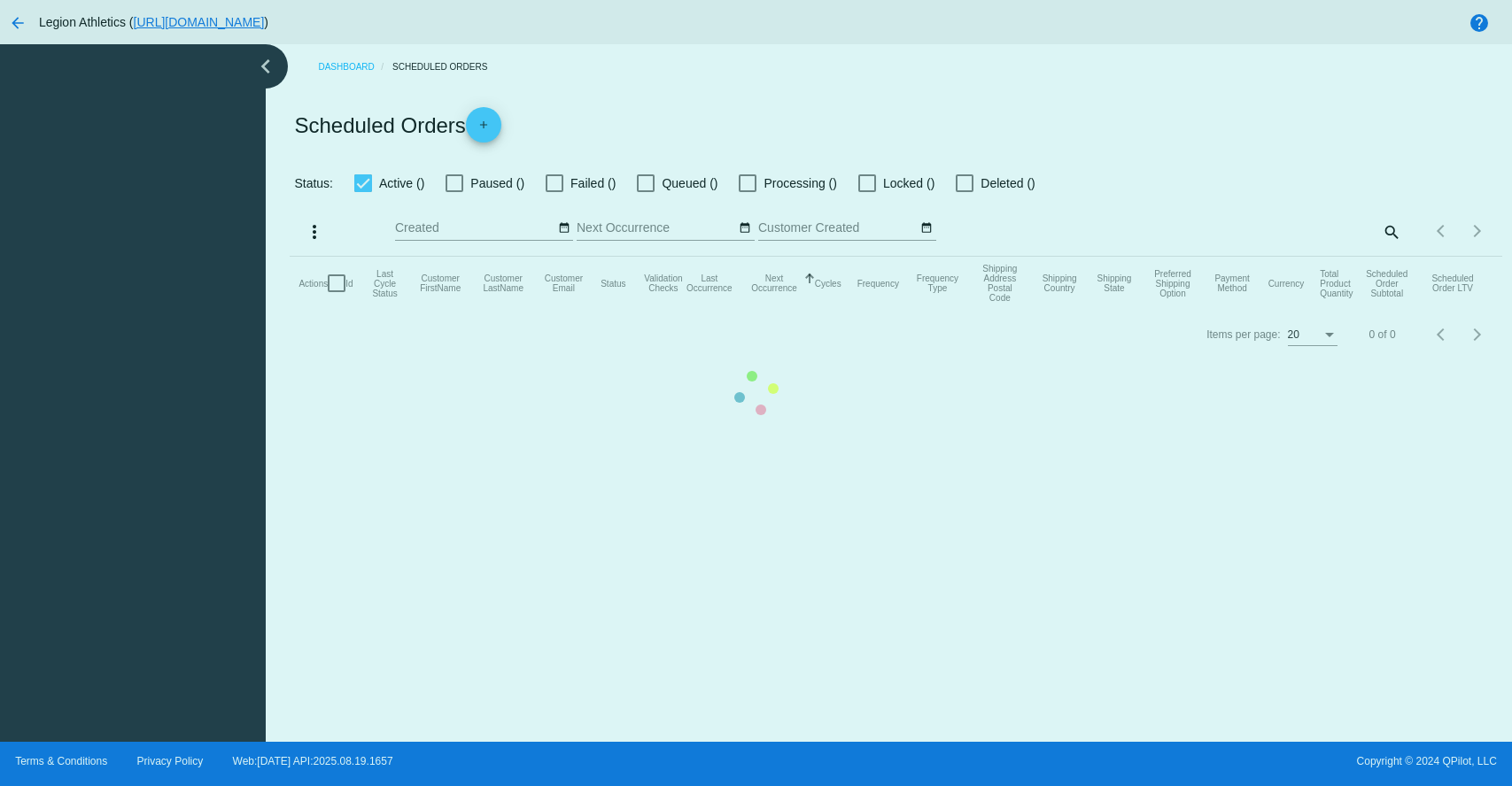
checkbox input "true"
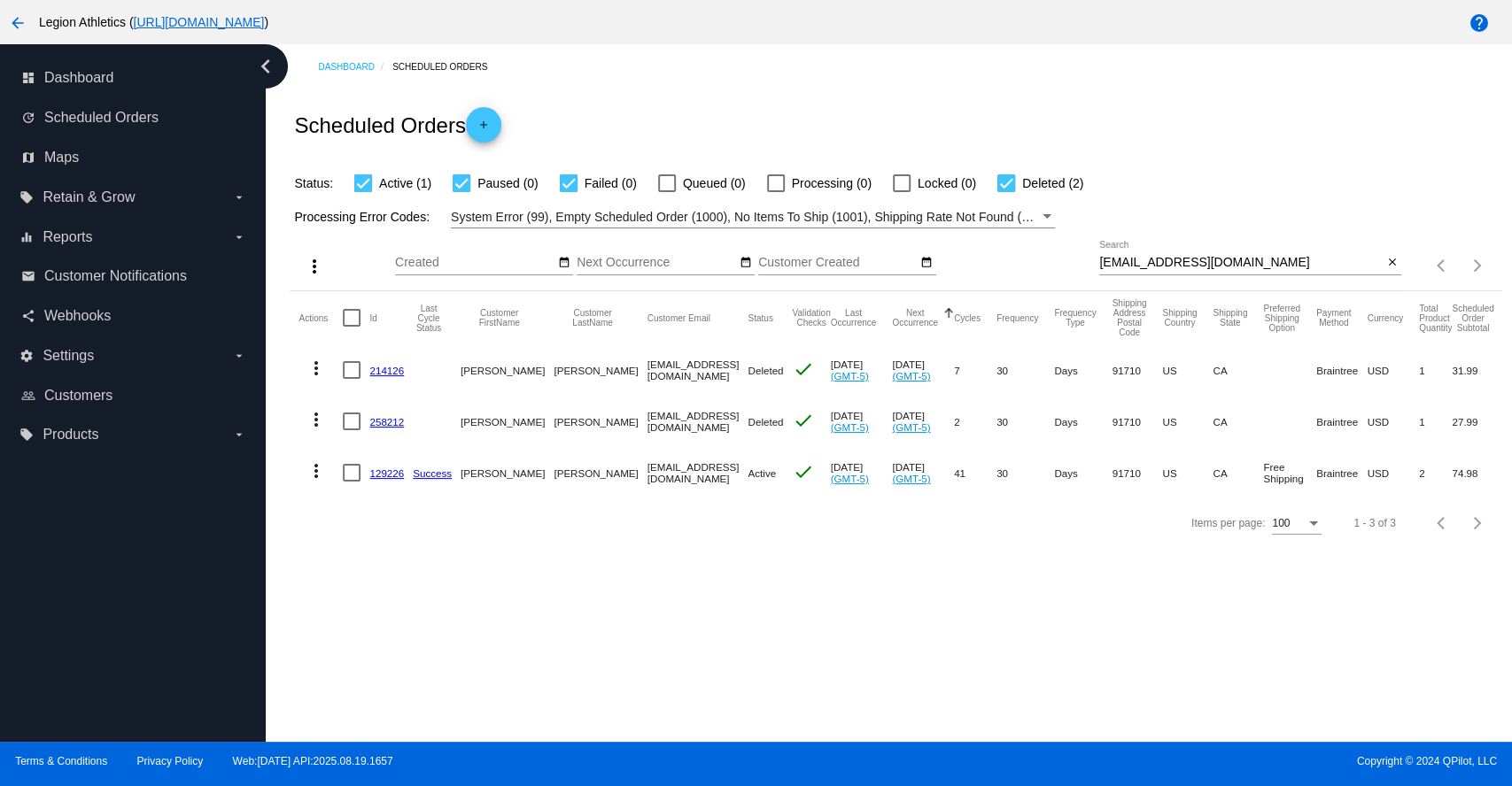
click at [380, 473] on link "129226" at bounding box center [387, 473] width 34 height 11
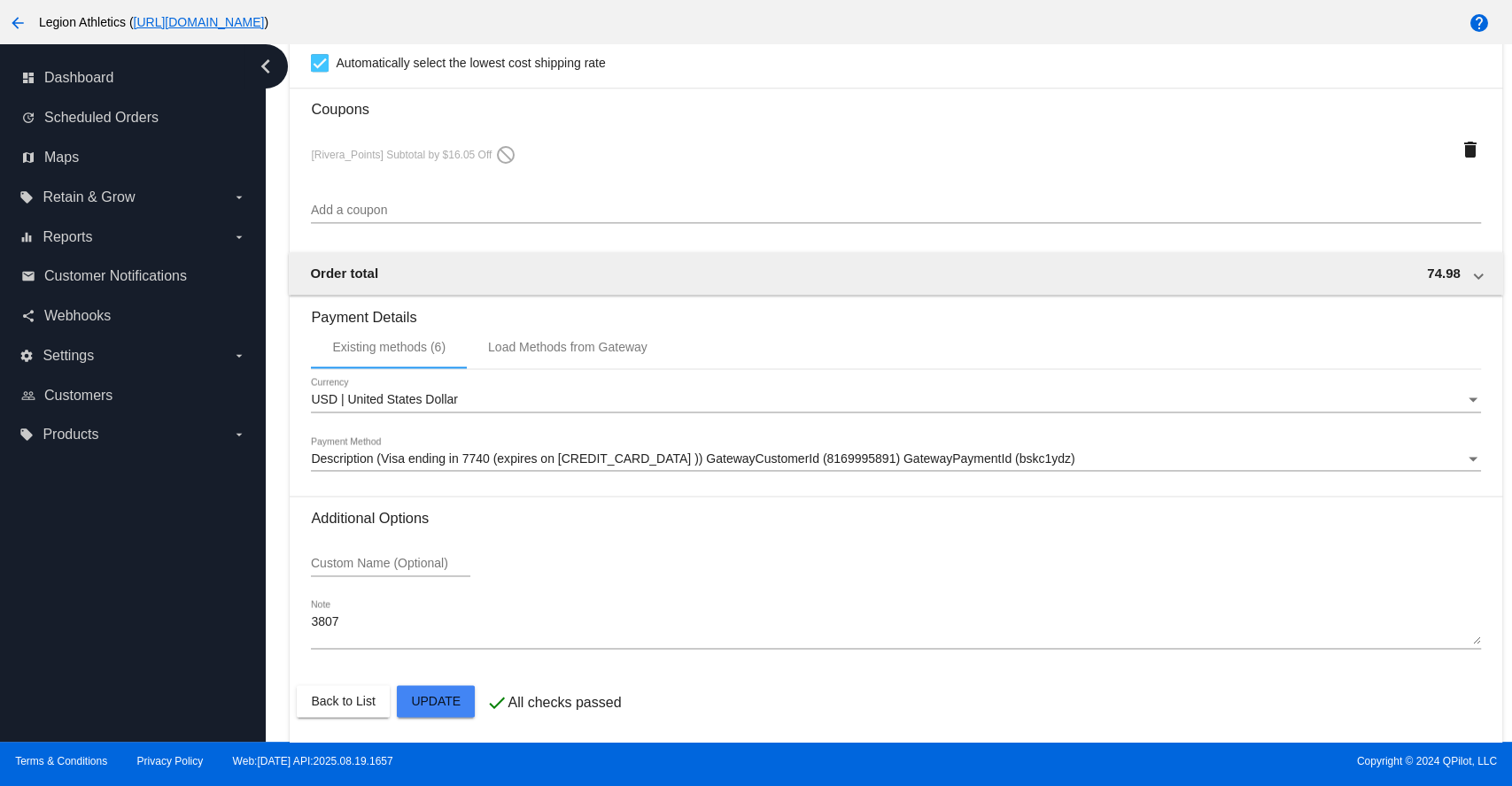
scroll to position [1618, 0]
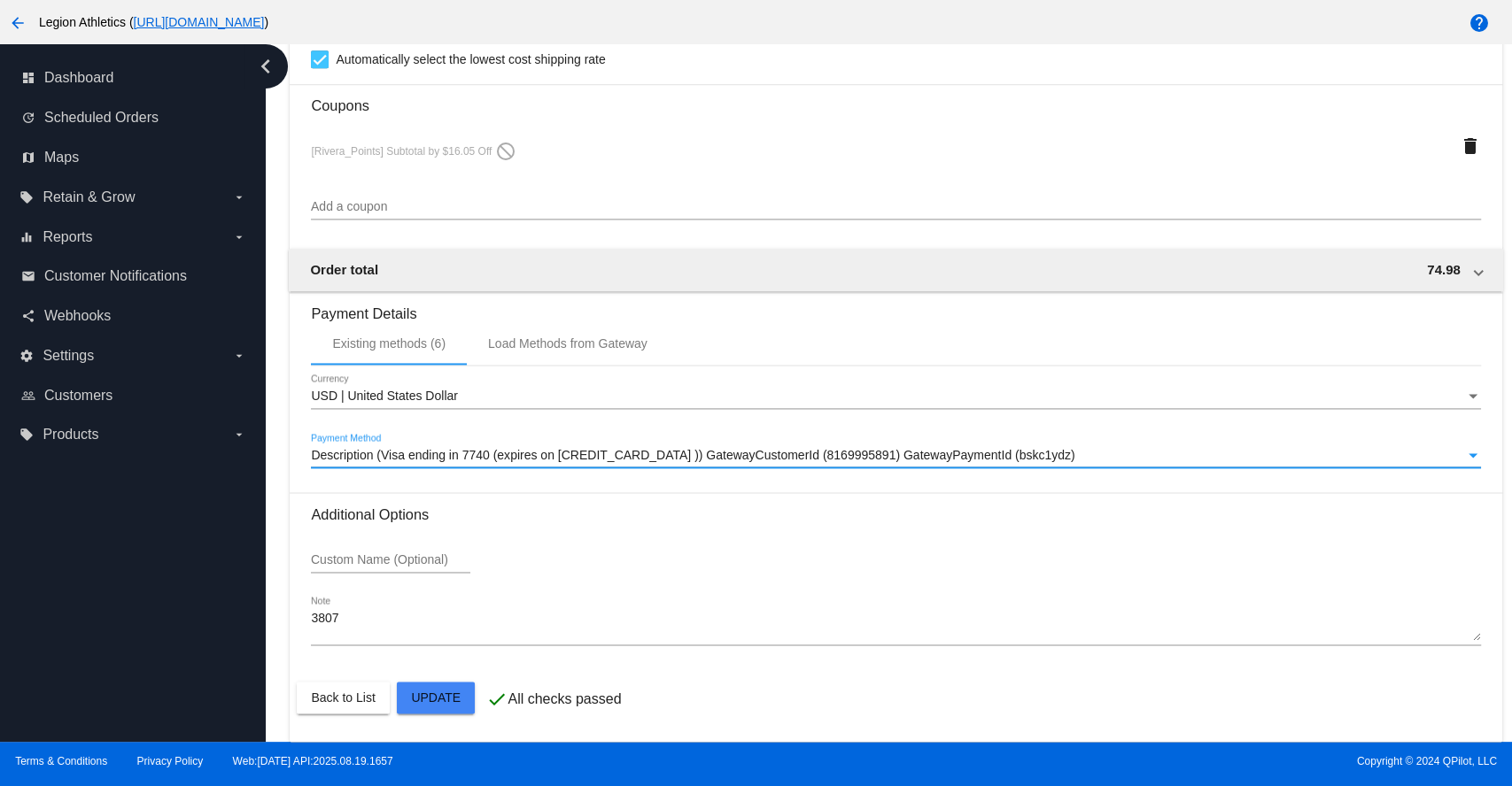
click at [650, 452] on span "Description (Visa ending in 7740 (expires on [CREDIT_CARD_DATA] )) GatewayCusto…" at bounding box center [692, 455] width 764 height 14
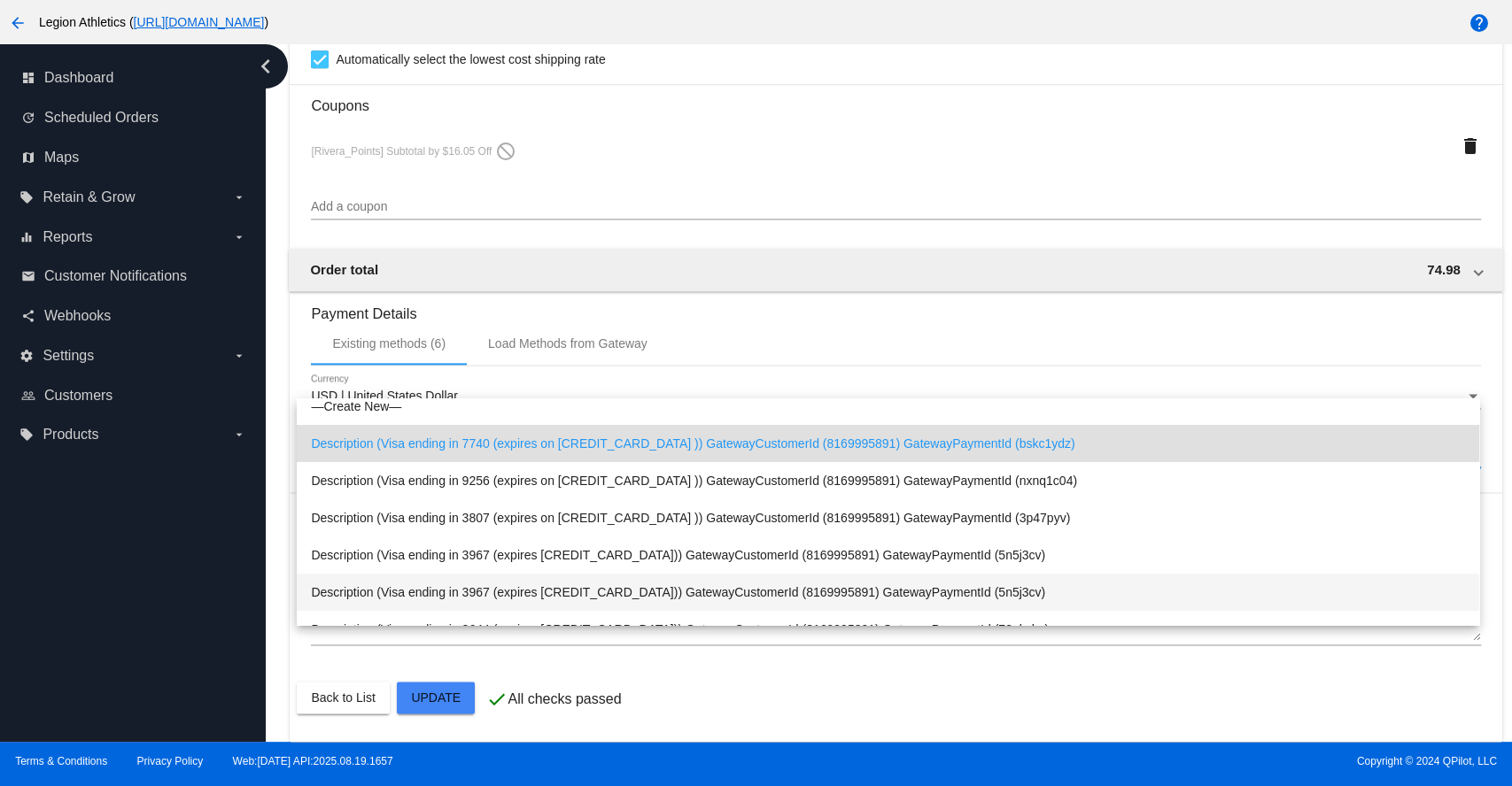
scroll to position [0, 0]
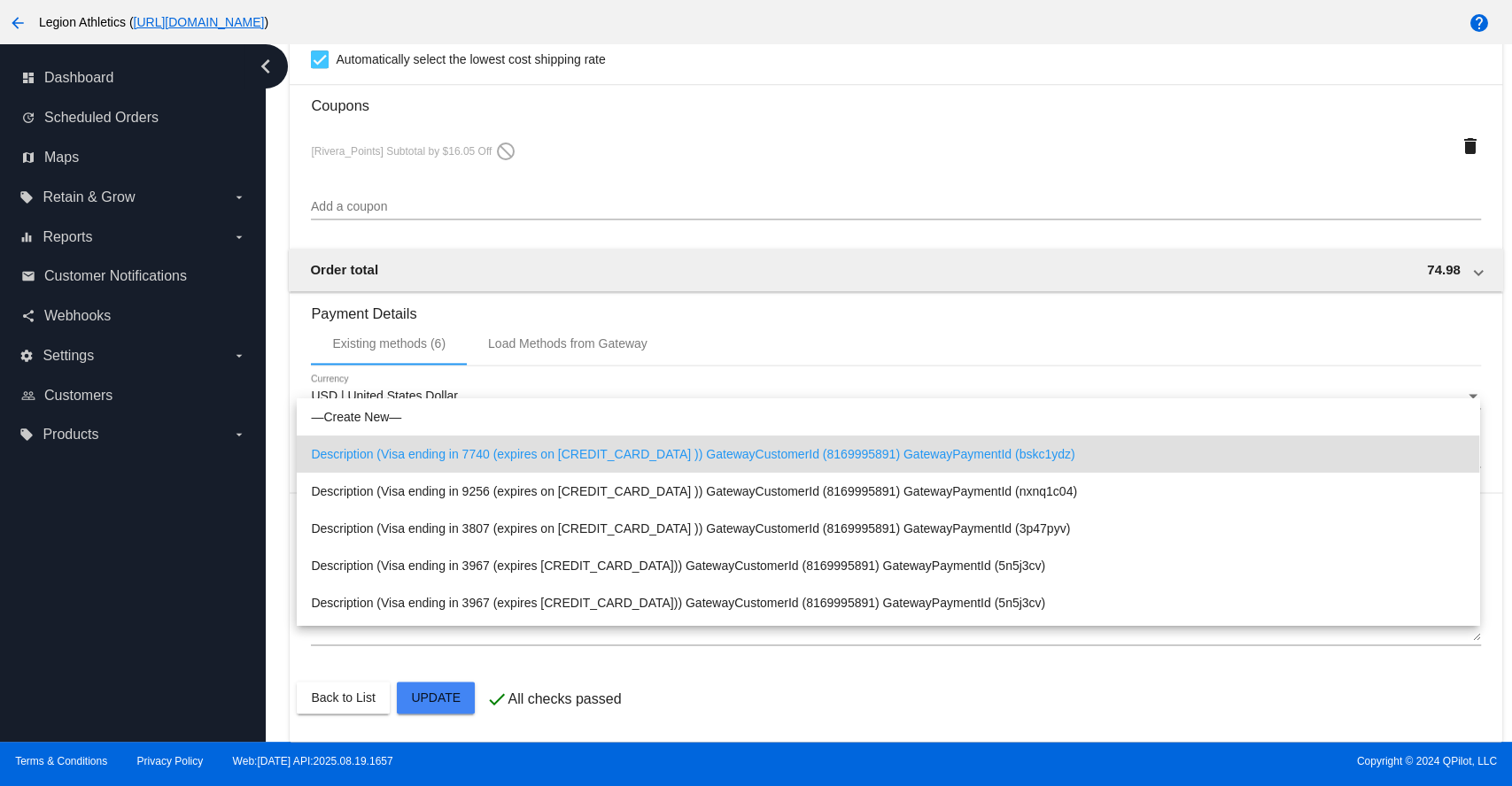
click at [541, 340] on div at bounding box center [756, 393] width 1512 height 786
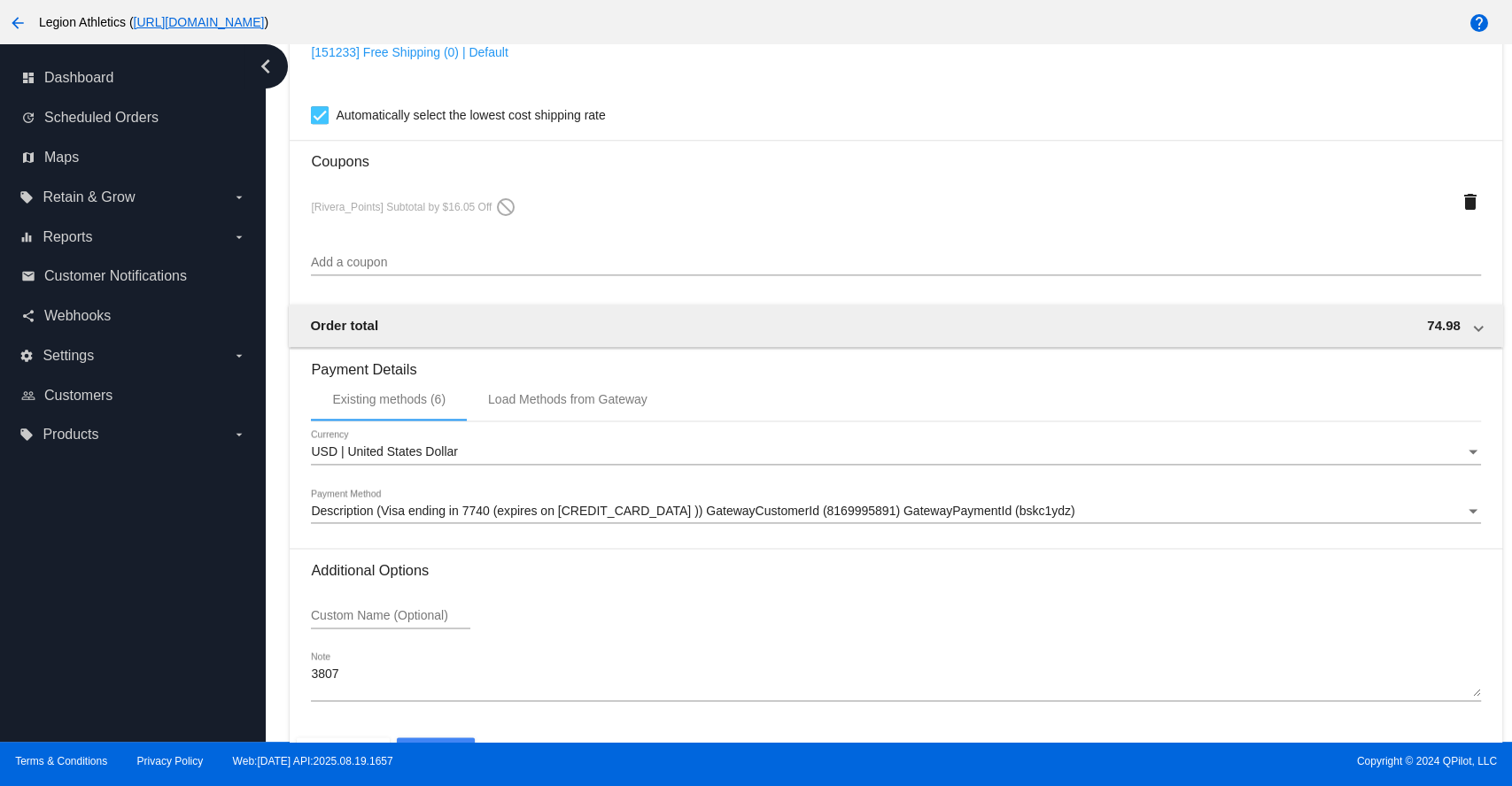
scroll to position [1573, 0]
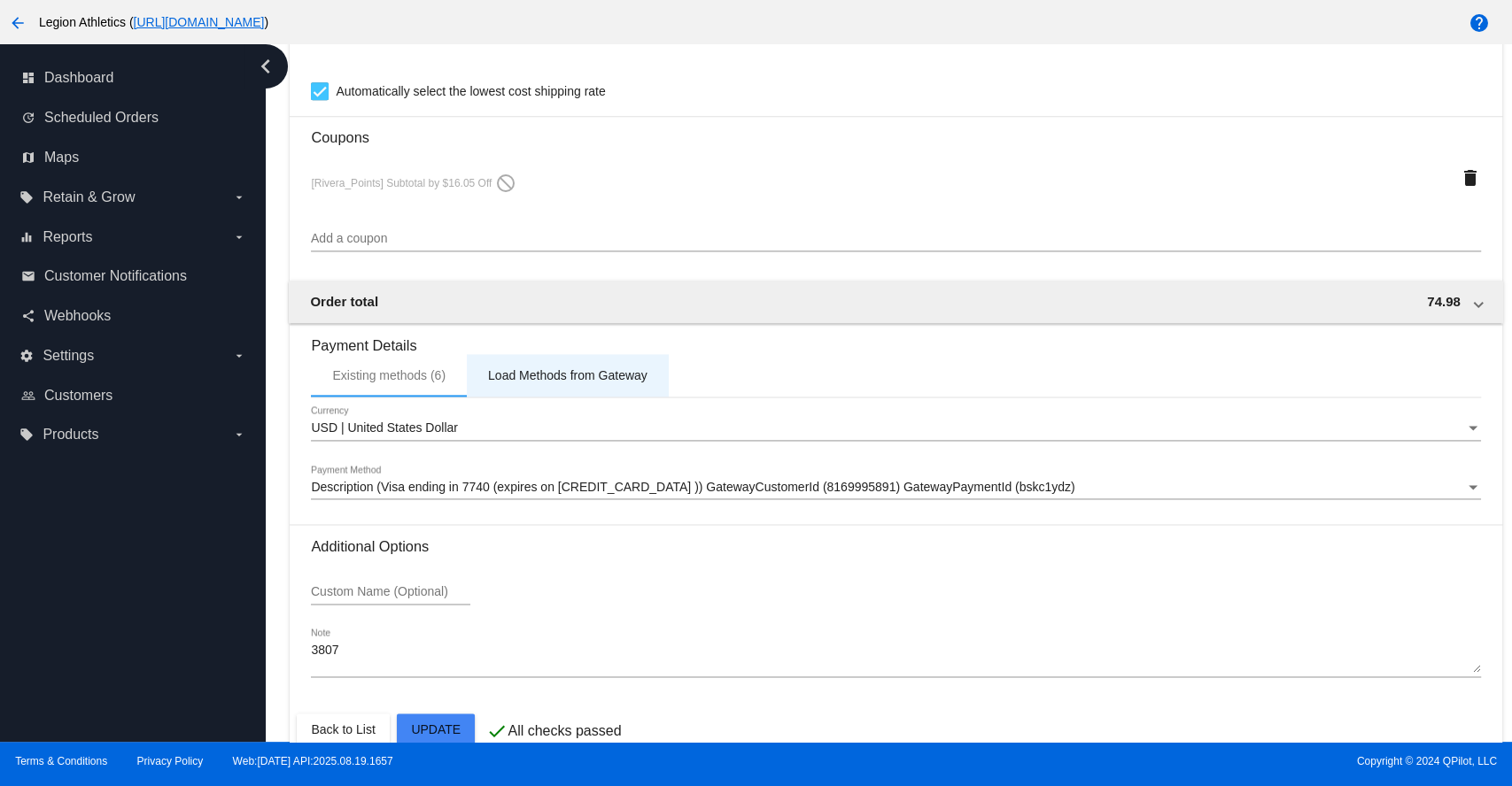
click at [598, 383] on div "Load Methods from Gateway" at bounding box center [568, 375] width 160 height 14
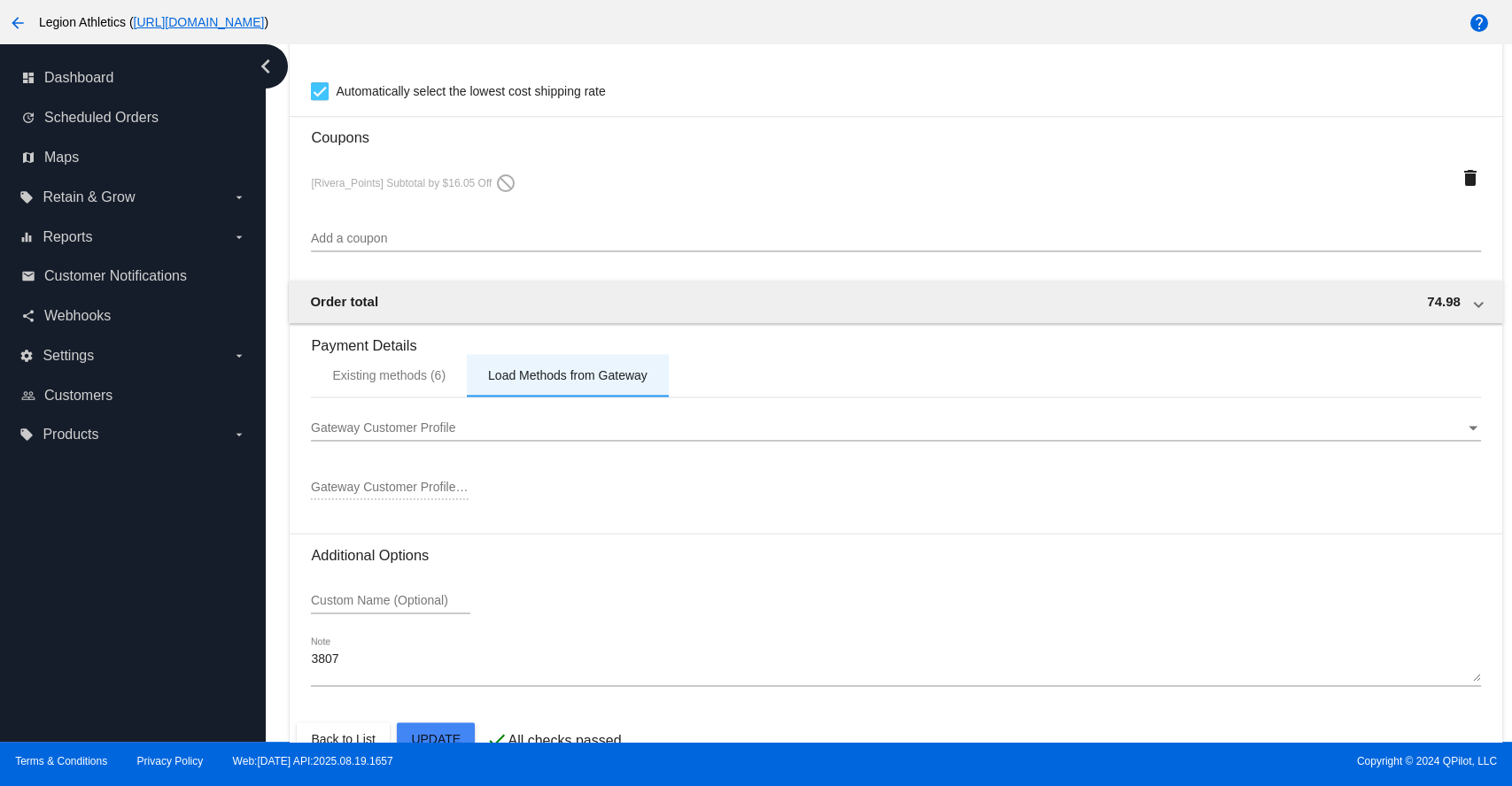
click at [547, 375] on div "Load Methods from Gateway" at bounding box center [567, 375] width 202 height 43
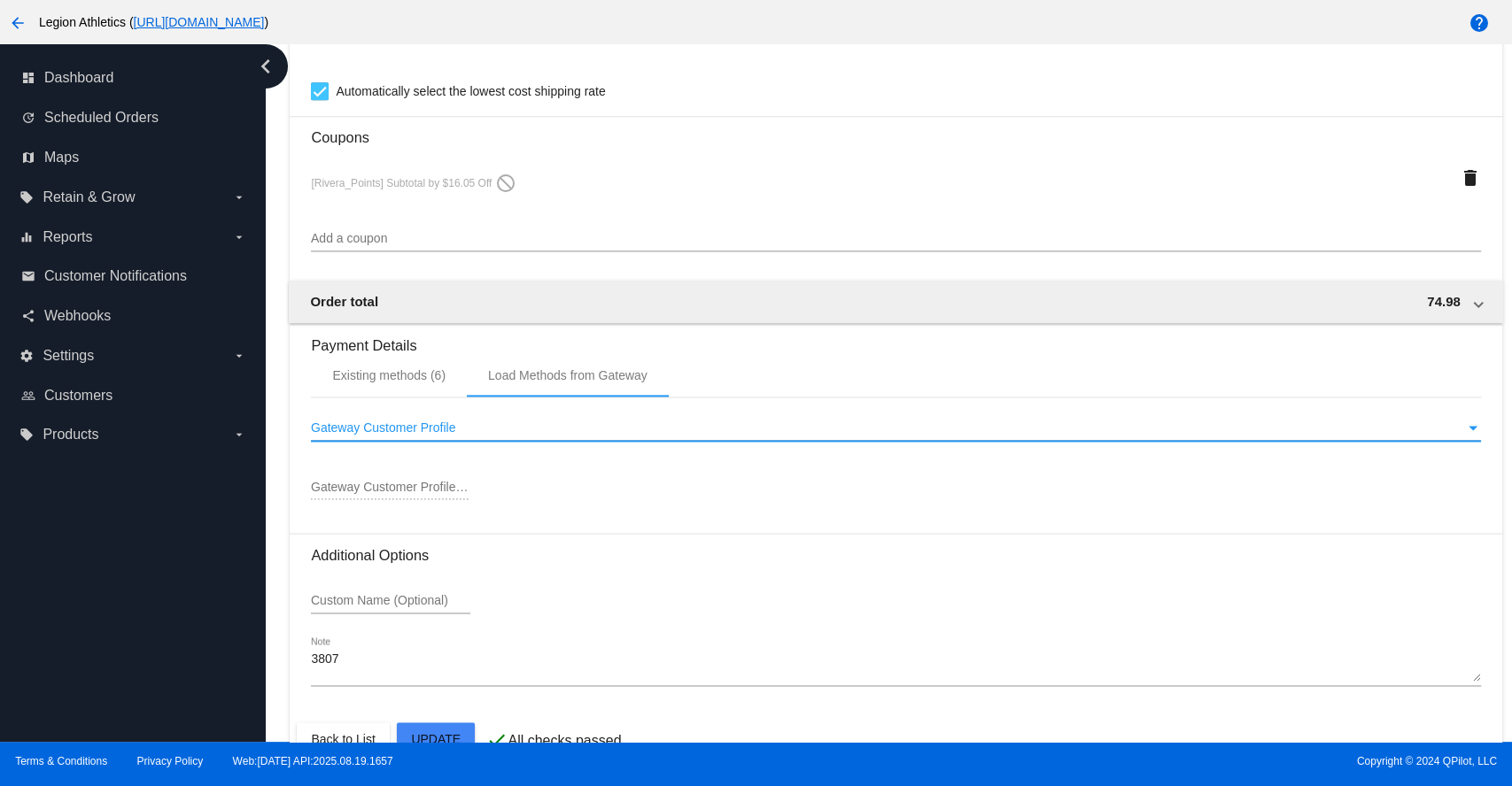
click at [454, 432] on span "Gateway Customer Profile" at bounding box center [383, 427] width 144 height 14
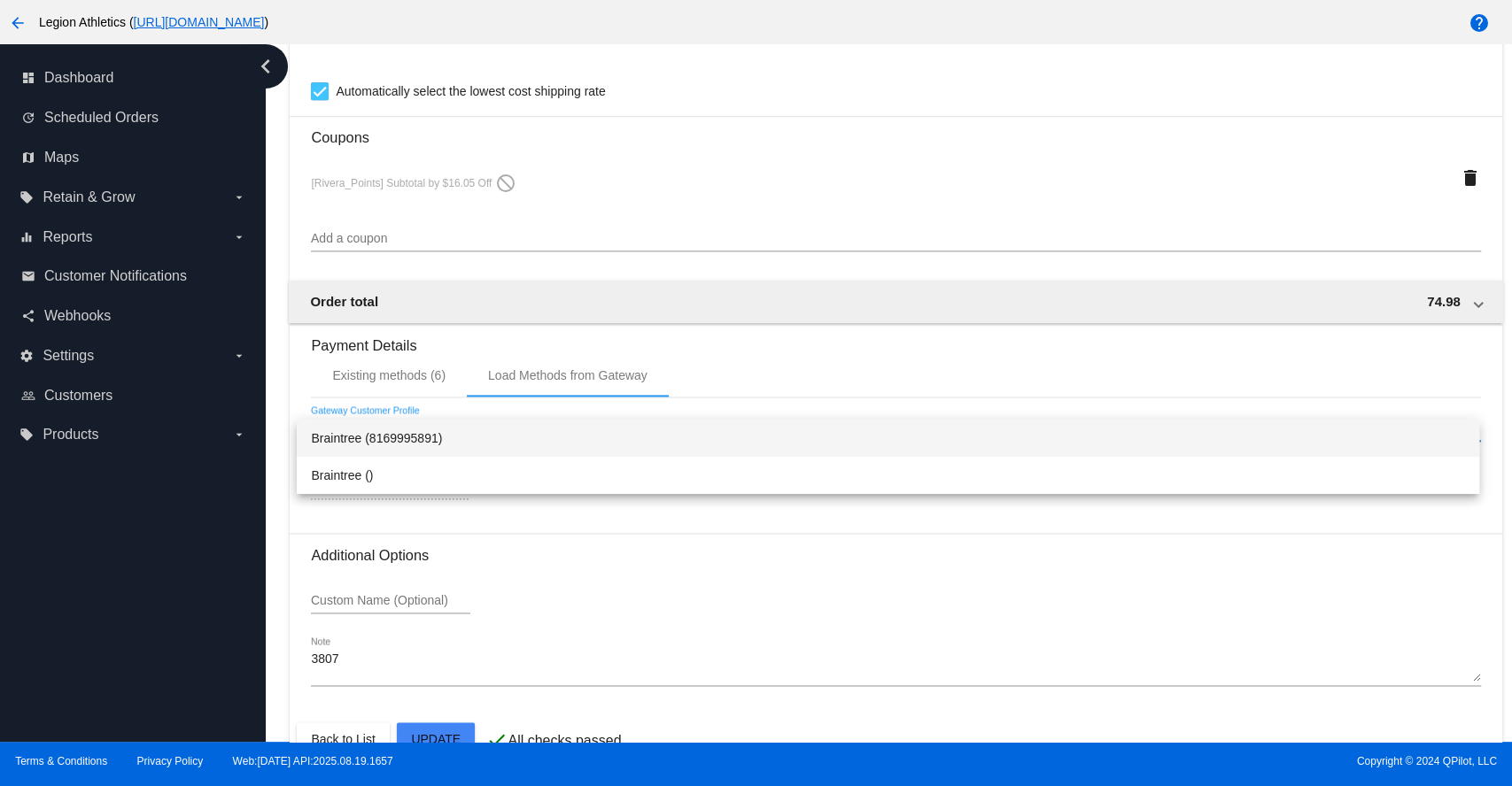
click at [447, 440] on span "Braintree (8169995891)" at bounding box center [887, 438] width 1154 height 37
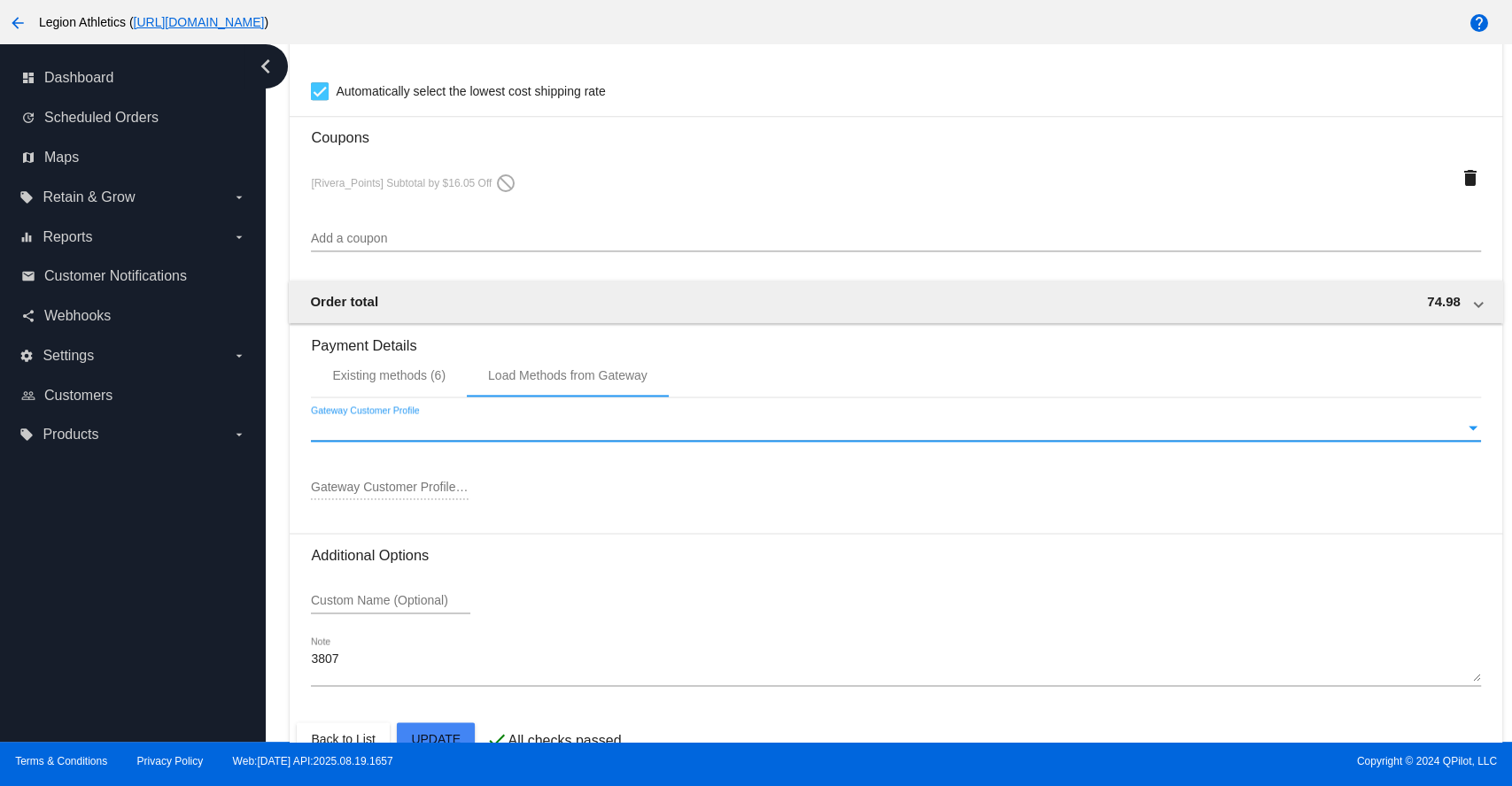
type input "8169995891"
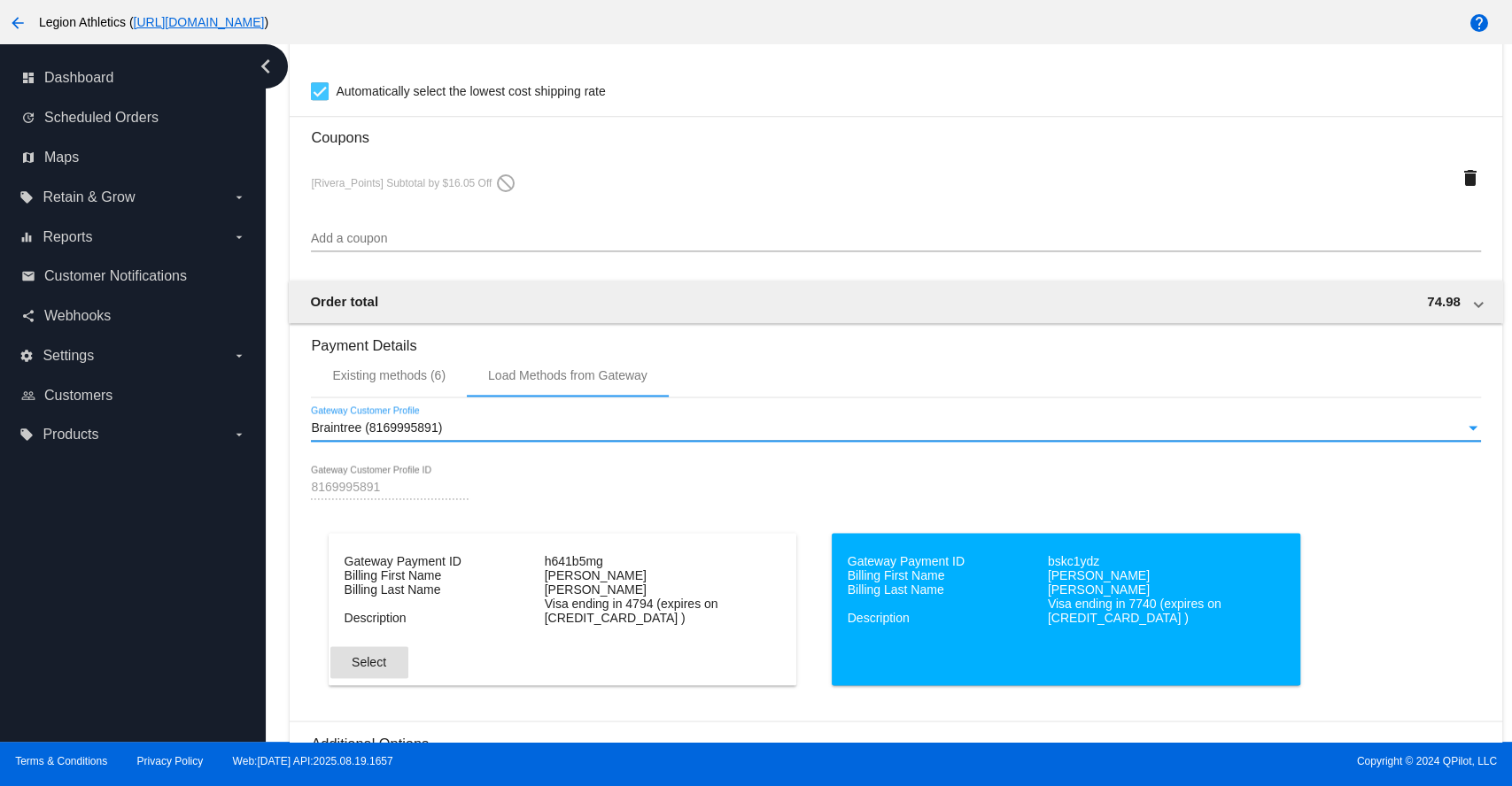
click at [366, 669] on span "Select" at bounding box center [369, 662] width 34 height 14
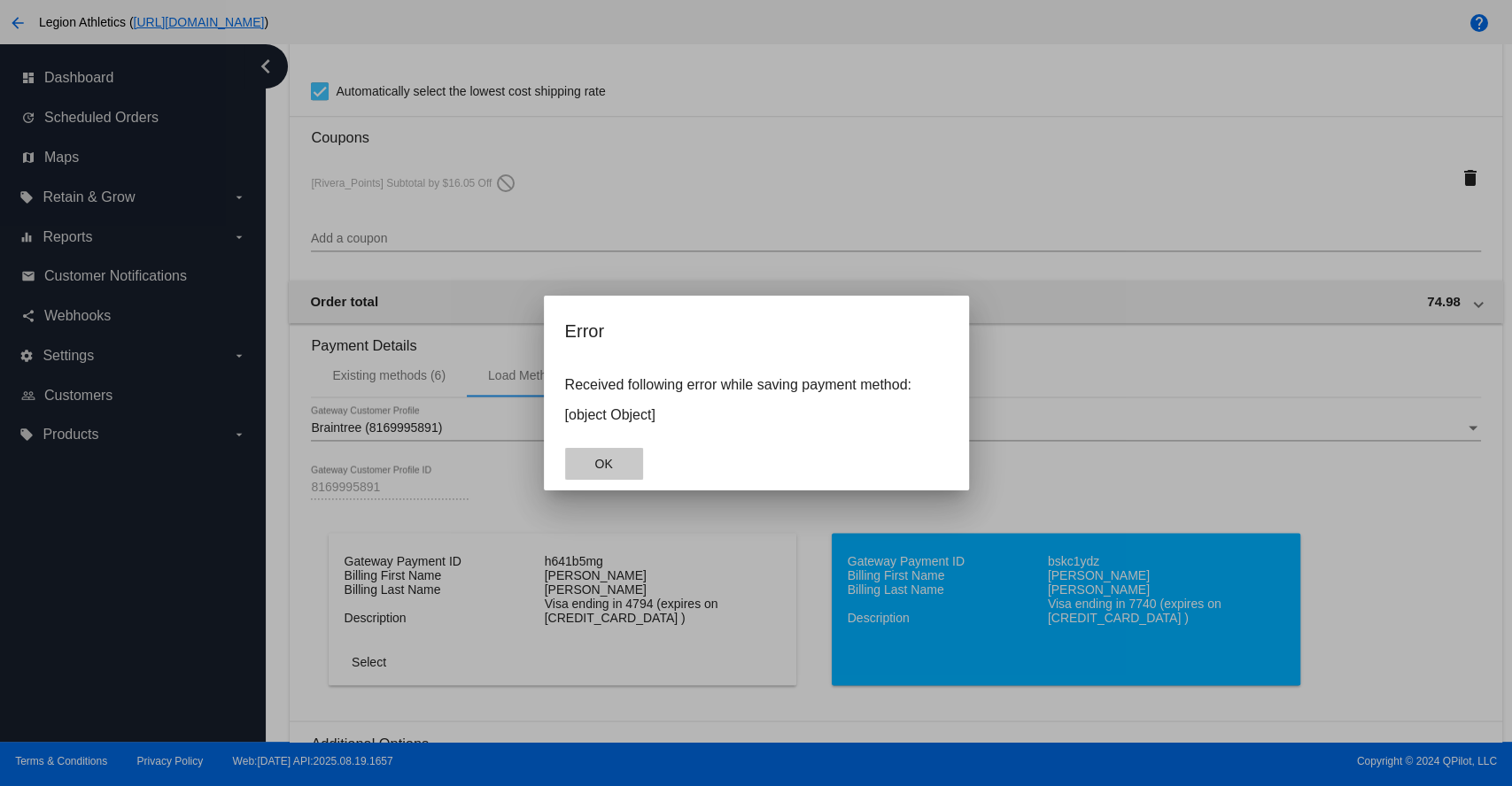
click at [614, 460] on button "OK" at bounding box center [604, 464] width 78 height 32
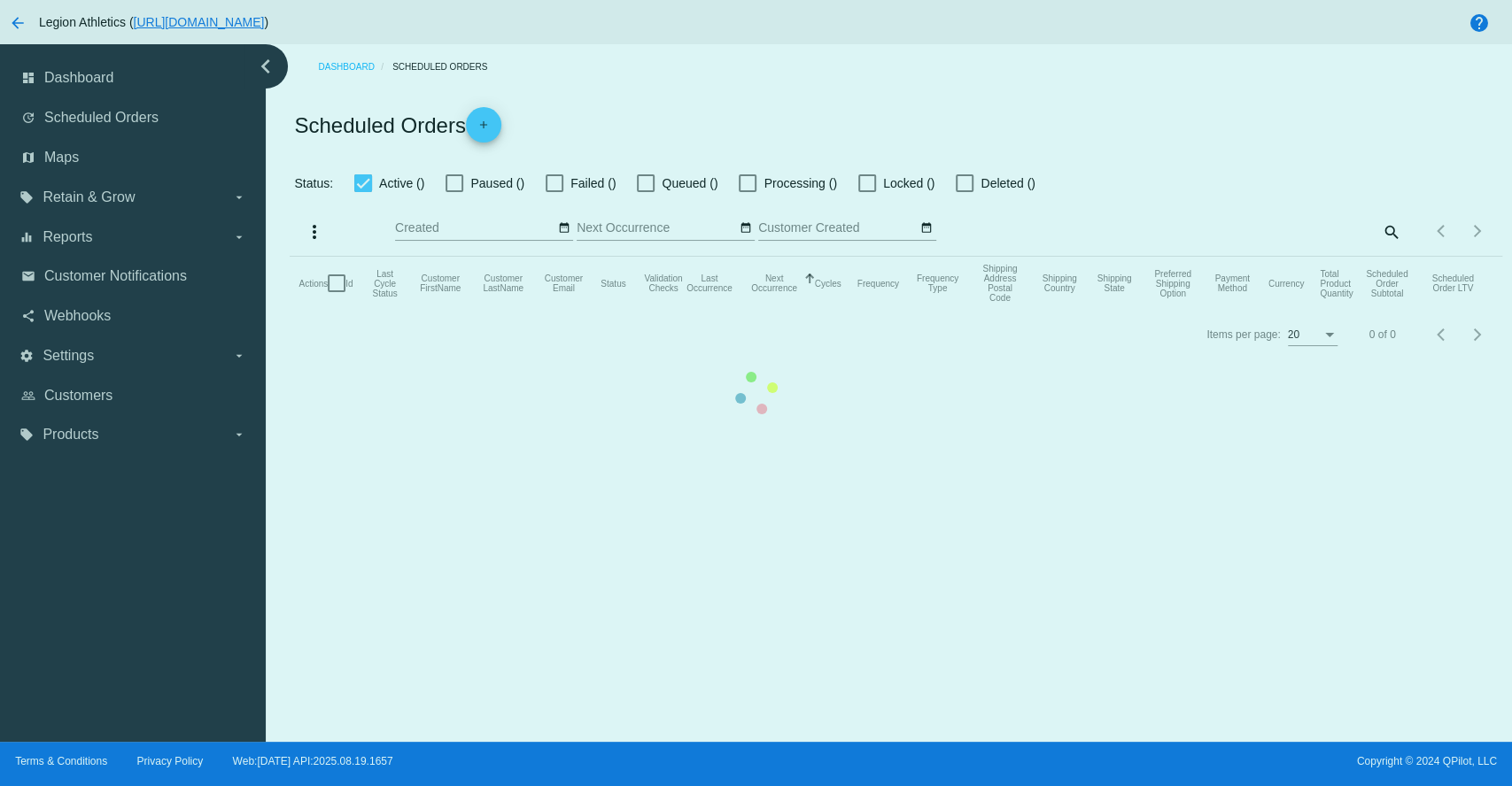
checkbox input "true"
